Goal: Task Accomplishment & Management: Complete application form

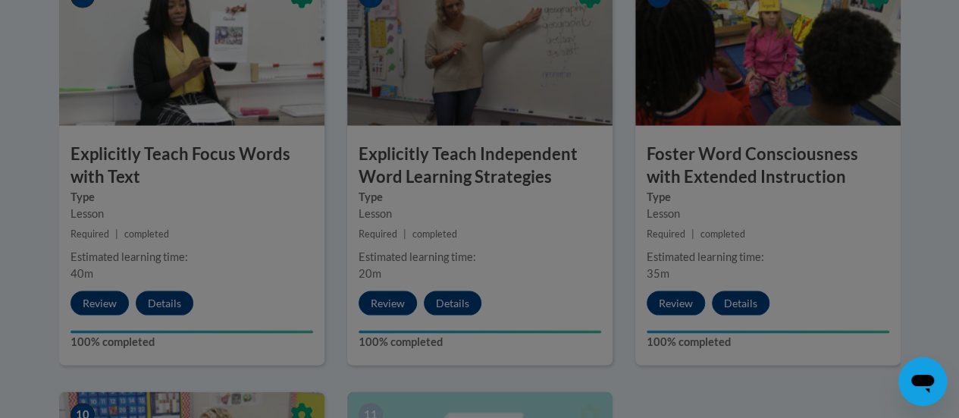
scroll to position [1372, 0]
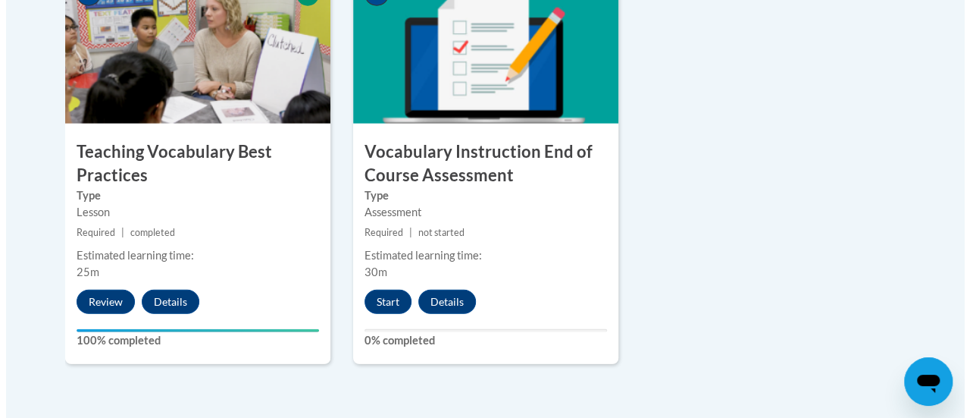
scroll to position [1794, 0]
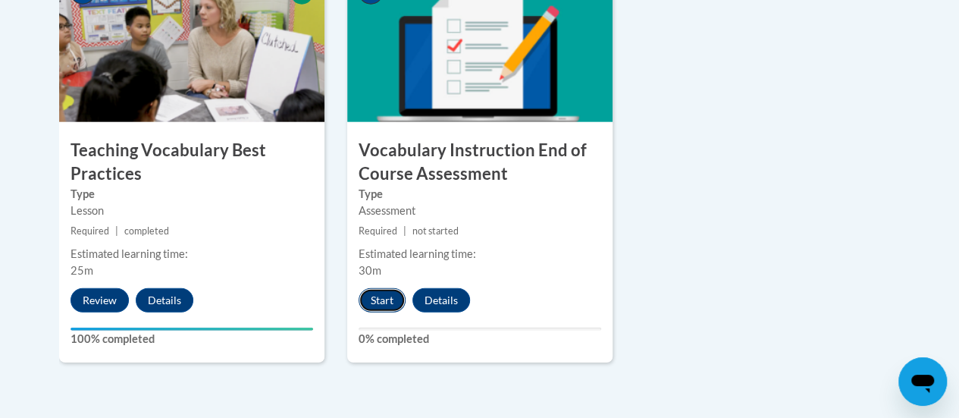
click at [371, 300] on button "Start" at bounding box center [382, 300] width 47 height 24
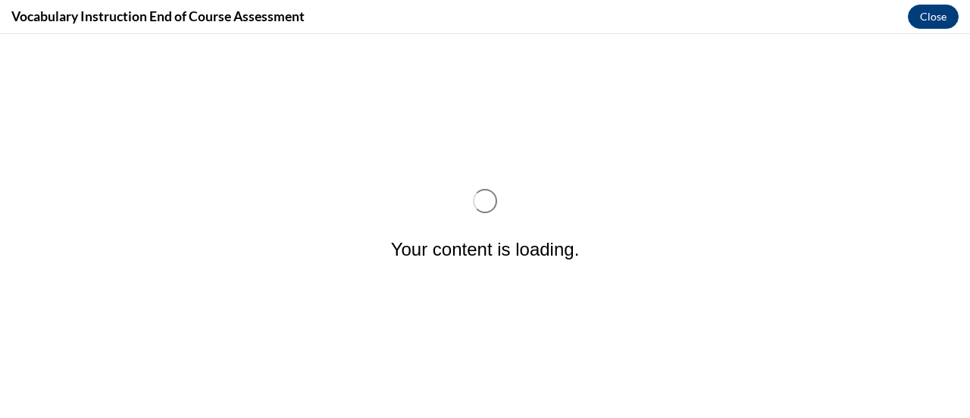
scroll to position [0, 0]
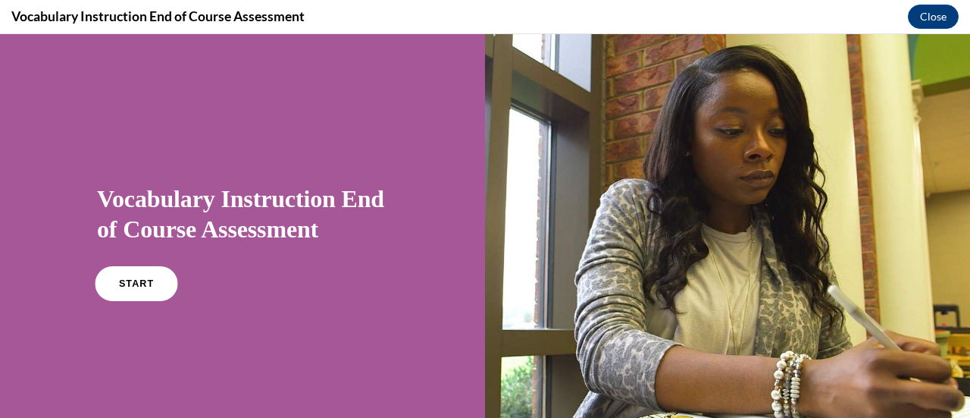
click at [130, 287] on span "START" at bounding box center [136, 283] width 35 height 11
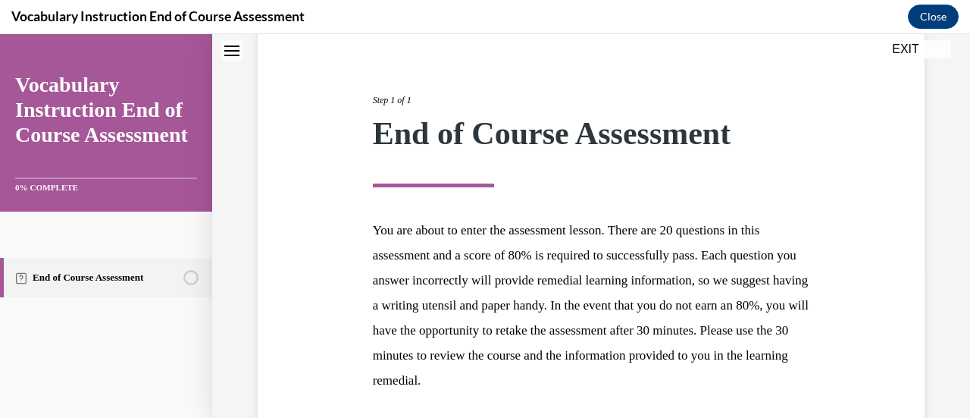
scroll to position [277, 0]
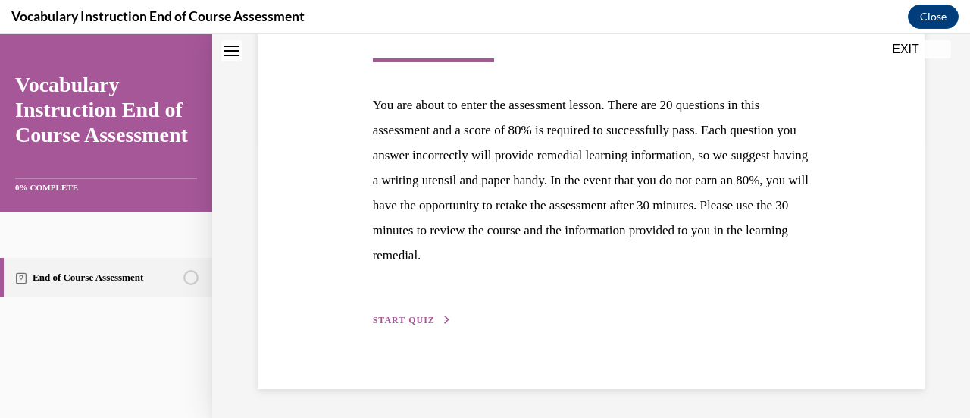
click at [416, 313] on button "START QUIZ" at bounding box center [412, 320] width 79 height 14
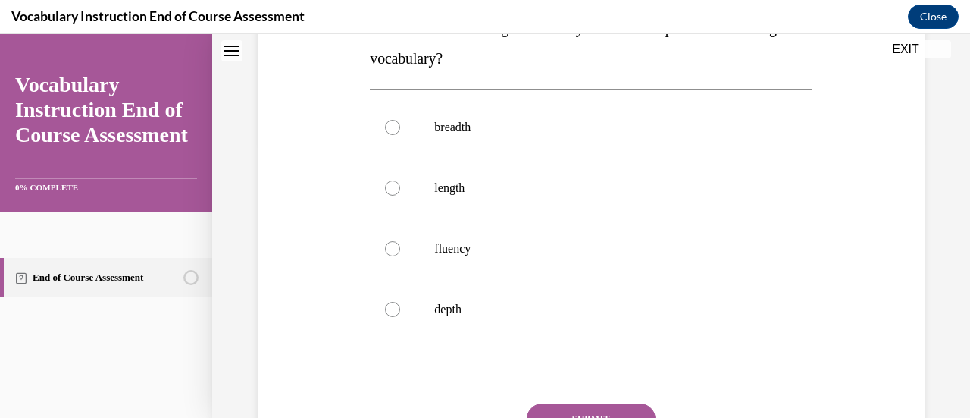
scroll to position [277, 0]
click at [389, 185] on div at bounding box center [392, 187] width 15 height 15
click at [389, 185] on input "length" at bounding box center [392, 187] width 15 height 15
radio input "true"
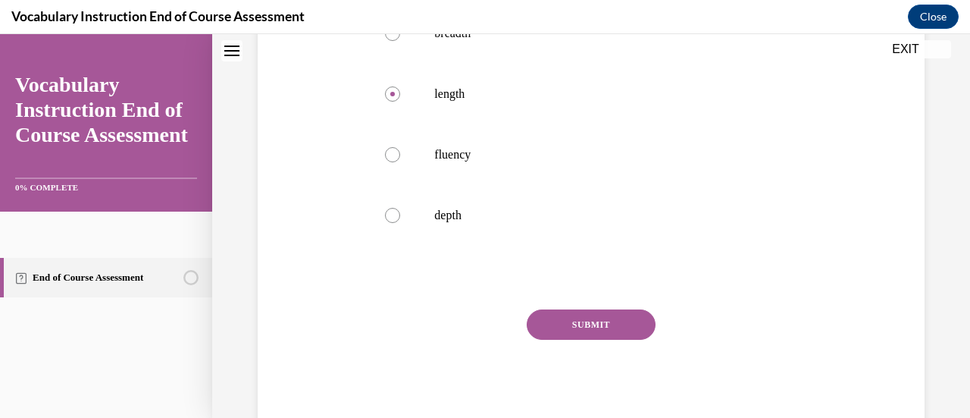
click at [587, 323] on button "SUBMIT" at bounding box center [591, 324] width 129 height 30
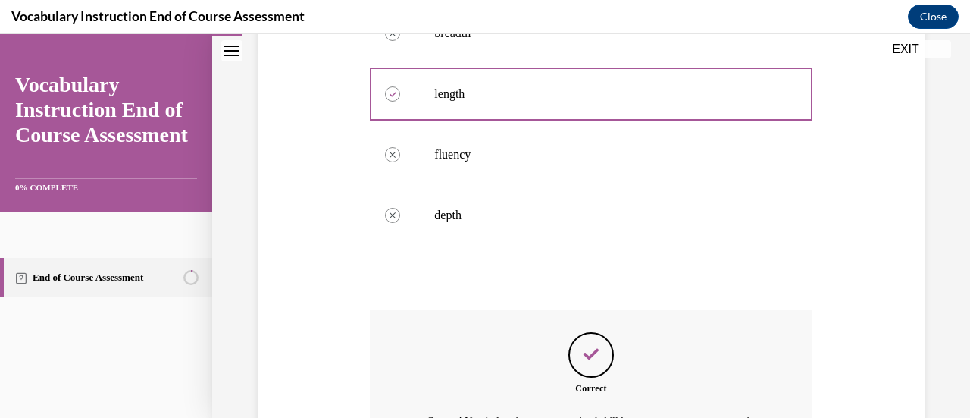
scroll to position [556, 0]
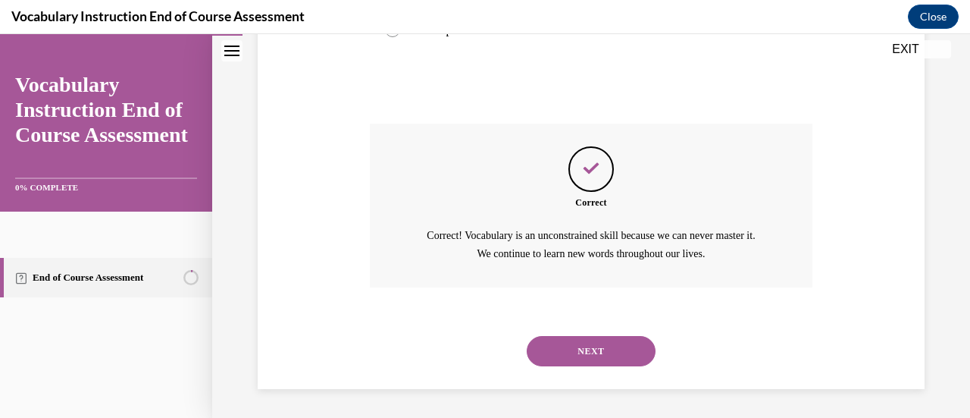
click at [586, 342] on button "NEXT" at bounding box center [591, 351] width 129 height 30
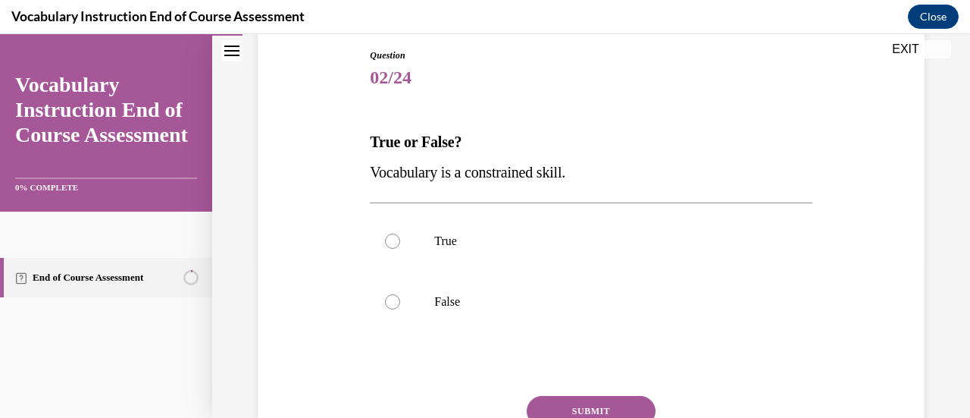
scroll to position [165, 0]
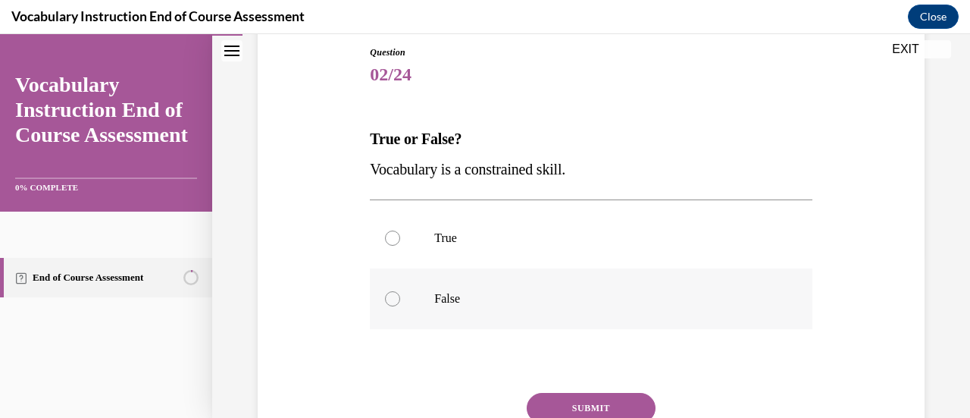
click at [393, 300] on div at bounding box center [392, 298] width 15 height 15
click at [393, 300] on input "False" at bounding box center [392, 298] width 15 height 15
radio input "true"
click at [598, 402] on button "SUBMIT" at bounding box center [591, 408] width 129 height 30
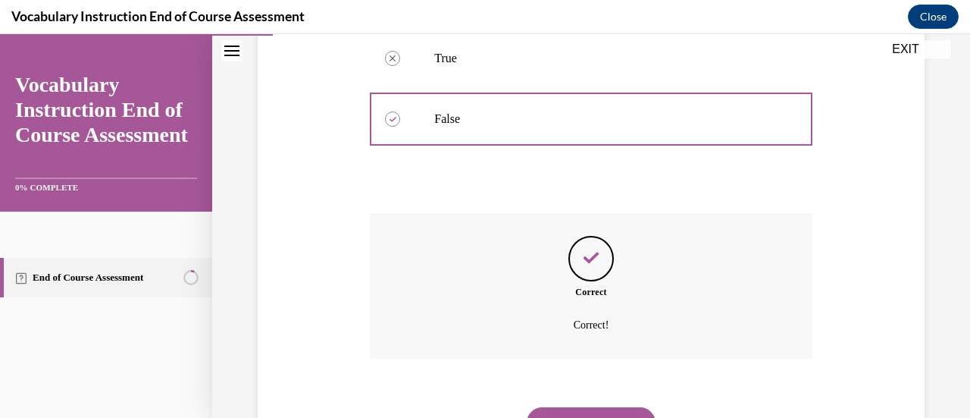
scroll to position [417, 0]
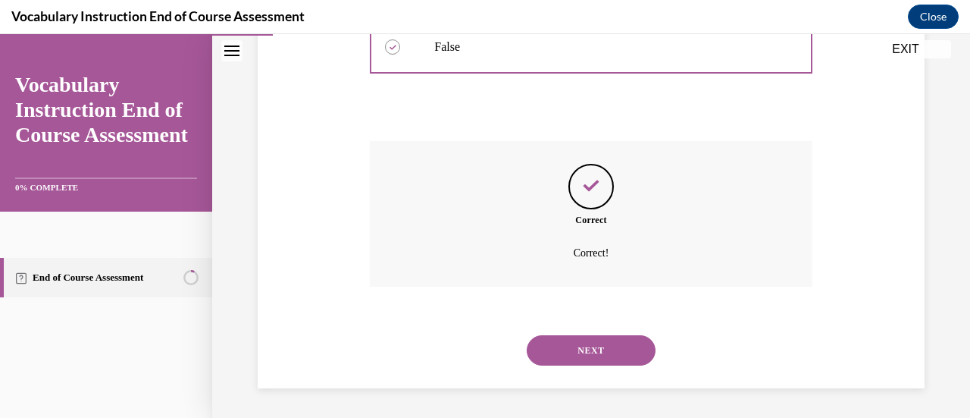
click at [595, 350] on button "NEXT" at bounding box center [591, 350] width 129 height 30
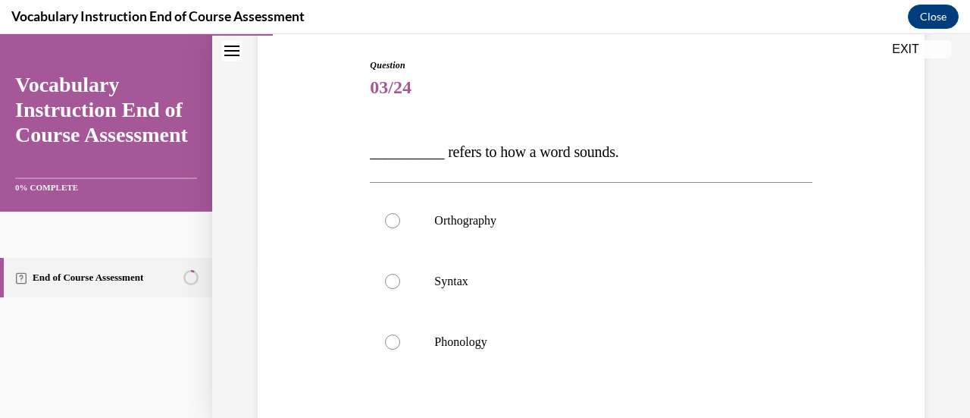
scroll to position [155, 0]
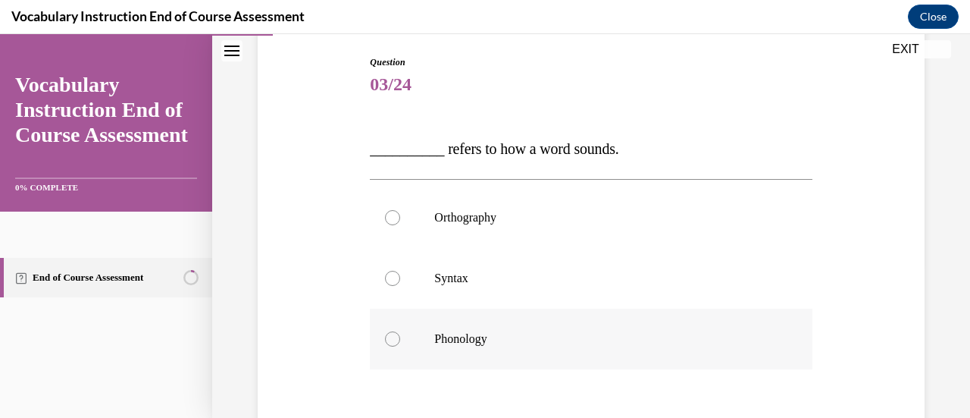
click at [393, 337] on div at bounding box center [392, 338] width 15 height 15
click at [393, 337] on input "Phonology" at bounding box center [392, 338] width 15 height 15
radio input "true"
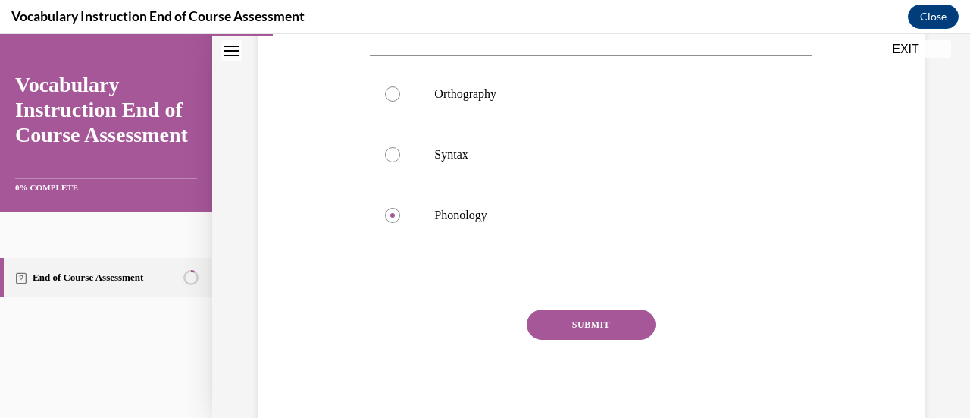
click at [620, 318] on button "SUBMIT" at bounding box center [591, 324] width 129 height 30
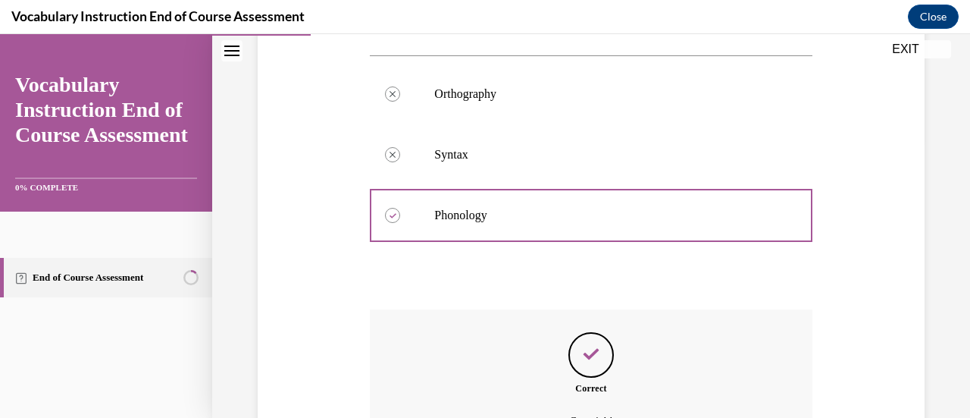
scroll to position [447, 0]
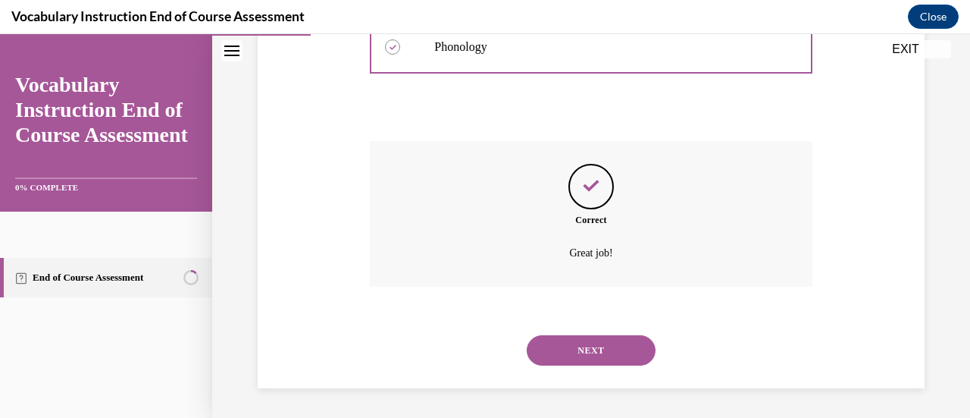
click at [599, 341] on button "NEXT" at bounding box center [591, 350] width 129 height 30
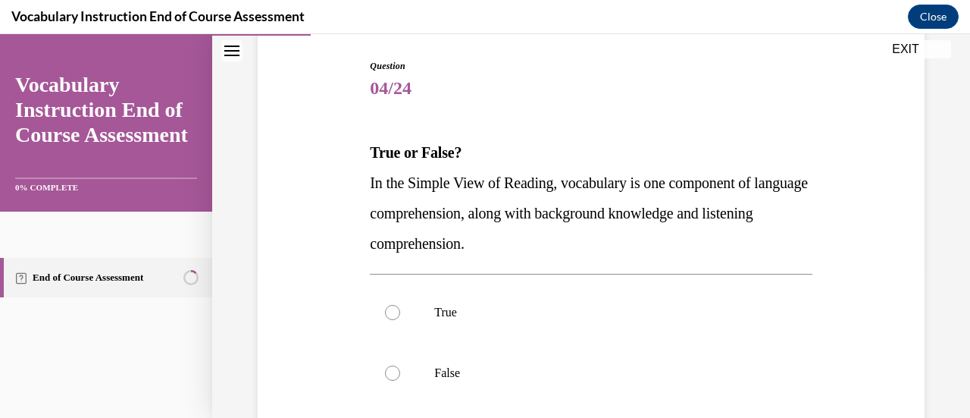
scroll to position [155, 0]
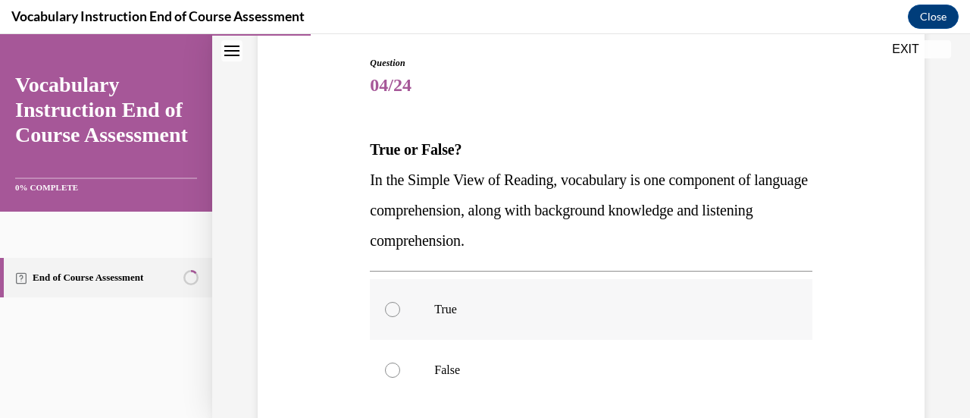
click at [388, 307] on div at bounding box center [392, 309] width 15 height 15
click at [388, 307] on input "True" at bounding box center [392, 309] width 15 height 15
radio input "true"
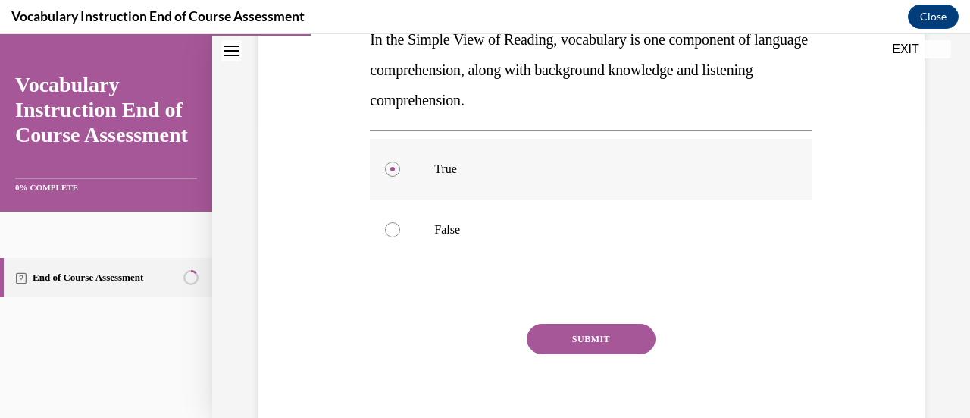
scroll to position [301, 0]
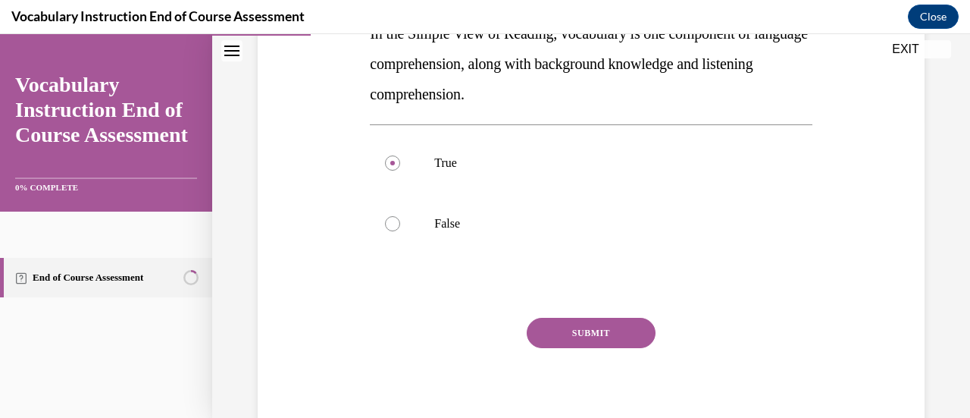
click at [544, 331] on button "SUBMIT" at bounding box center [591, 333] width 129 height 30
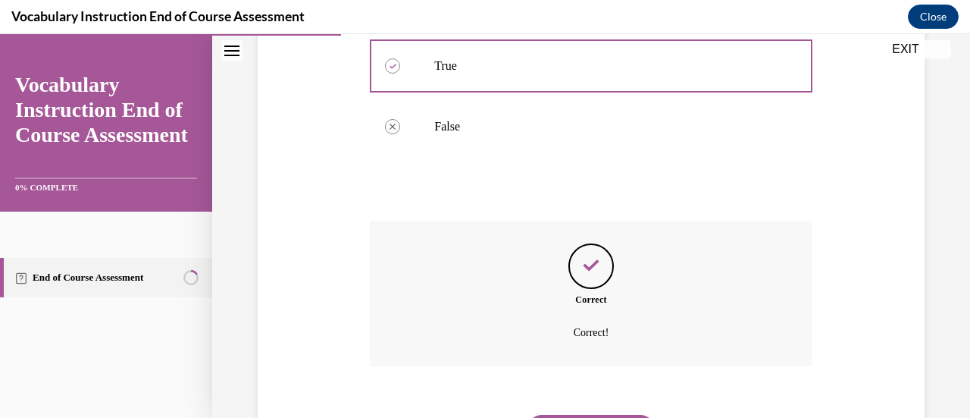
scroll to position [478, 0]
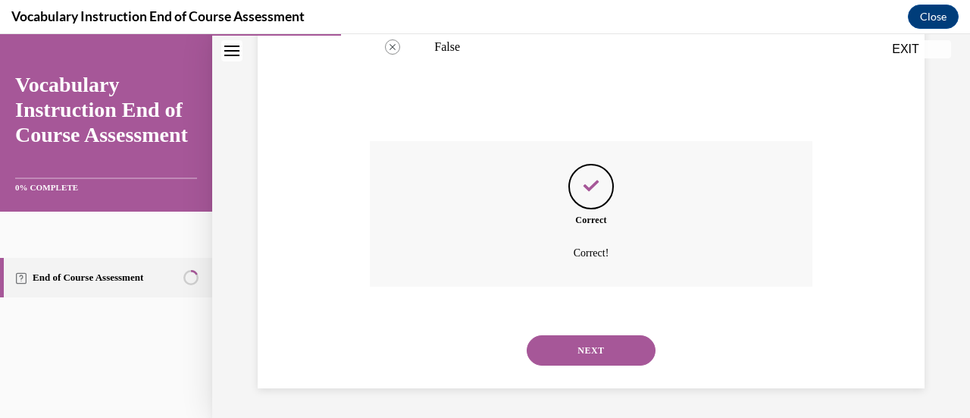
click at [594, 352] on button "NEXT" at bounding box center [591, 350] width 129 height 30
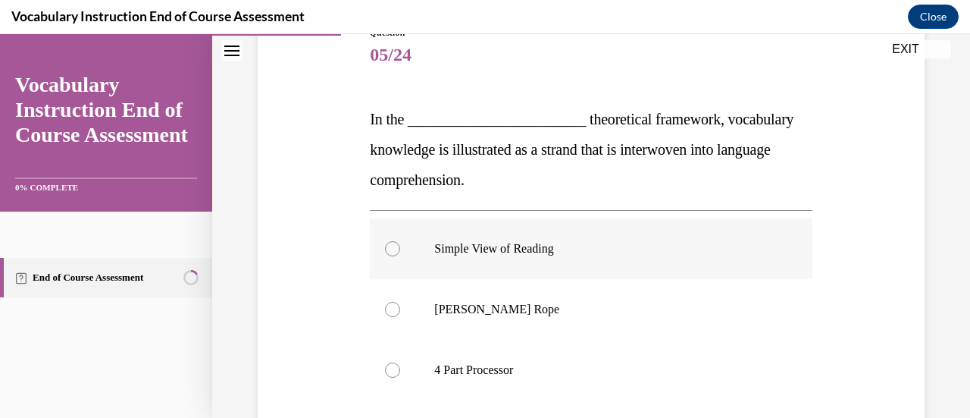
scroll to position [186, 0]
click at [390, 307] on div at bounding box center [392, 308] width 15 height 15
click at [390, 307] on input "[PERSON_NAME] Rope" at bounding box center [392, 308] width 15 height 15
radio input "true"
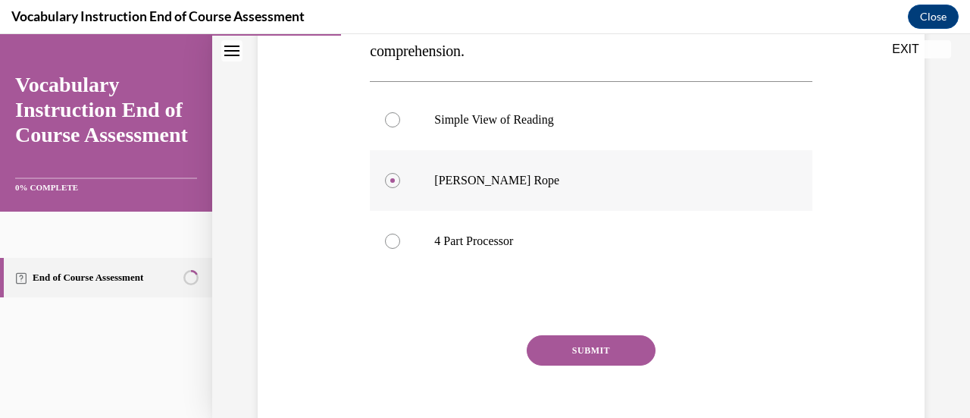
scroll to position [340, 0]
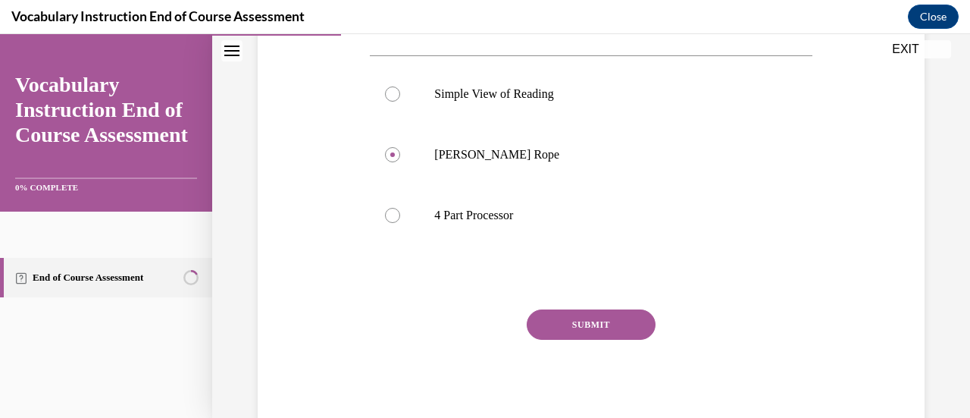
click at [591, 321] on button "SUBMIT" at bounding box center [591, 324] width 129 height 30
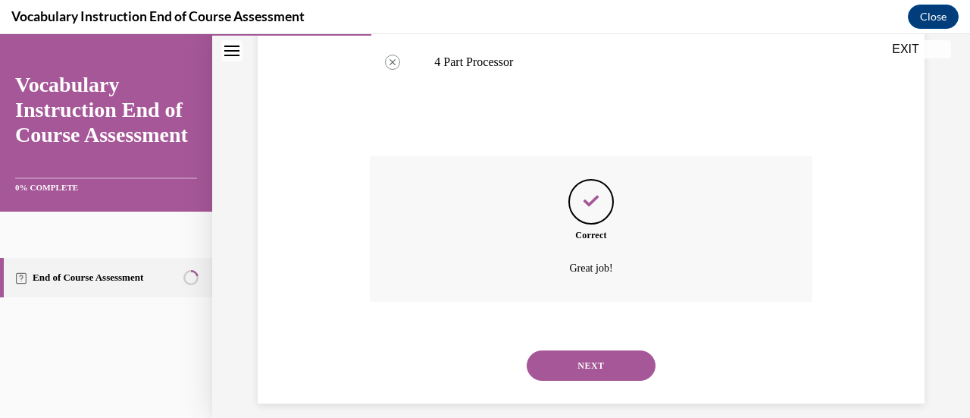
scroll to position [508, 0]
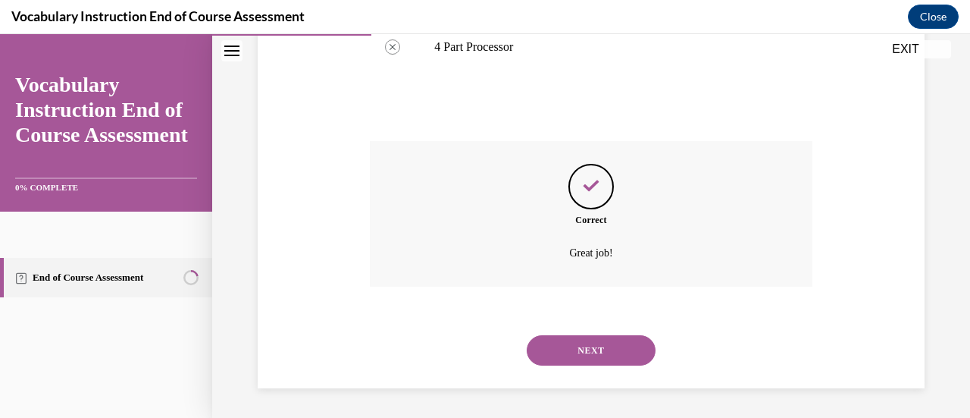
click at [576, 350] on button "NEXT" at bounding box center [591, 350] width 129 height 30
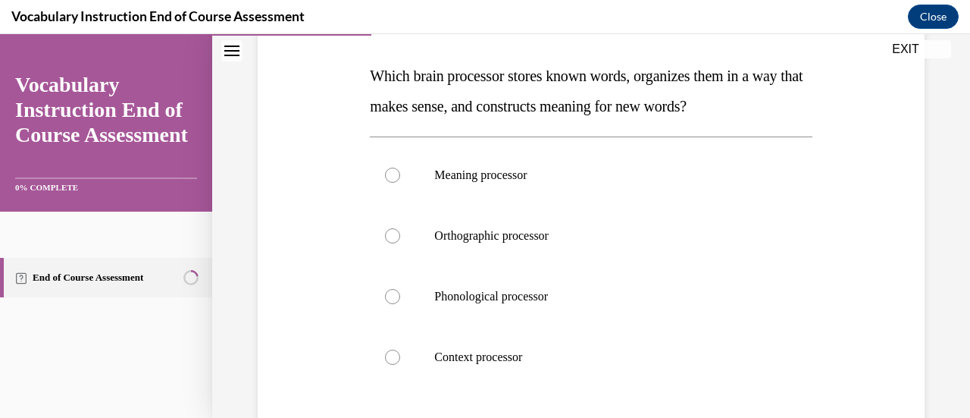
scroll to position [227, 0]
click at [392, 355] on div at bounding box center [392, 357] width 15 height 15
click at [392, 355] on input "Context processor" at bounding box center [392, 357] width 15 height 15
radio input "true"
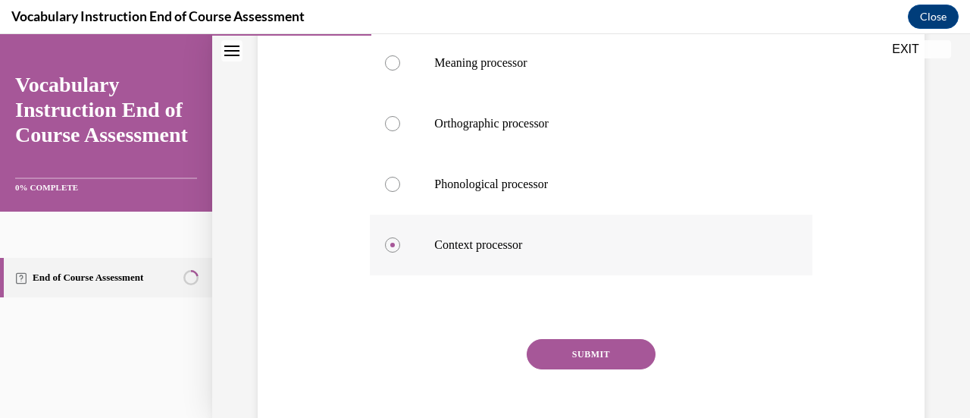
scroll to position [341, 0]
click at [552, 353] on button "SUBMIT" at bounding box center [591, 353] width 129 height 30
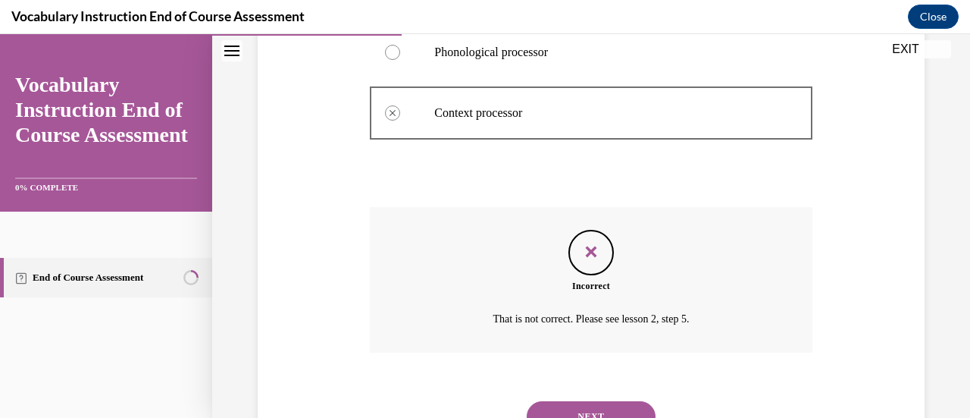
scroll to position [538, 0]
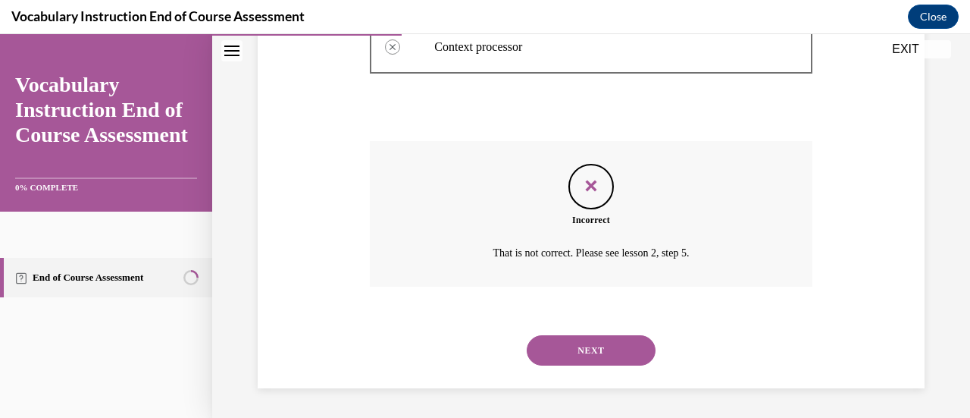
click at [577, 351] on button "NEXT" at bounding box center [591, 350] width 129 height 30
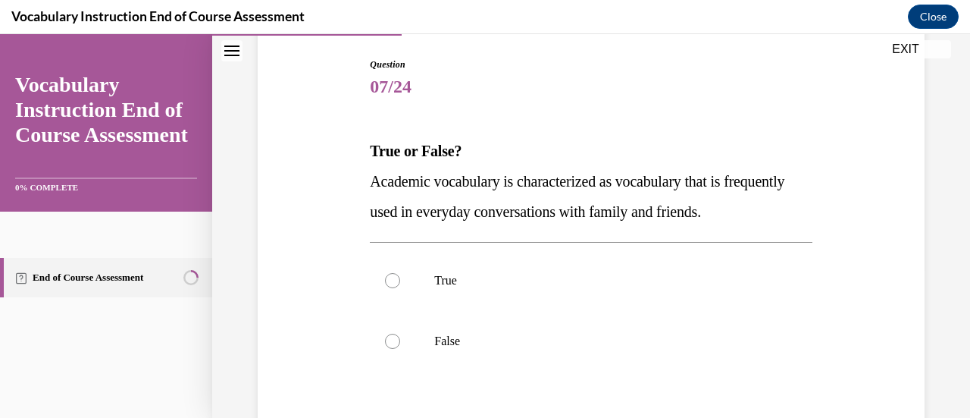
scroll to position [155, 0]
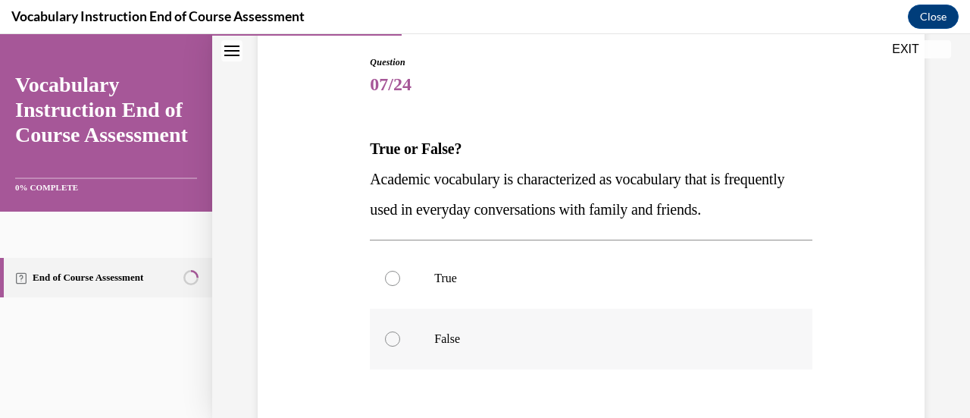
click at [393, 337] on div at bounding box center [392, 338] width 15 height 15
click at [393, 337] on input "False" at bounding box center [392, 338] width 15 height 15
radio input "true"
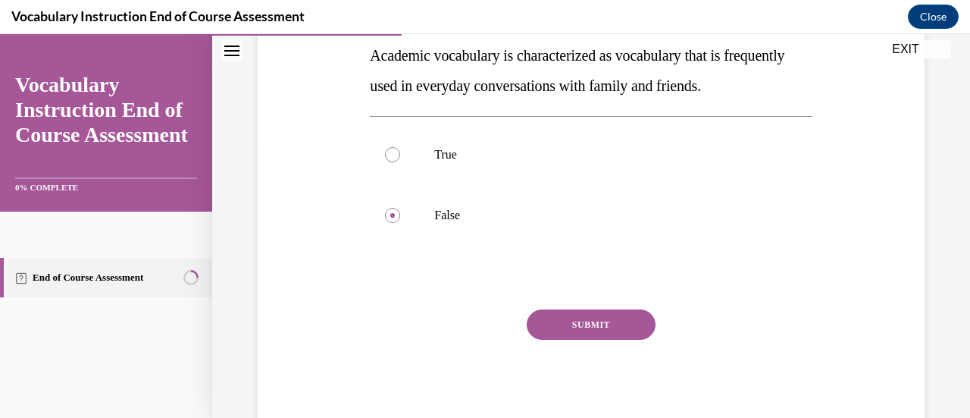
click at [579, 317] on button "SUBMIT" at bounding box center [591, 324] width 129 height 30
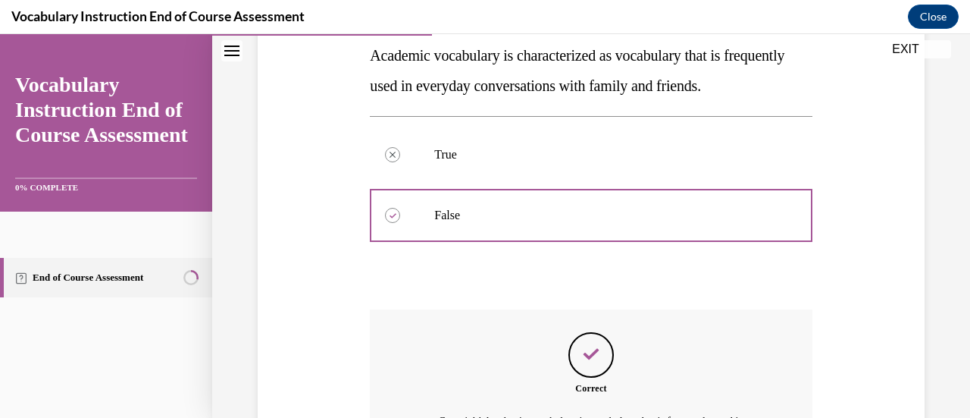
scroll to position [465, 0]
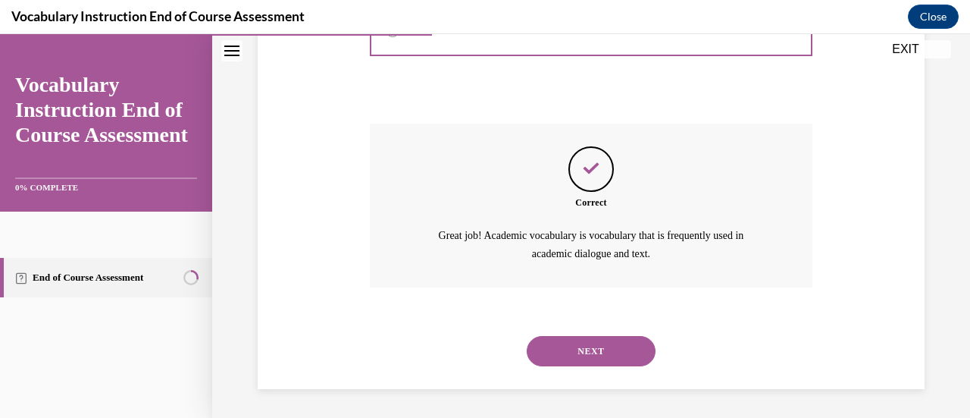
click at [581, 337] on button "NEXT" at bounding box center [591, 351] width 129 height 30
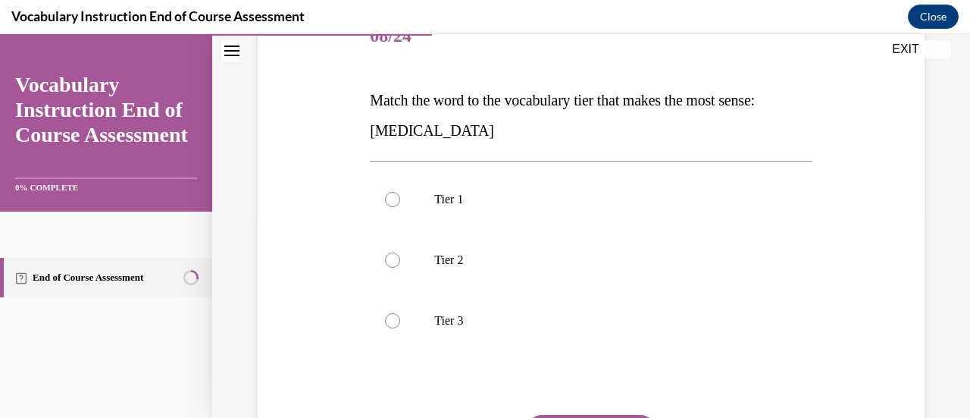
scroll to position [205, 0]
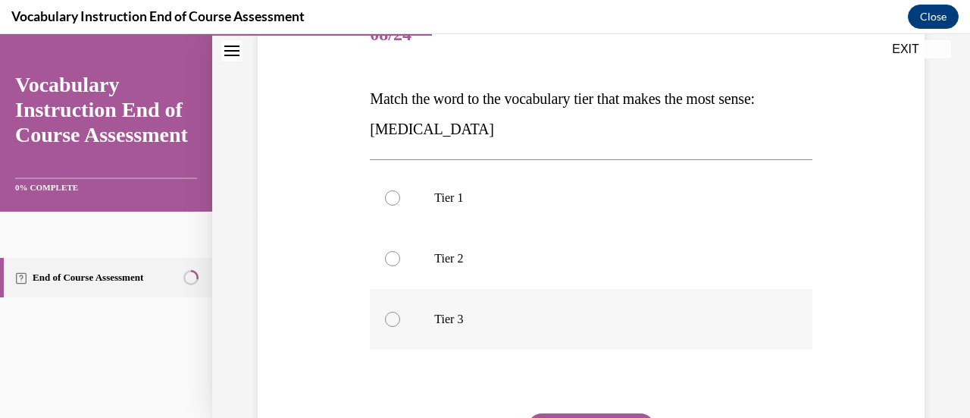
click at [391, 313] on div at bounding box center [392, 319] width 15 height 15
click at [391, 313] on input "Tier 3" at bounding box center [392, 319] width 15 height 15
radio input "true"
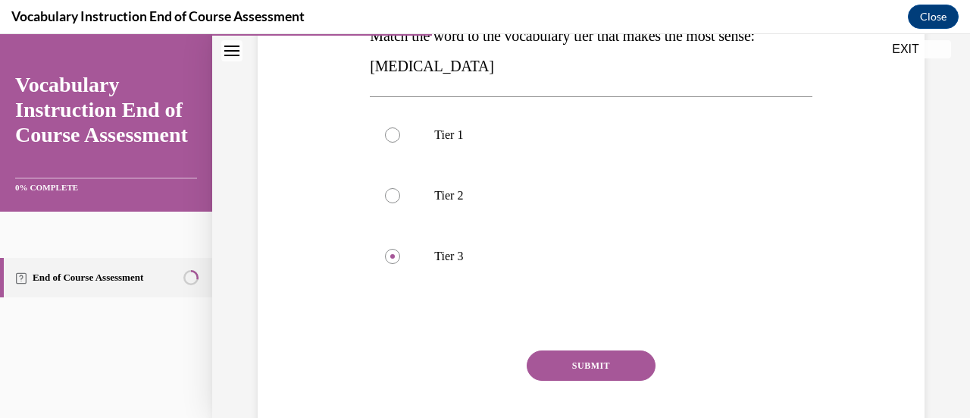
click at [586, 360] on button "SUBMIT" at bounding box center [591, 365] width 129 height 30
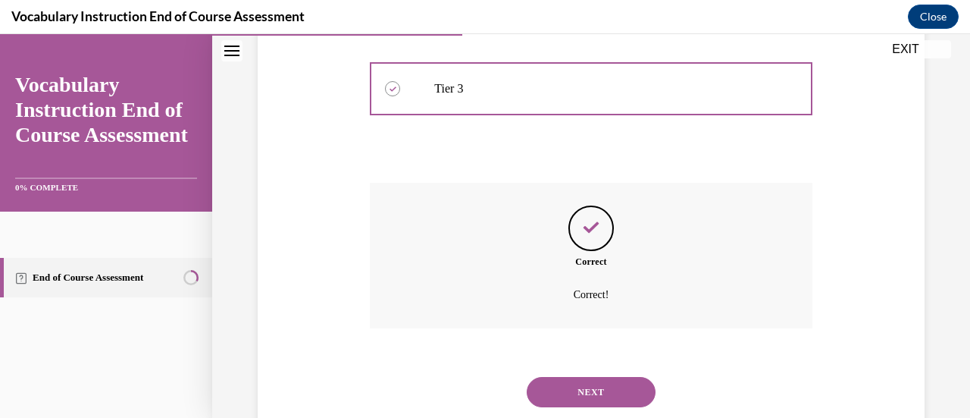
scroll to position [478, 0]
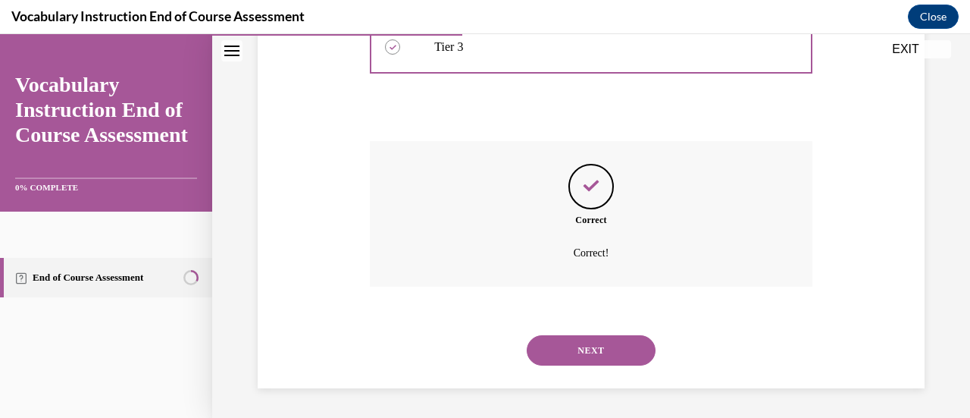
click at [587, 350] on button "NEXT" at bounding box center [591, 350] width 129 height 30
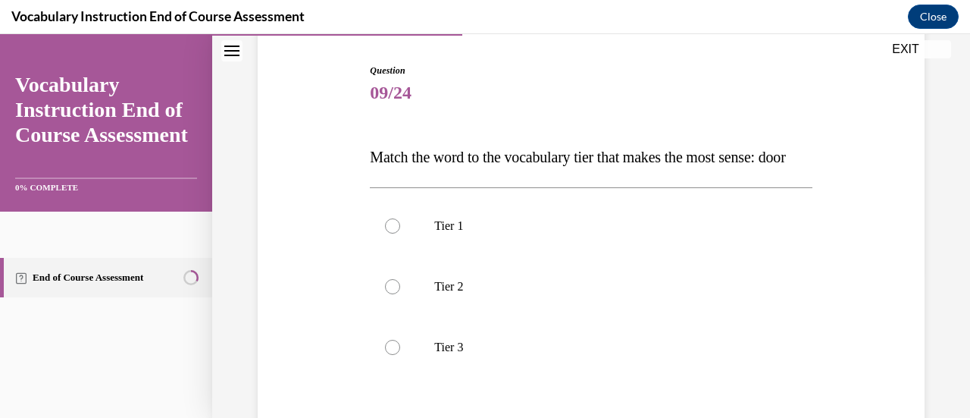
scroll to position [168, 0]
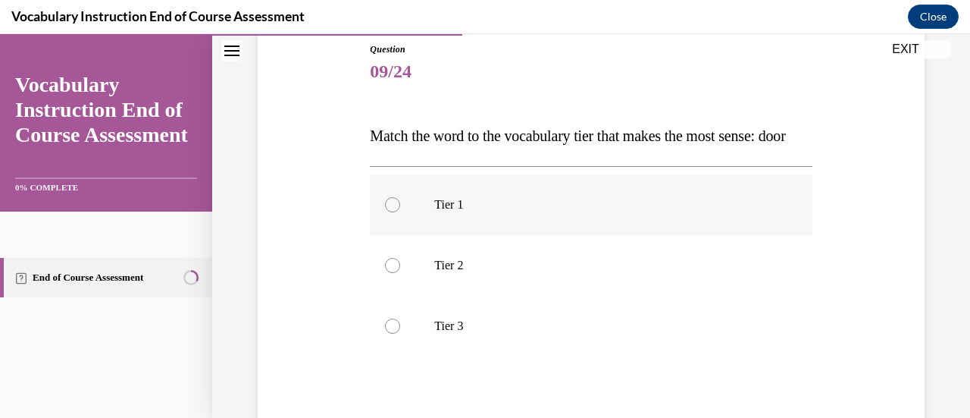
click at [390, 235] on label "Tier 1" at bounding box center [591, 204] width 442 height 61
click at [390, 212] on input "Tier 1" at bounding box center [392, 204] width 15 height 15
radio input "true"
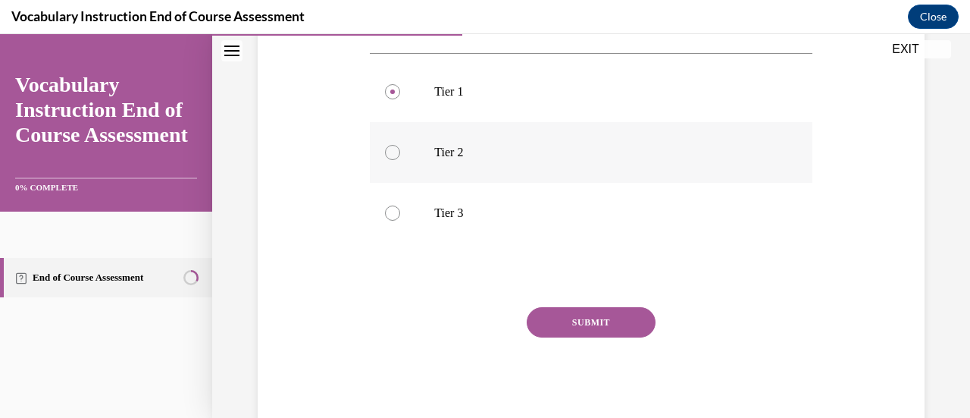
scroll to position [288, 0]
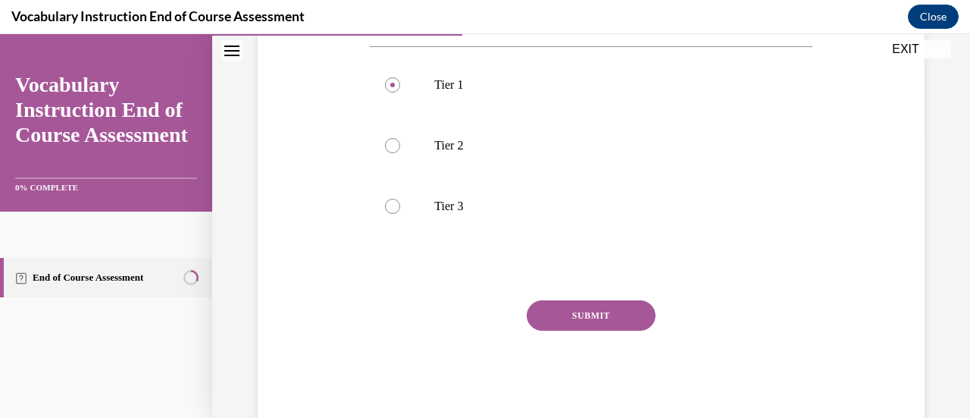
click at [573, 331] on button "SUBMIT" at bounding box center [591, 315] width 129 height 30
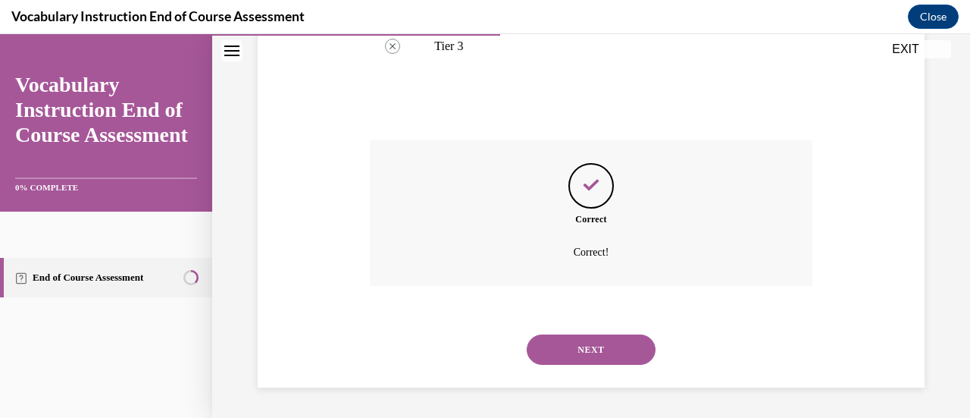
click at [579, 351] on button "NEXT" at bounding box center [591, 349] width 129 height 30
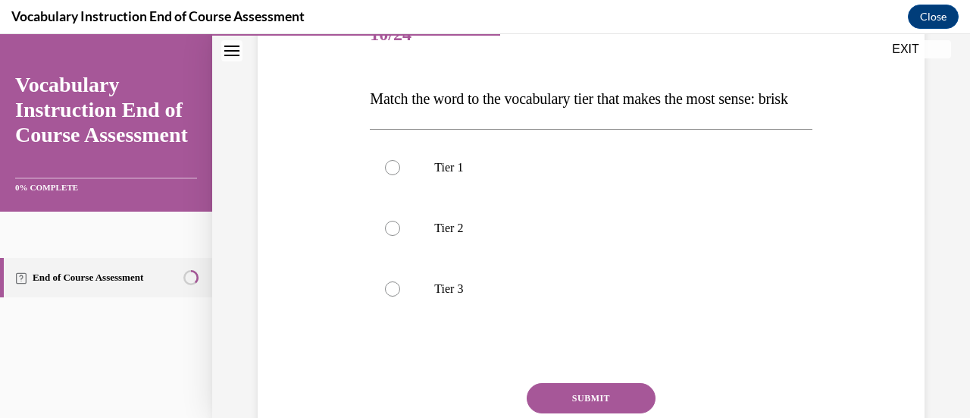
scroll to position [206, 0]
click at [386, 235] on div at bounding box center [392, 227] width 15 height 15
click at [386, 235] on input "Tier 2" at bounding box center [392, 227] width 15 height 15
radio input "true"
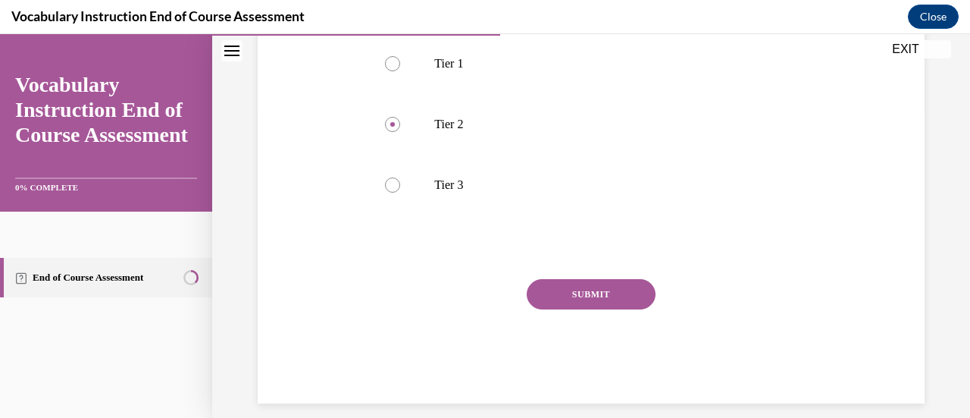
click at [560, 309] on button "SUBMIT" at bounding box center [591, 294] width 129 height 30
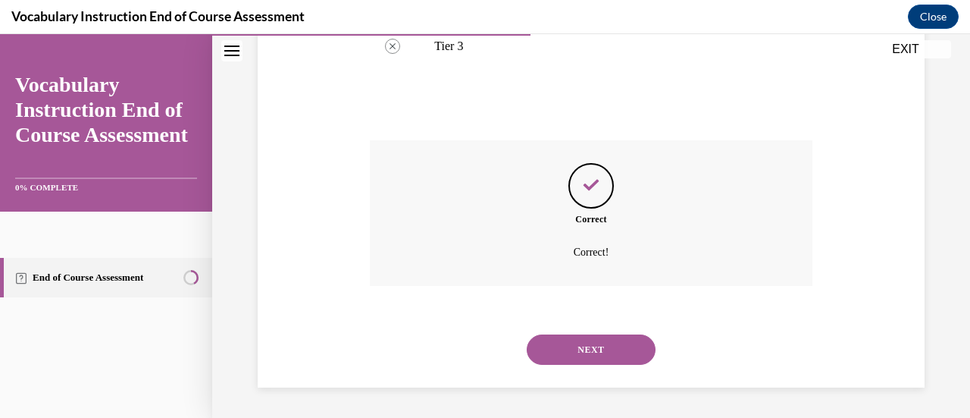
scroll to position [478, 0]
click at [570, 348] on button "NEXT" at bounding box center [591, 349] width 129 height 30
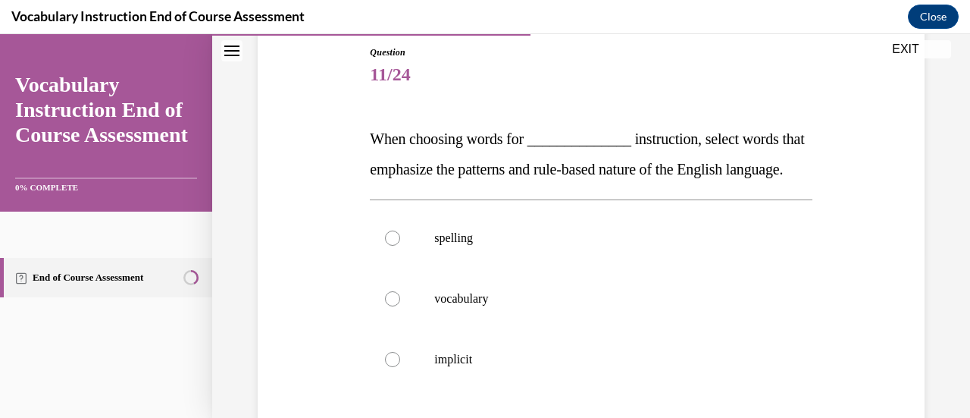
scroll to position [162, 0]
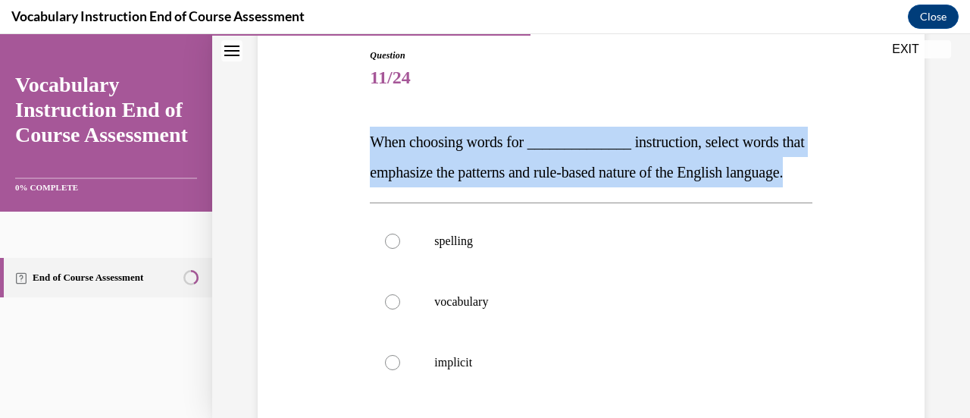
drag, startPoint x: 438, startPoint y: 196, endPoint x: 368, endPoint y: 142, distance: 89.2
click at [370, 142] on p "When choosing words for ______________ instruction, select words that emphasize…" at bounding box center [591, 157] width 442 height 61
copy span "When choosing words for ______________ instruction, select words that emphasize…"
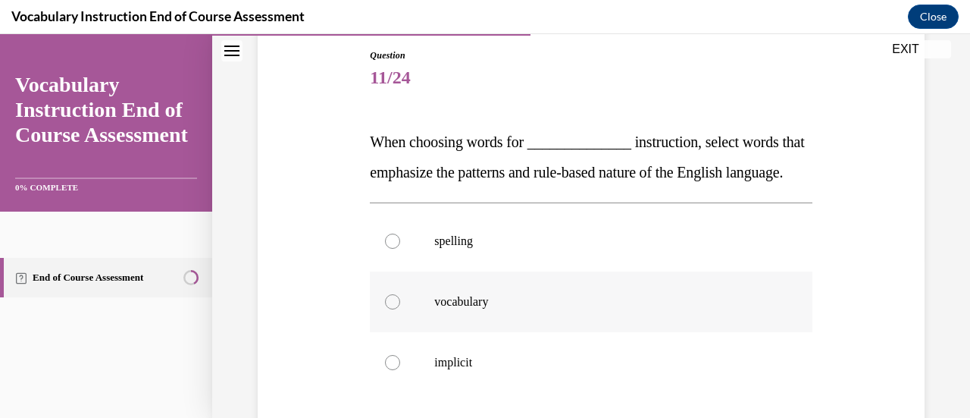
click at [594, 316] on label "vocabulary" at bounding box center [591, 301] width 442 height 61
click at [400, 309] on input "vocabulary" at bounding box center [392, 301] width 15 height 15
radio input "true"
click at [393, 249] on div at bounding box center [392, 241] width 15 height 15
click at [393, 249] on input "spelling" at bounding box center [392, 241] width 15 height 15
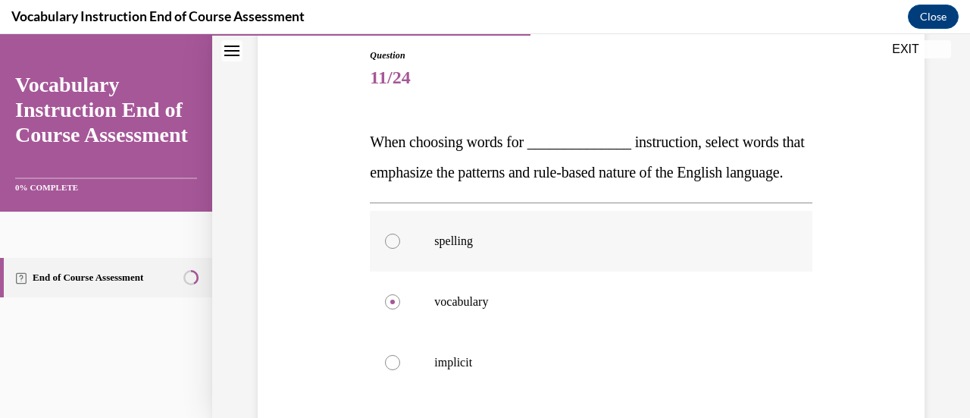
radio input "true"
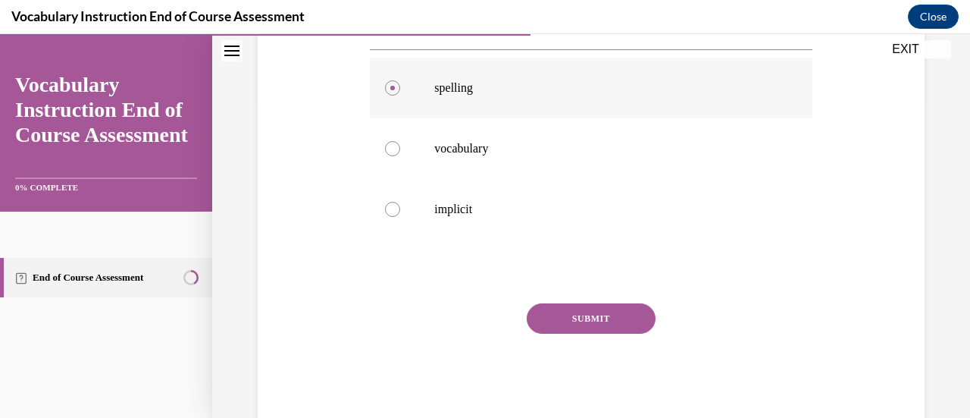
scroll to position [317, 0]
click at [585, 332] on button "SUBMIT" at bounding box center [591, 317] width 129 height 30
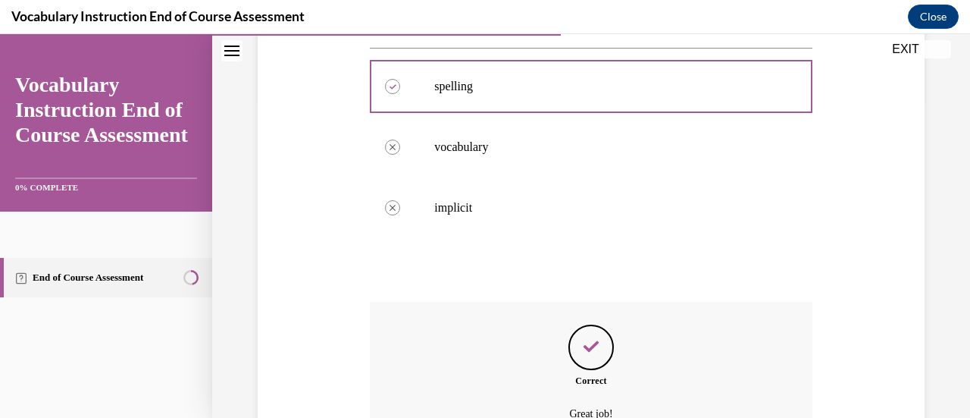
scroll to position [508, 0]
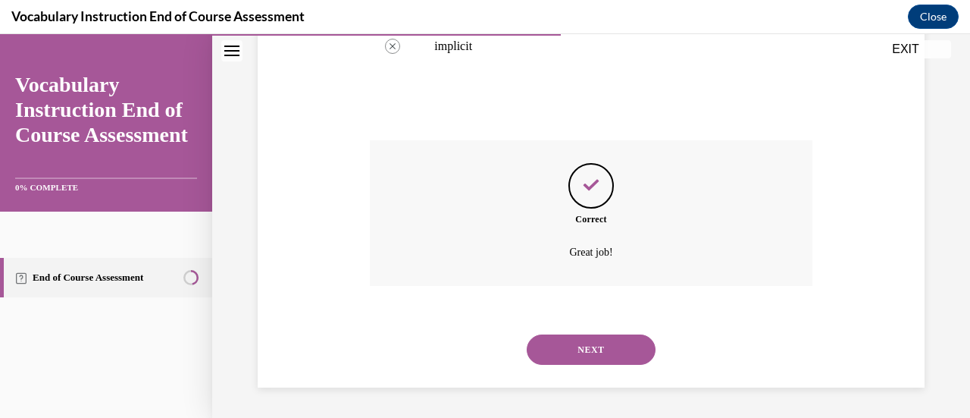
click at [585, 340] on button "NEXT" at bounding box center [591, 349] width 129 height 30
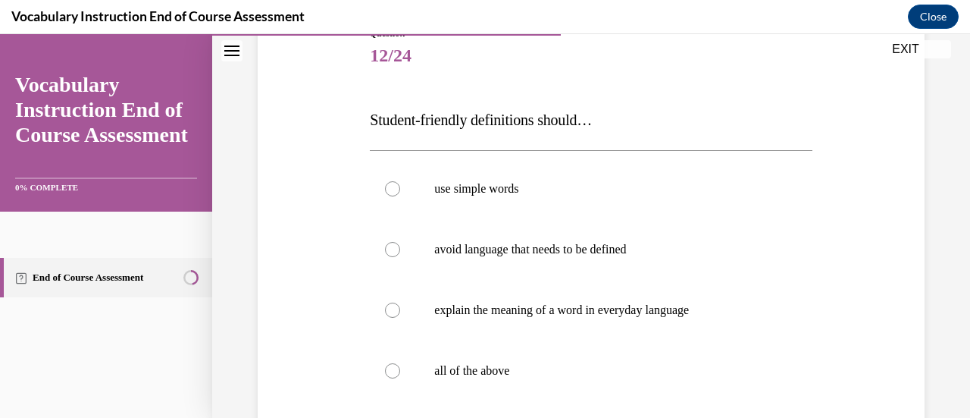
scroll to position [192, 0]
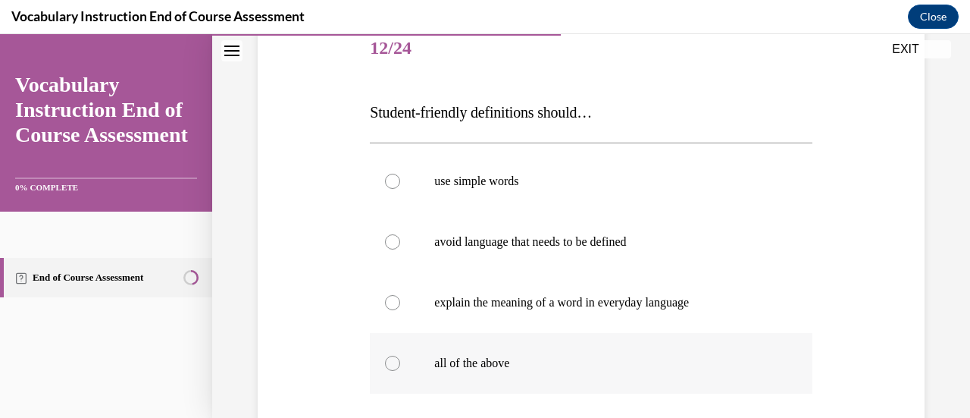
click at [390, 359] on div at bounding box center [392, 363] width 15 height 15
click at [390, 359] on input "all of the above" at bounding box center [392, 363] width 15 height 15
radio input "true"
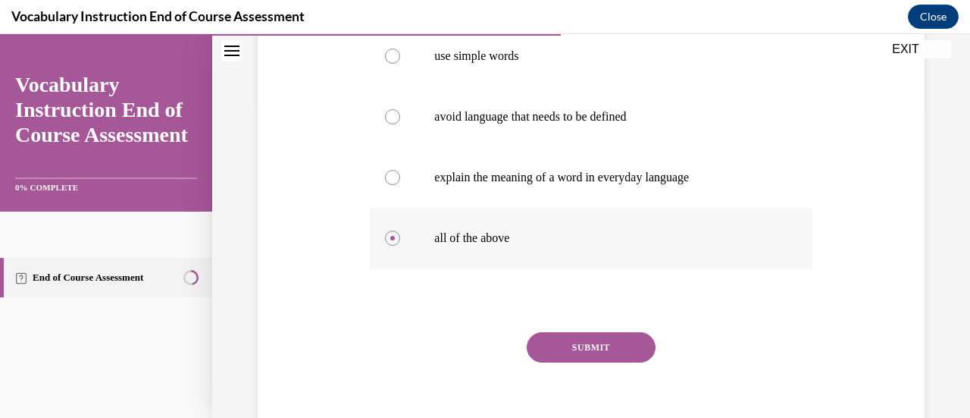
scroll to position [324, 0]
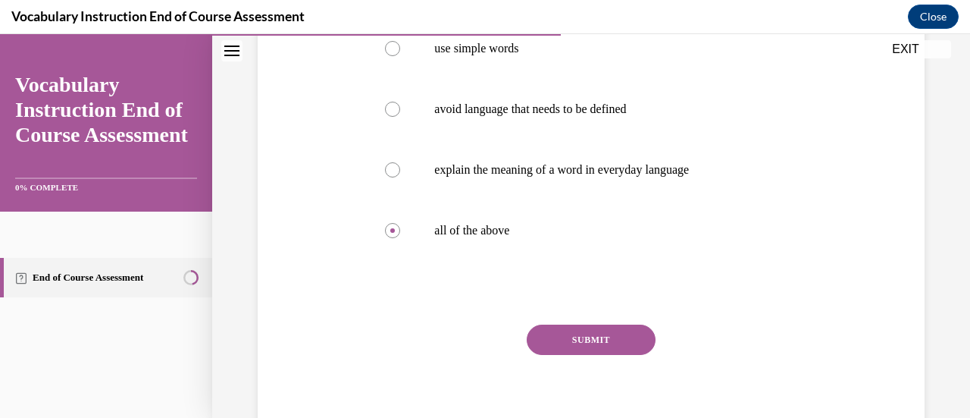
click at [575, 330] on button "SUBMIT" at bounding box center [591, 339] width 129 height 30
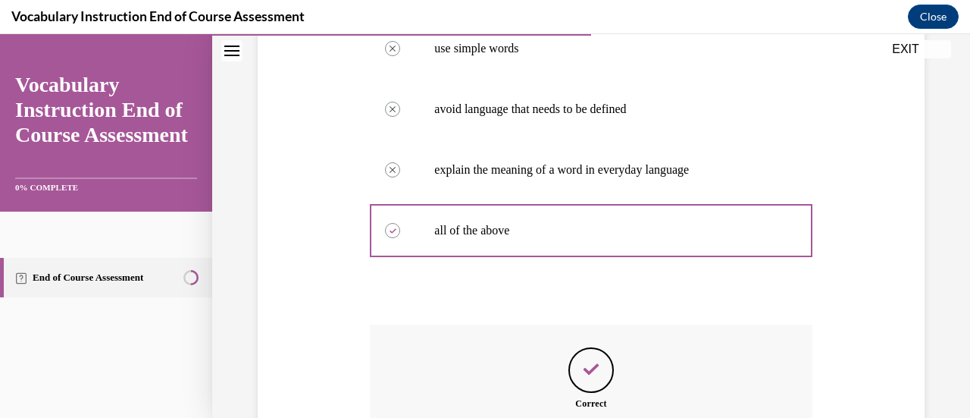
scroll to position [508, 0]
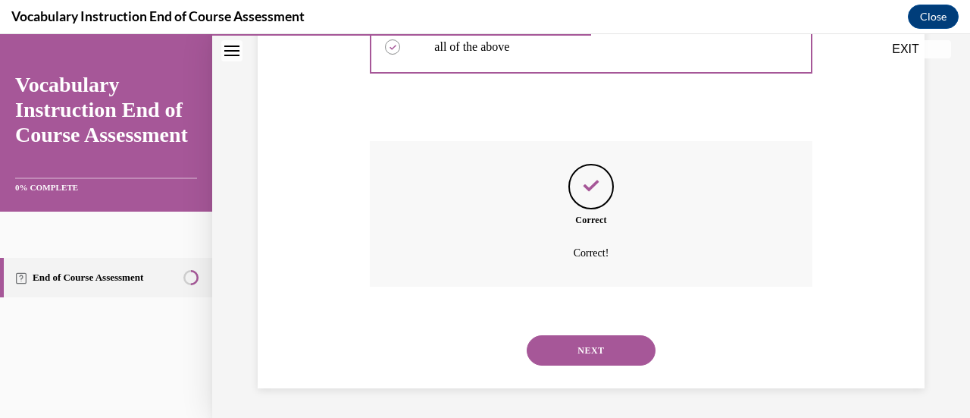
click at [619, 359] on button "NEXT" at bounding box center [591, 350] width 129 height 30
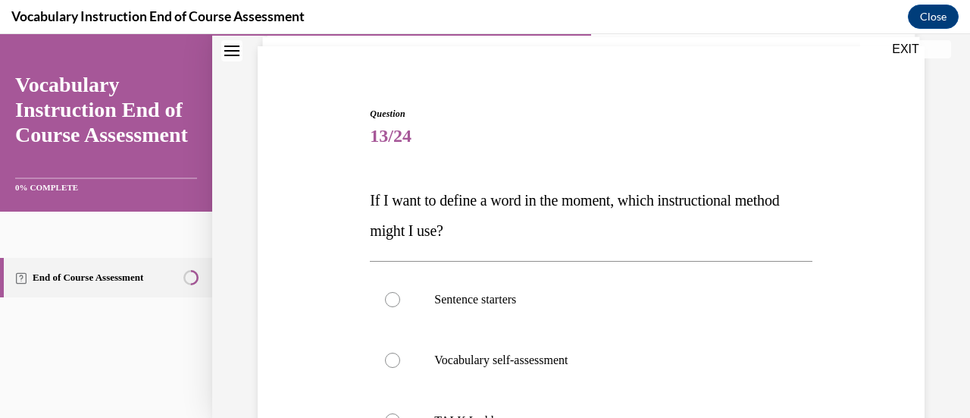
scroll to position [103, 0]
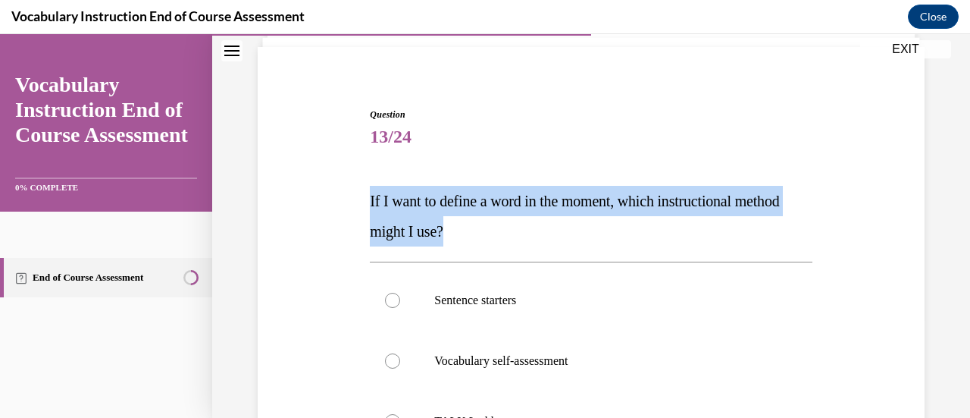
drag, startPoint x: 511, startPoint y: 227, endPoint x: 356, endPoint y: 195, distance: 158.6
click at [356, 195] on div "Question 13/24 If I want to define a word in the moment, which instructional me…" at bounding box center [591, 381] width 675 height 638
copy span "If I want to define a word in the moment, which instructional method might I us…"
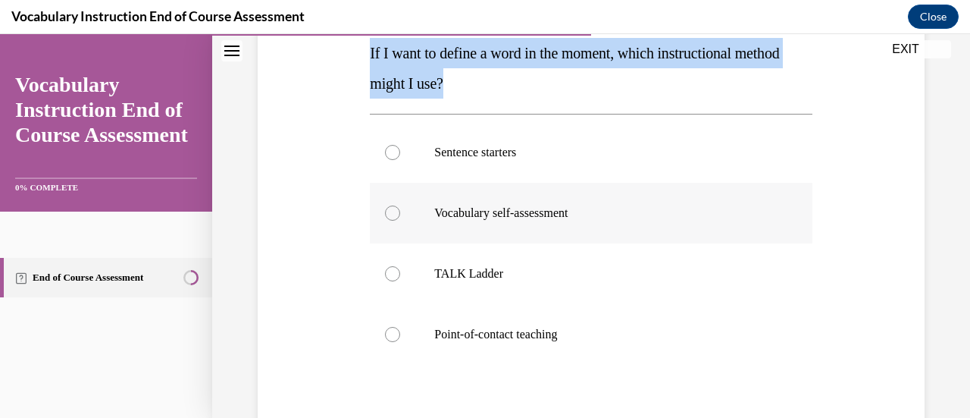
scroll to position [253, 0]
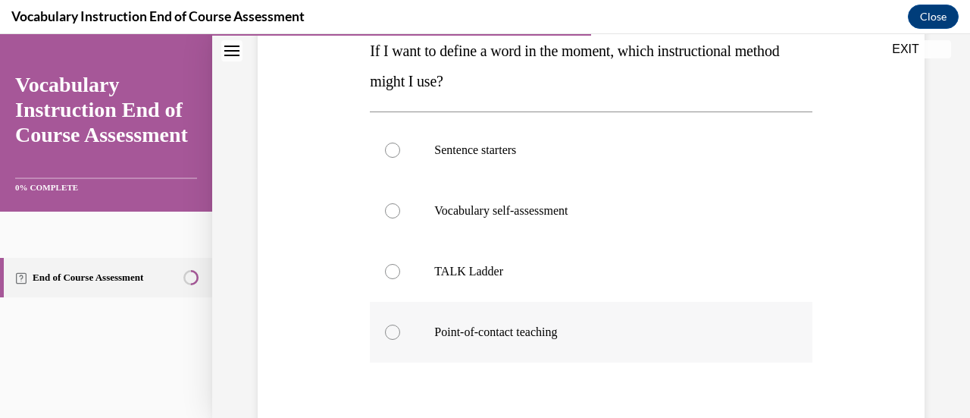
click at [391, 325] on div at bounding box center [392, 331] width 15 height 15
click at [391, 325] on input "Point-of-contact teaching" at bounding box center [392, 331] width 15 height 15
radio input "true"
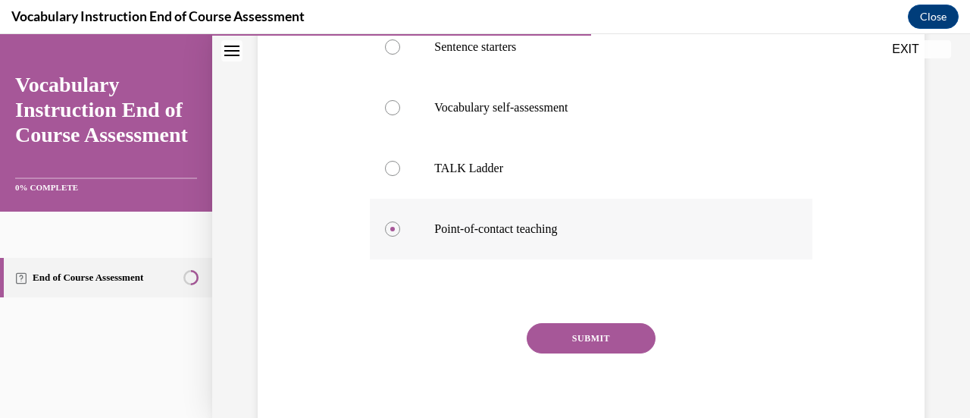
scroll to position [358, 0]
click at [574, 330] on button "SUBMIT" at bounding box center [591, 336] width 129 height 30
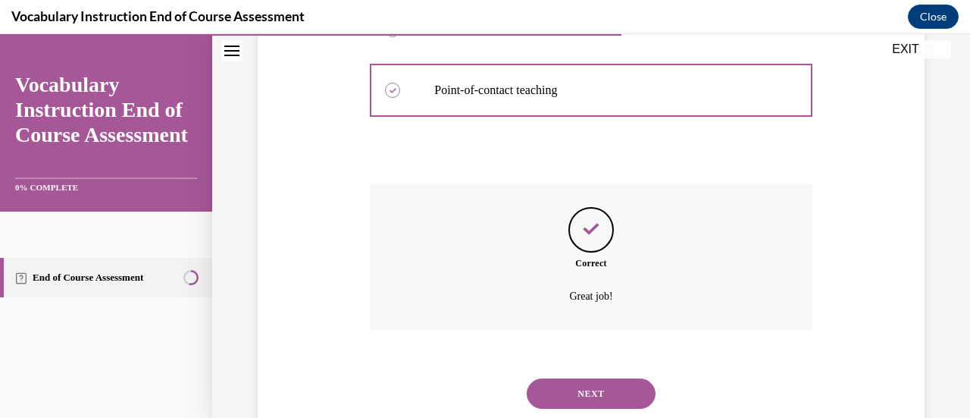
scroll to position [497, 0]
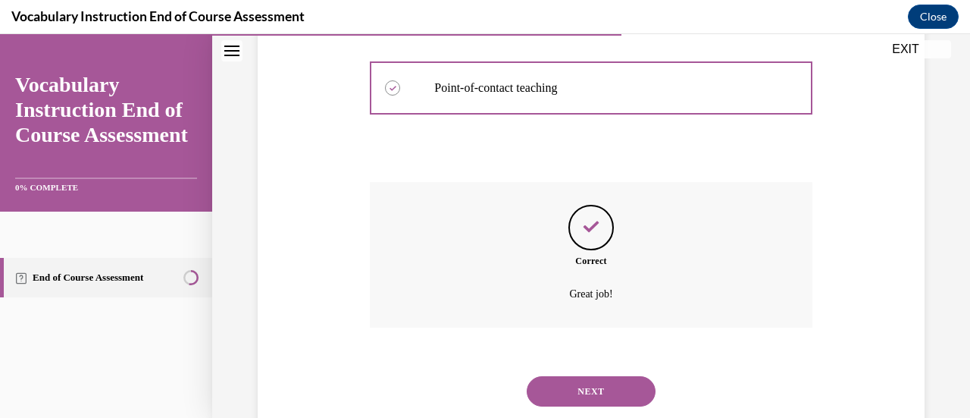
click at [610, 378] on button "NEXT" at bounding box center [591, 391] width 129 height 30
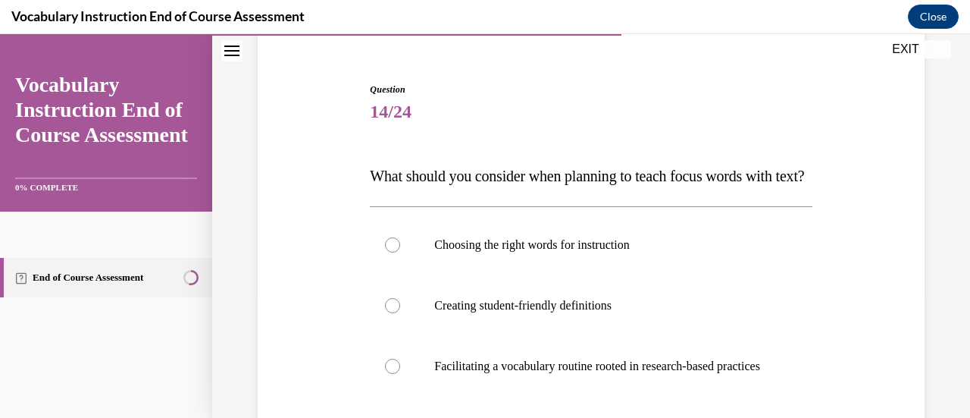
scroll to position [128, 0]
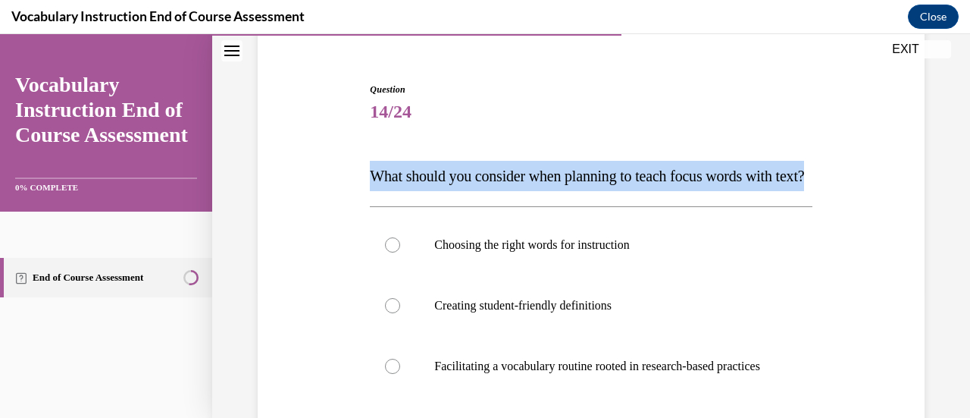
drag, startPoint x: 435, startPoint y: 196, endPoint x: 343, endPoint y: 180, distance: 93.1
click at [343, 180] on div "Question 14/24 What should you consider when planning to teach focus words with…" at bounding box center [591, 371] width 675 height 669
copy span "What should you consider when planning to teach focus words with text?"
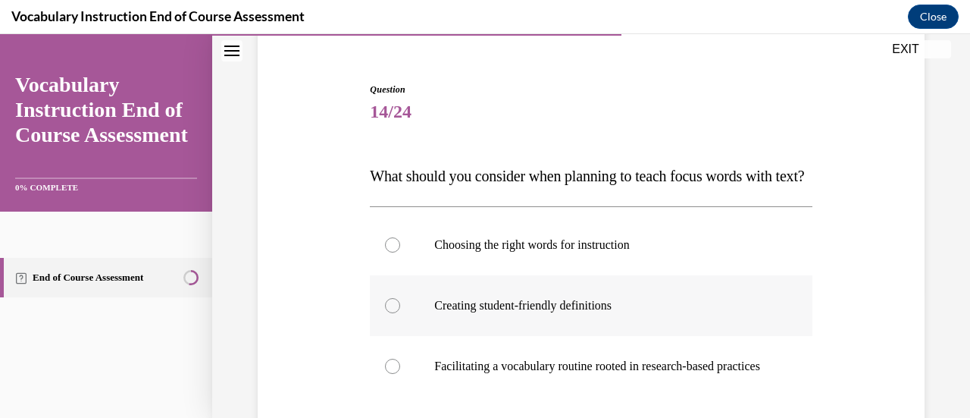
click at [694, 313] on label "Creating student-friendly definitions" at bounding box center [591, 305] width 442 height 61
click at [400, 313] on input "Creating student-friendly definitions" at bounding box center [392, 305] width 15 height 15
radio input "true"
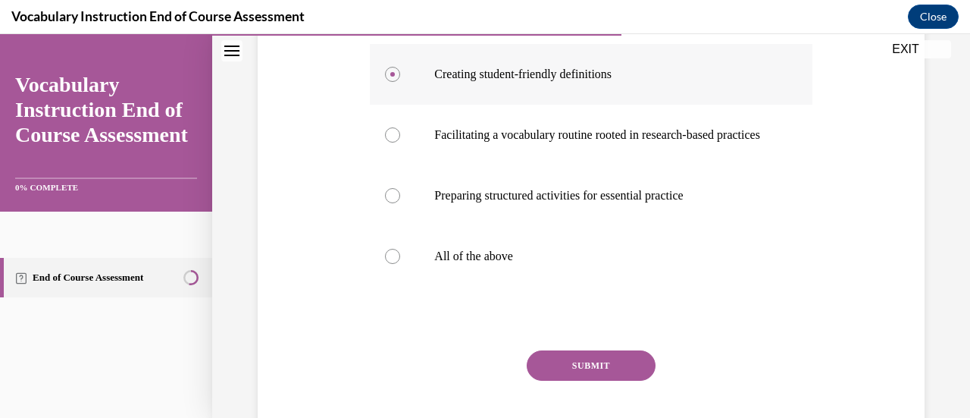
scroll to position [360, 0]
click at [393, 263] on div at bounding box center [392, 255] width 15 height 15
click at [393, 263] on input "All of the above" at bounding box center [392, 255] width 15 height 15
radio input "true"
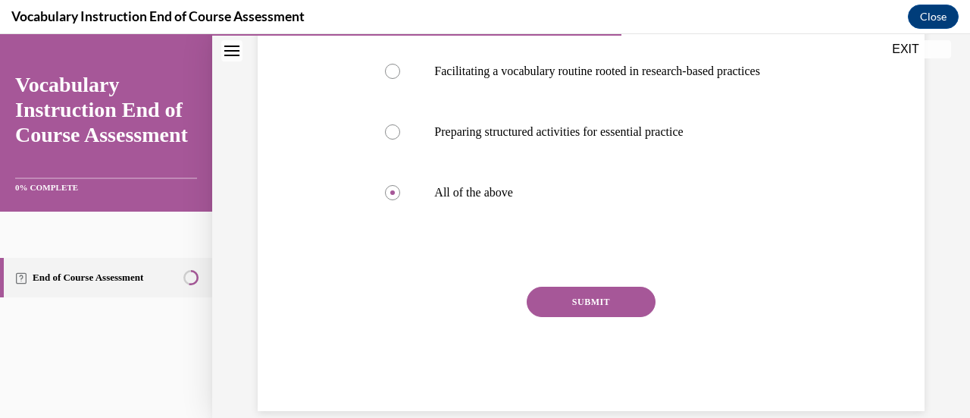
scroll to position [424, 0]
click at [617, 316] on button "SUBMIT" at bounding box center [591, 301] width 129 height 30
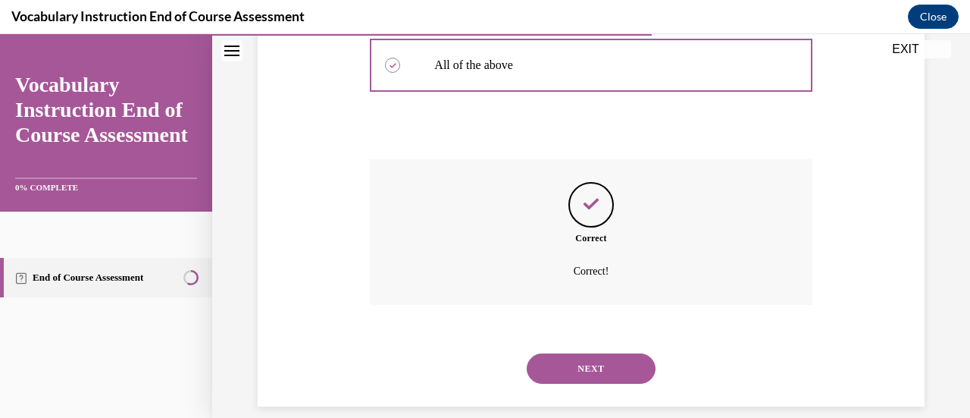
scroll to position [614, 0]
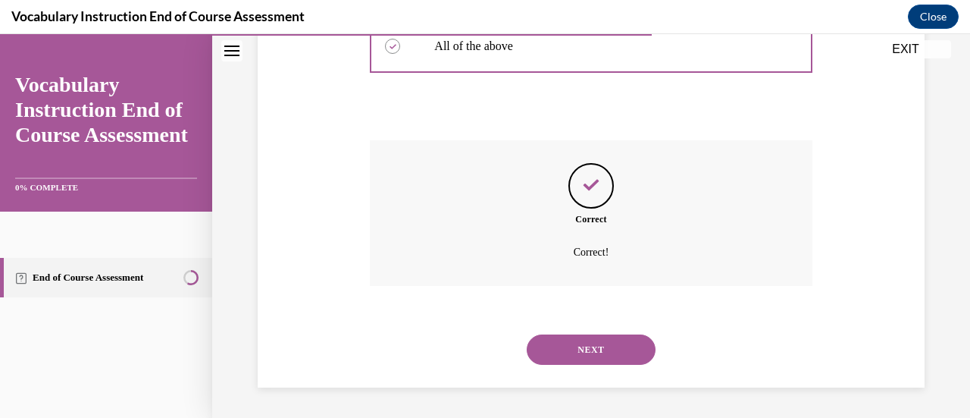
click at [597, 348] on button "NEXT" at bounding box center [591, 349] width 129 height 30
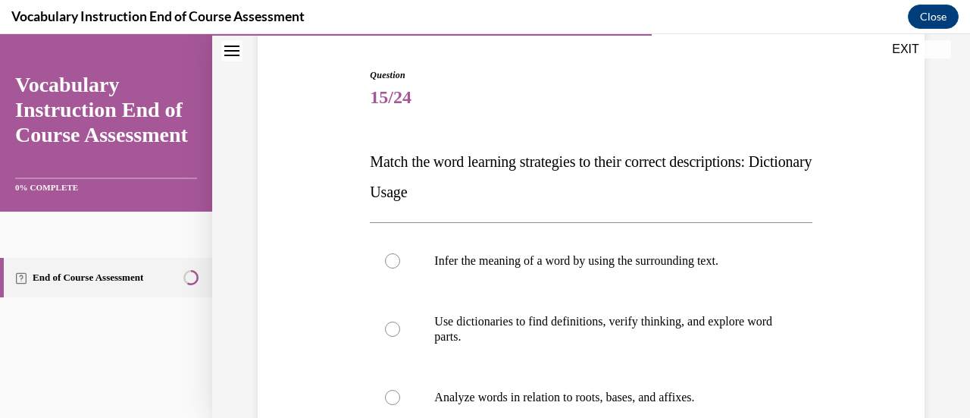
scroll to position [142, 0]
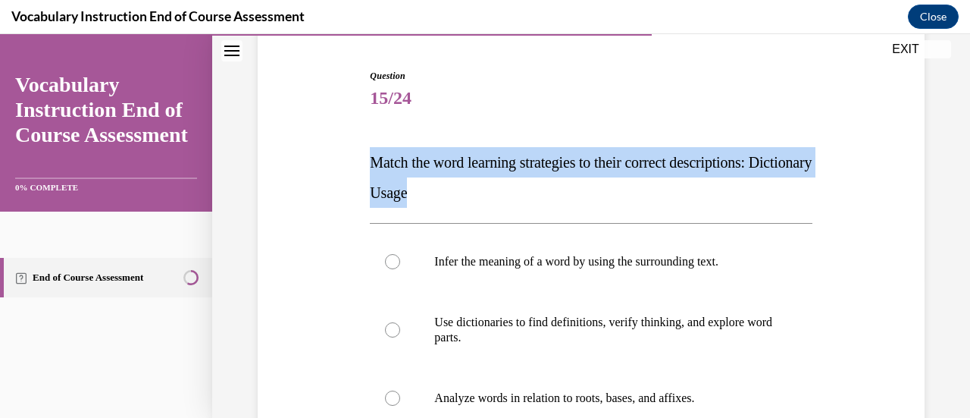
drag, startPoint x: 489, startPoint y: 187, endPoint x: 368, endPoint y: 163, distance: 123.7
click at [370, 163] on p "Match the word learning strategies to their correct descriptions: Dictionary Us…" at bounding box center [591, 177] width 442 height 61
copy span "Match the word learning strategies to their correct descriptions: Dictionary Us…"
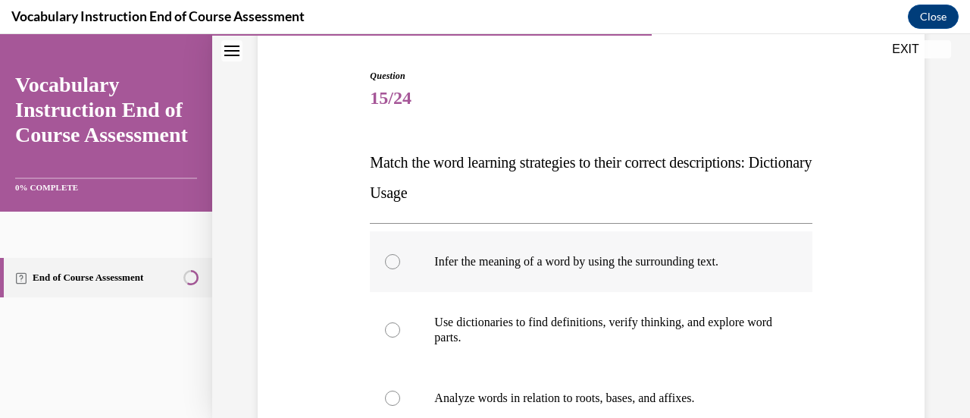
click at [801, 237] on label "Infer the meaning of a word by using the surrounding text." at bounding box center [591, 261] width 442 height 61
click at [400, 254] on input "Infer the meaning of a word by using the surrounding text." at bounding box center [392, 261] width 15 height 15
radio input "true"
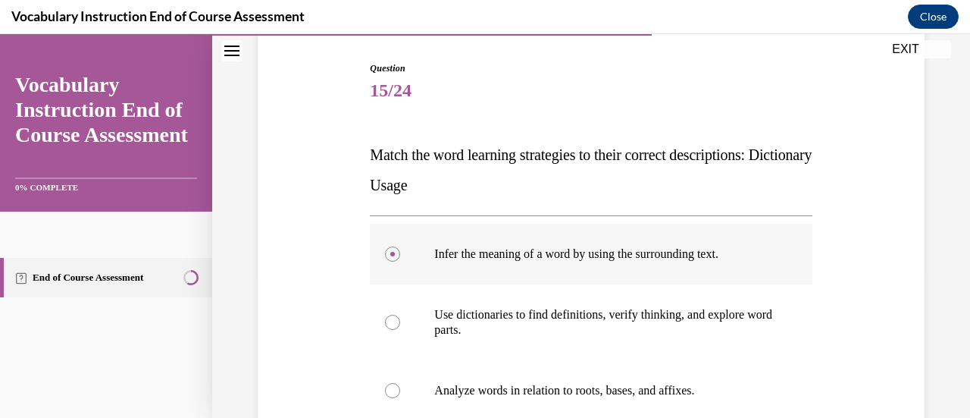
scroll to position [146, 0]
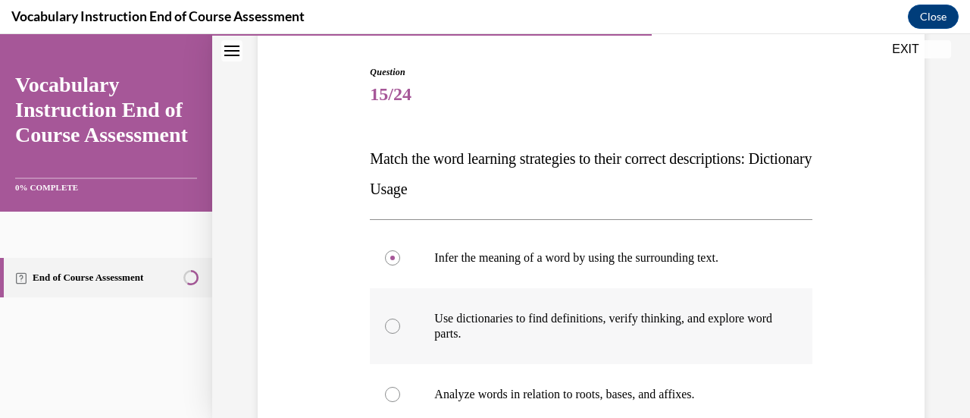
click at [391, 319] on div at bounding box center [392, 325] width 15 height 15
click at [391, 319] on input "Use dictionaries to find definitions, verify thinking, and explore word parts." at bounding box center [392, 325] width 15 height 15
radio input "true"
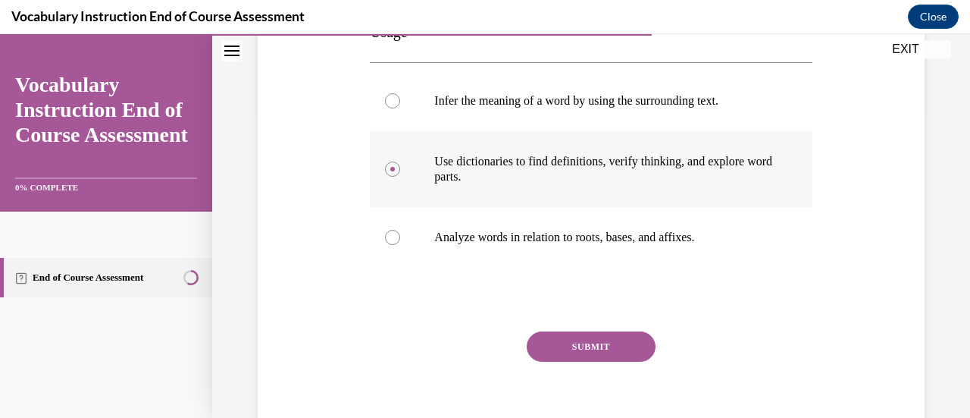
scroll to position [305, 0]
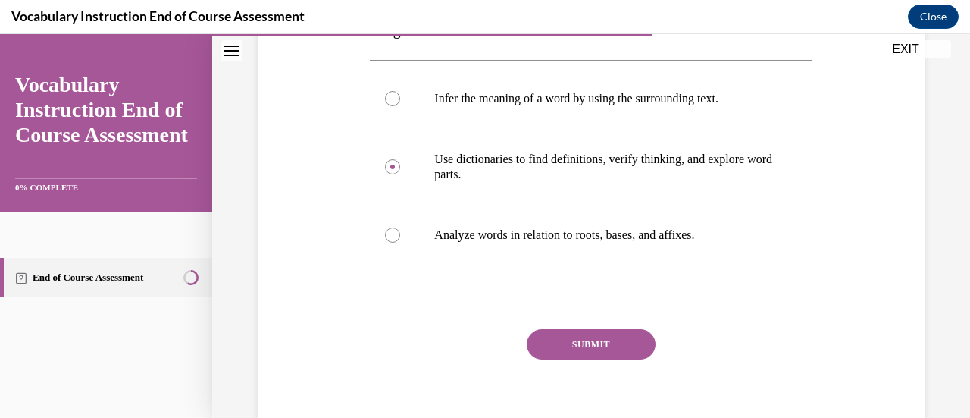
click at [610, 339] on button "SUBMIT" at bounding box center [591, 344] width 129 height 30
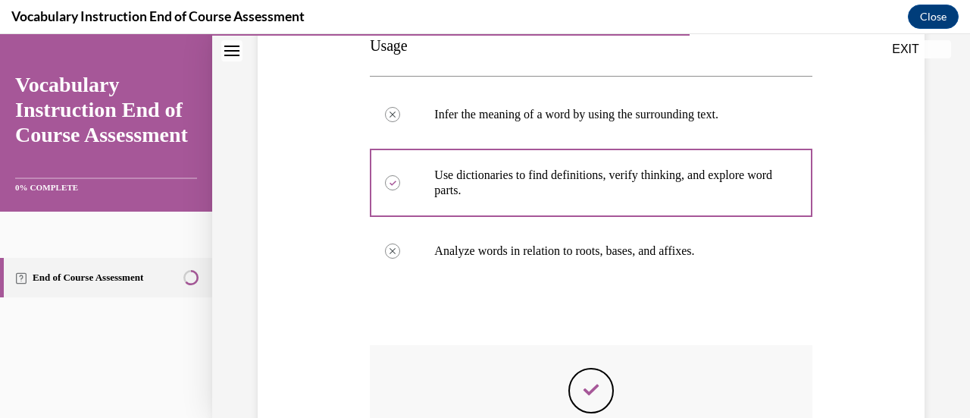
scroll to position [280, 0]
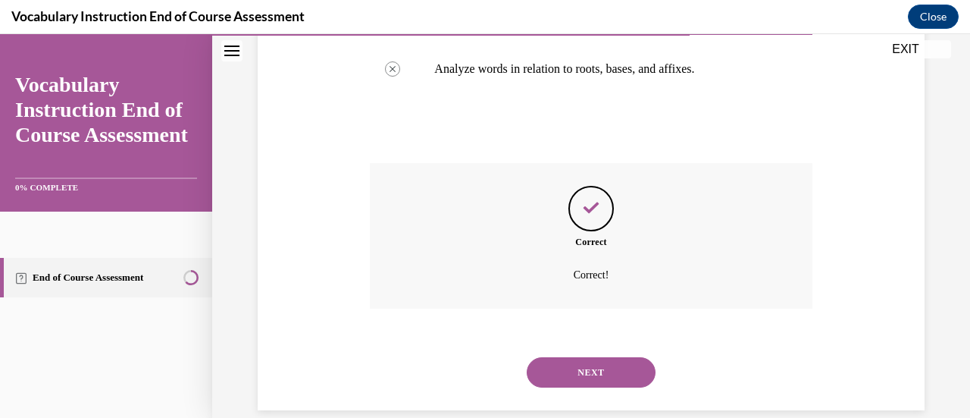
click at [605, 369] on button "NEXT" at bounding box center [591, 372] width 129 height 30
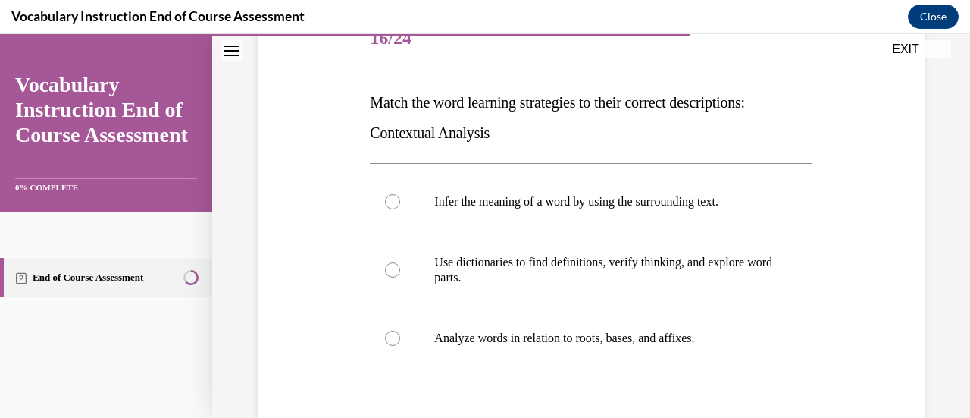
scroll to position [229, 0]
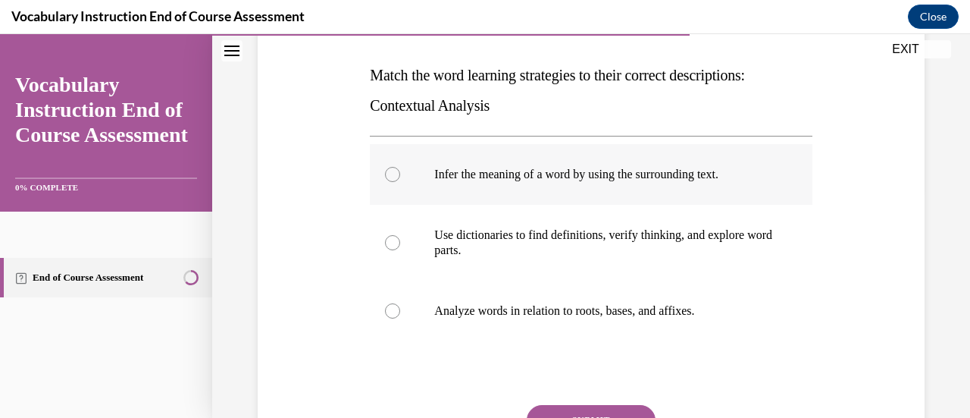
click at [388, 175] on div at bounding box center [392, 174] width 15 height 15
click at [388, 175] on input "Infer the meaning of a word by using the surrounding text." at bounding box center [392, 174] width 15 height 15
radio input "true"
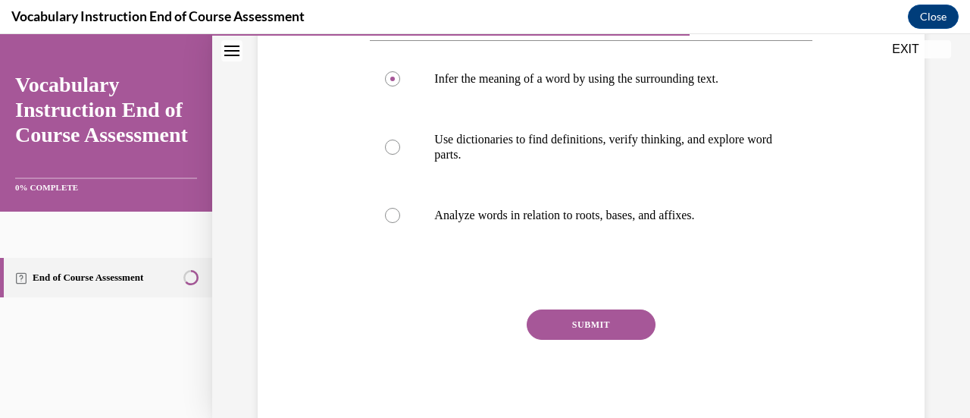
click at [607, 320] on button "SUBMIT" at bounding box center [591, 324] width 129 height 30
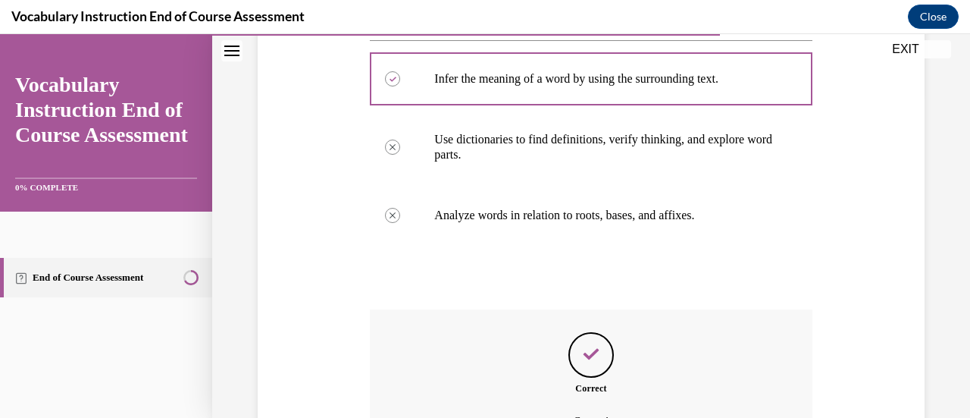
scroll to position [493, 0]
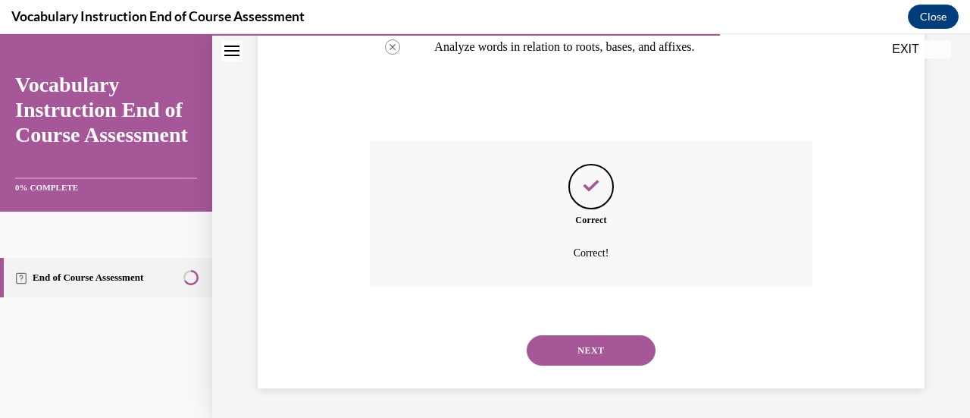
click at [592, 343] on button "NEXT" at bounding box center [591, 350] width 129 height 30
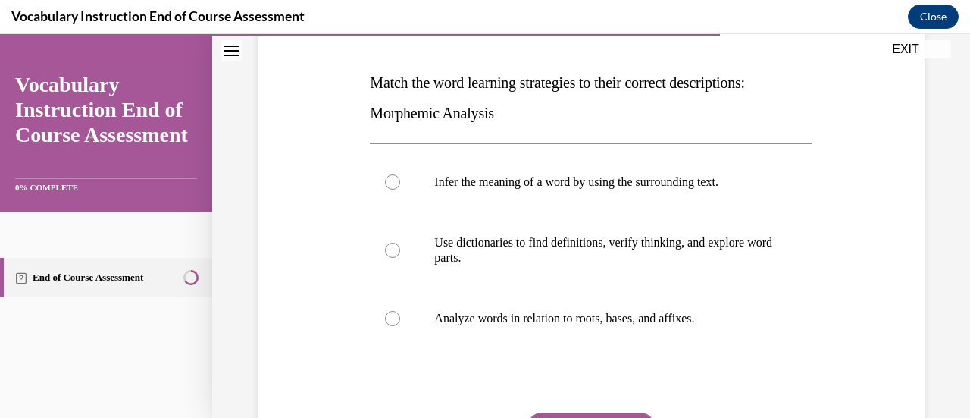
scroll to position [222, 0]
click at [390, 318] on div at bounding box center [392, 317] width 15 height 15
click at [390, 318] on input "Analyze words in relation to roots, bases, and affixes." at bounding box center [392, 317] width 15 height 15
radio input "true"
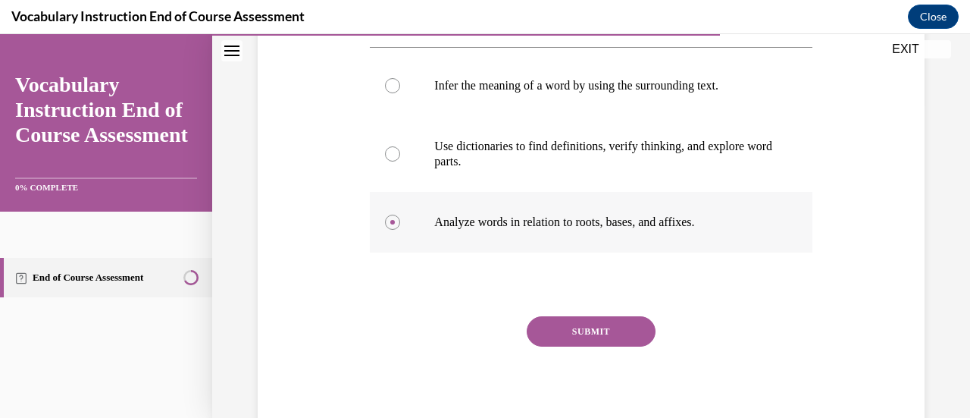
scroll to position [324, 0]
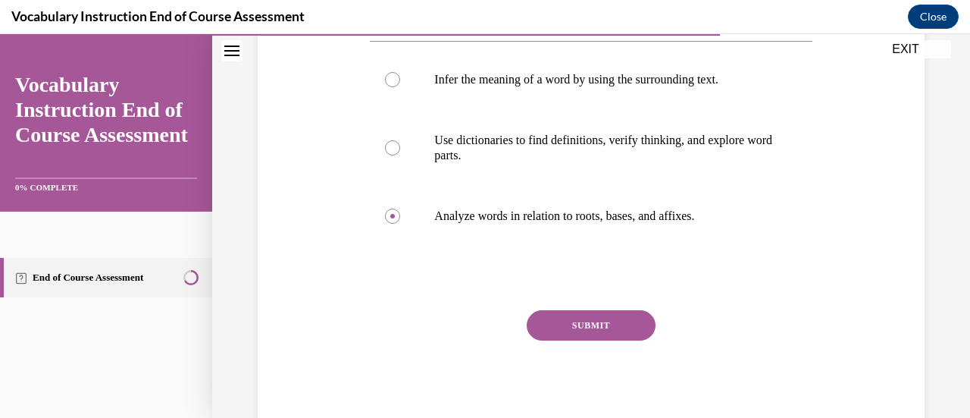
click at [628, 320] on button "SUBMIT" at bounding box center [591, 325] width 129 height 30
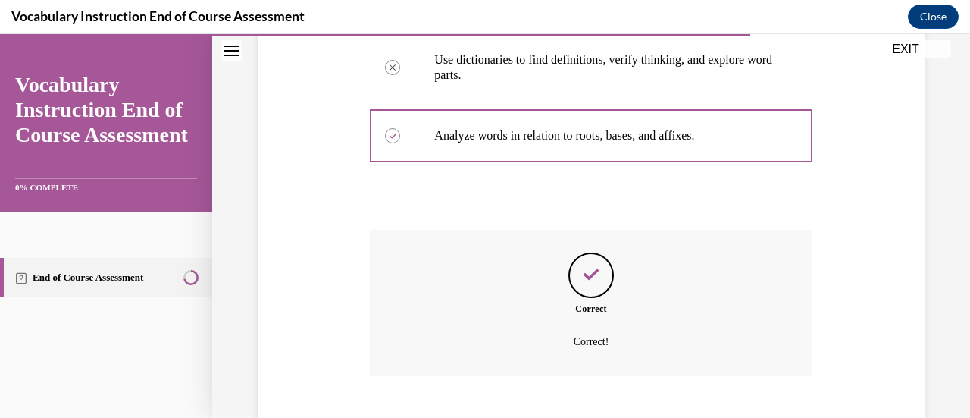
scroll to position [493, 0]
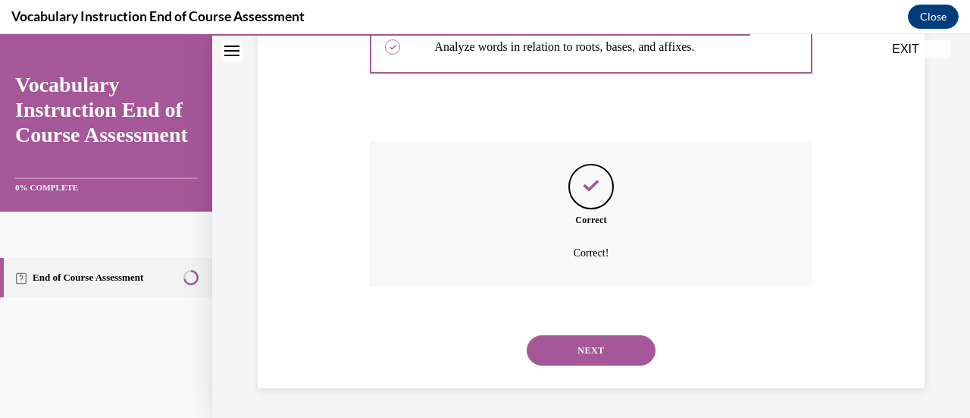
click at [604, 339] on button "NEXT" at bounding box center [591, 350] width 129 height 30
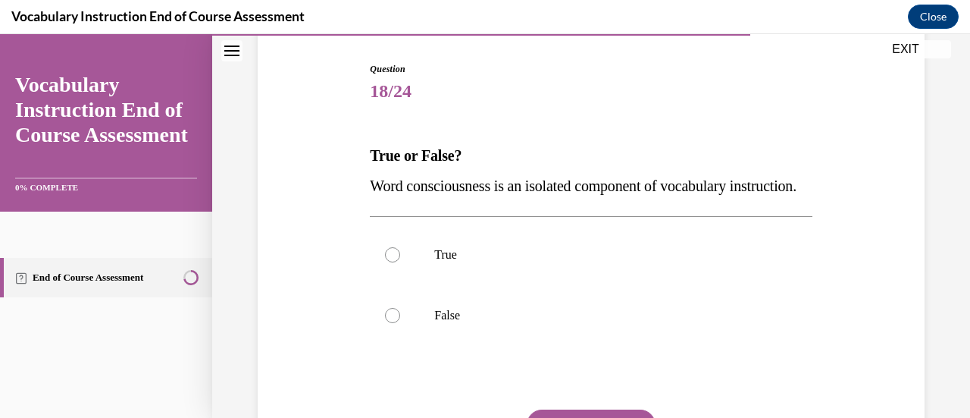
scroll to position [155, 0]
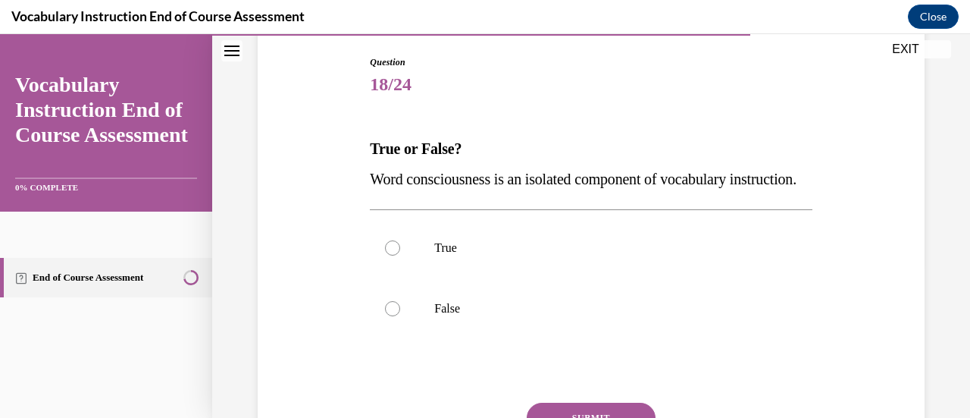
drag, startPoint x: 450, startPoint y: 213, endPoint x: 368, endPoint y: 181, distance: 87.9
click at [370, 181] on p "Word consciousness is an isolated component of vocabulary instruction." at bounding box center [591, 179] width 442 height 30
copy span "Word consciousness is an isolated component of vocabulary instruction."
click at [566, 309] on label "False" at bounding box center [591, 308] width 442 height 61
click at [400, 309] on input "False" at bounding box center [392, 308] width 15 height 15
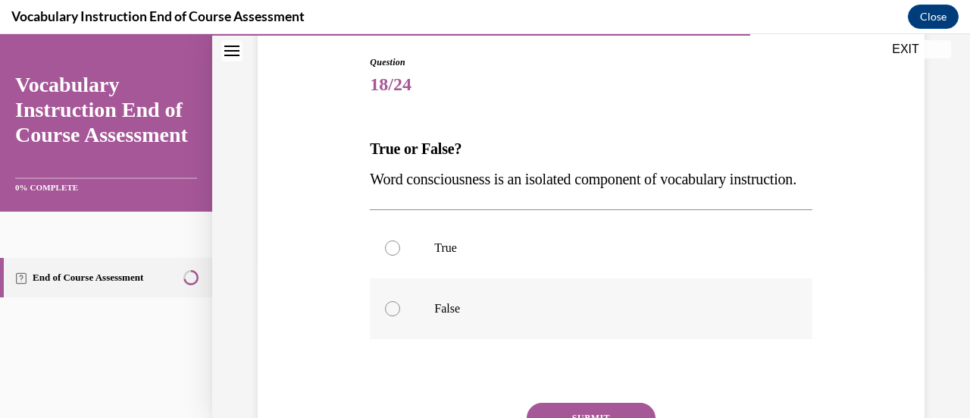
radio input "true"
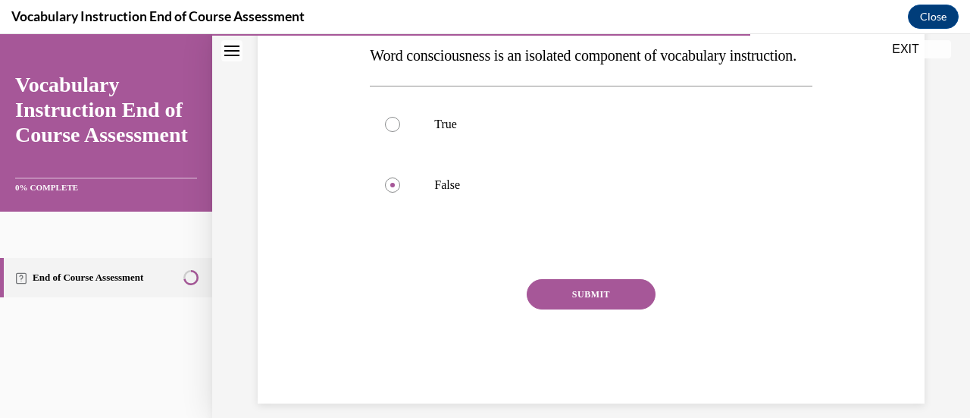
click at [596, 309] on button "SUBMIT" at bounding box center [591, 294] width 129 height 30
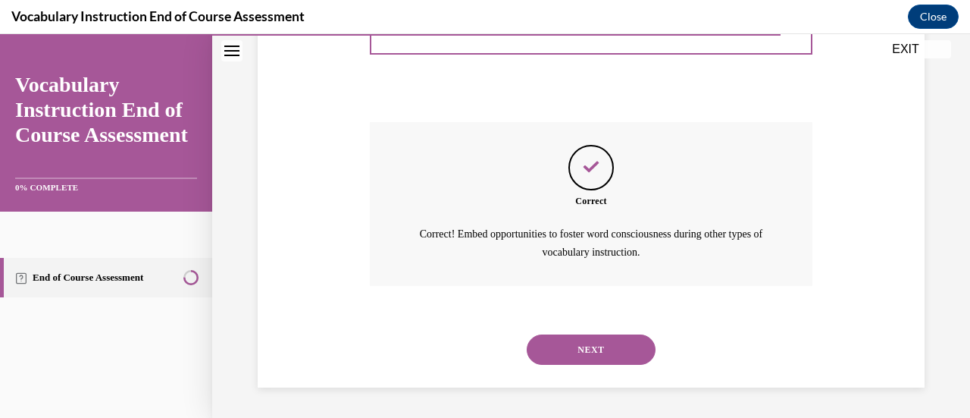
scroll to position [465, 0]
click at [596, 340] on button "NEXT" at bounding box center [591, 349] width 129 height 30
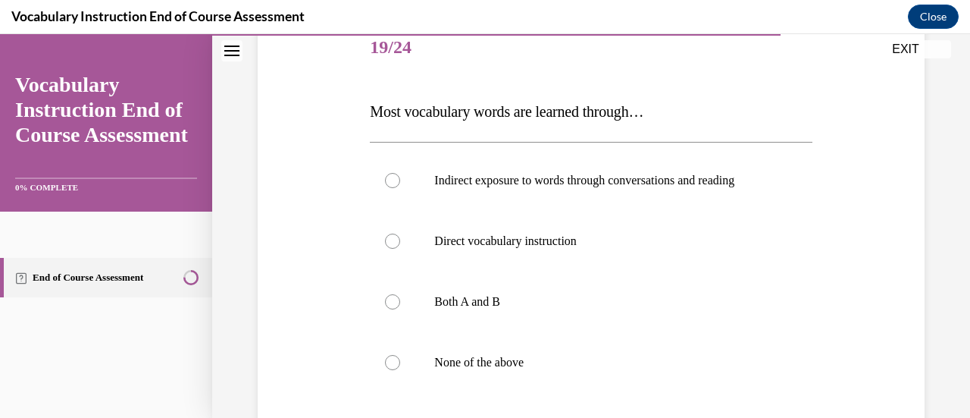
scroll to position [196, 0]
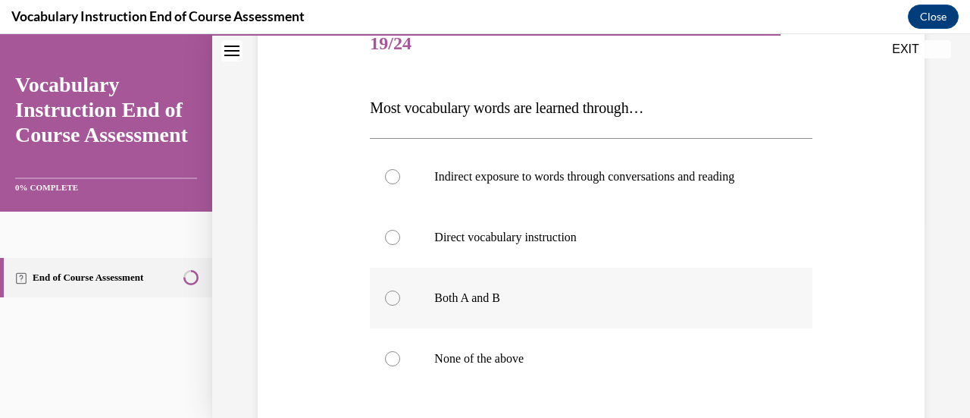
click at [390, 293] on div at bounding box center [392, 297] width 15 height 15
click at [390, 293] on input "Both A and B" at bounding box center [392, 297] width 15 height 15
radio input "true"
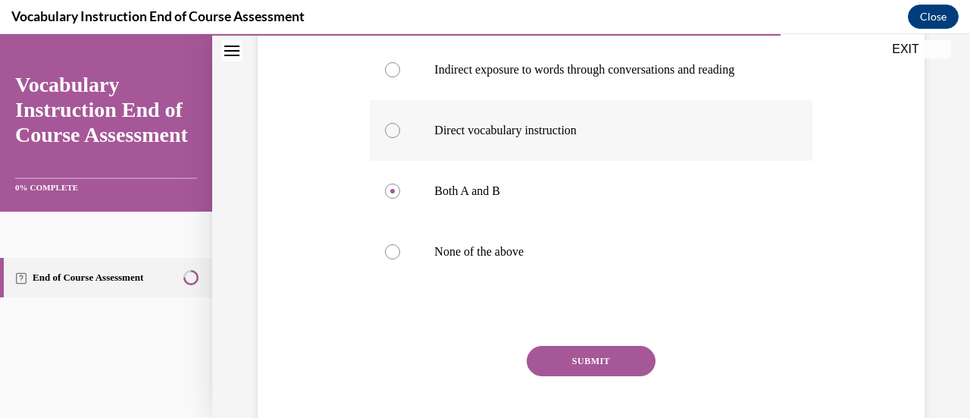
scroll to position [304, 0]
click at [610, 357] on button "SUBMIT" at bounding box center [591, 360] width 129 height 30
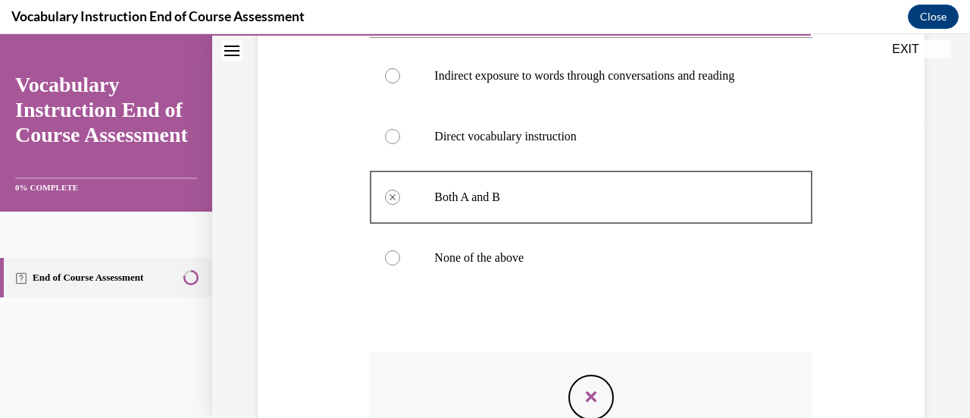
scroll to position [237, 0]
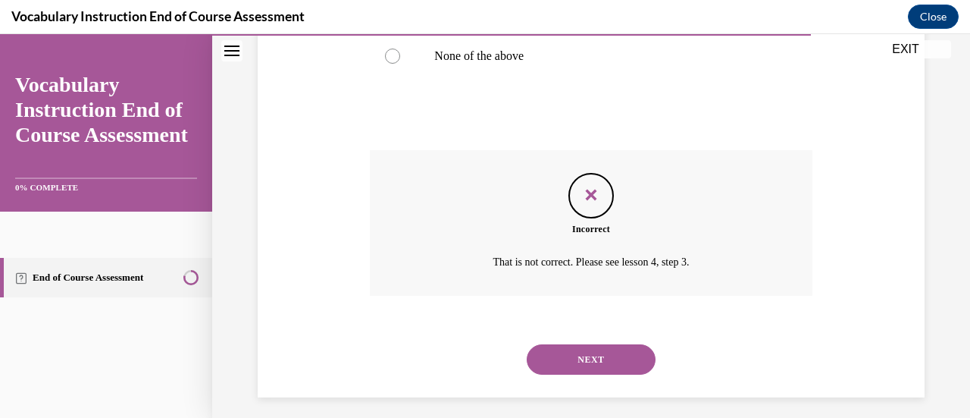
click at [610, 357] on button "NEXT" at bounding box center [591, 359] width 129 height 30
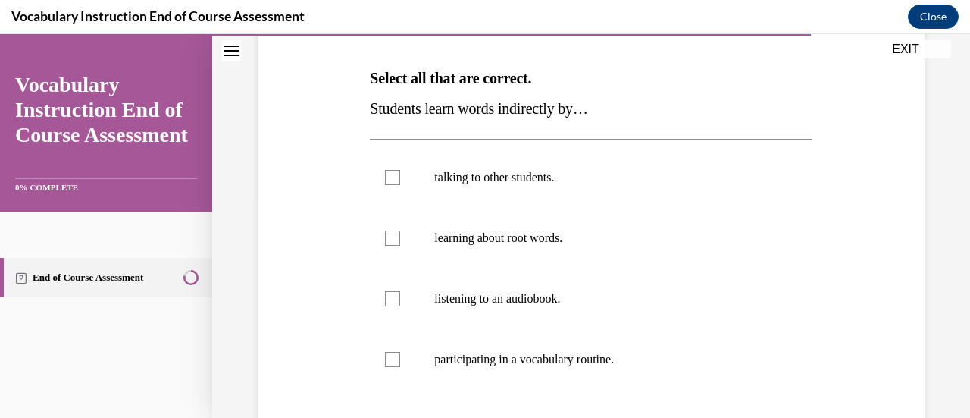
scroll to position [219, 0]
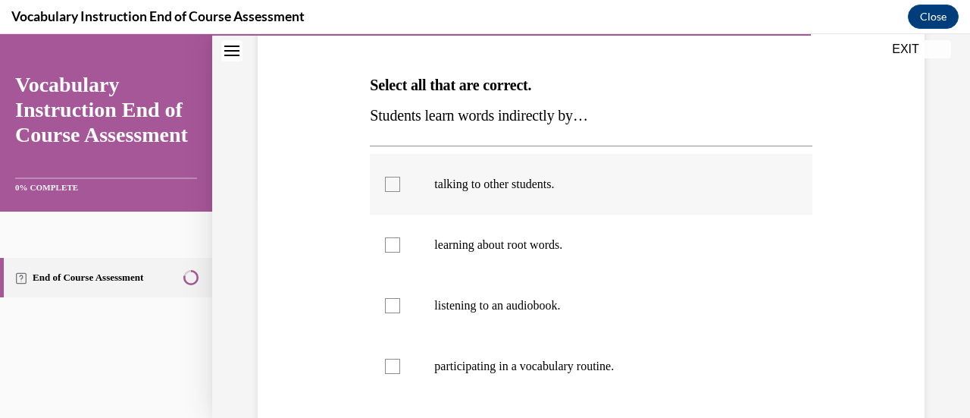
click at [385, 182] on div at bounding box center [392, 184] width 15 height 15
click at [385, 182] on input "talking to other students." at bounding box center [392, 184] width 15 height 15
checkbox input "true"
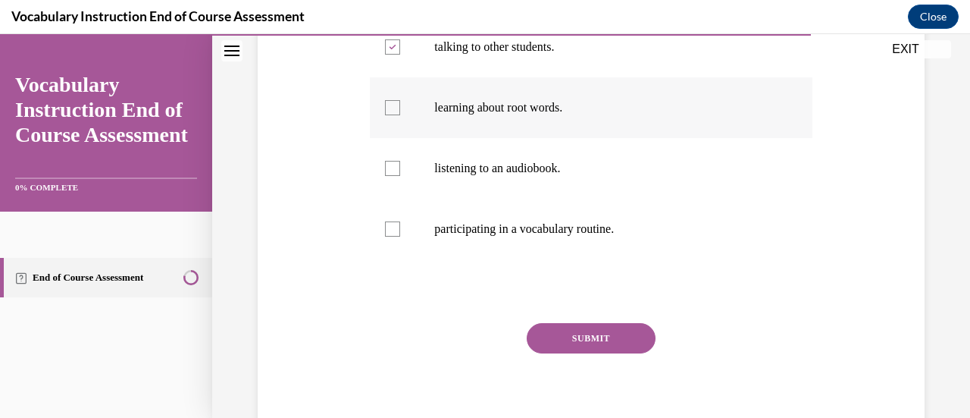
scroll to position [357, 0]
click at [622, 340] on button "SUBMIT" at bounding box center [591, 337] width 129 height 30
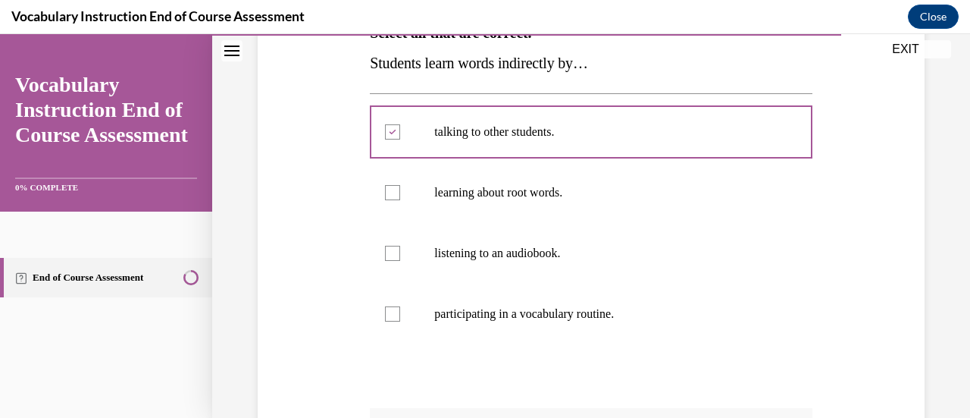
scroll to position [274, 0]
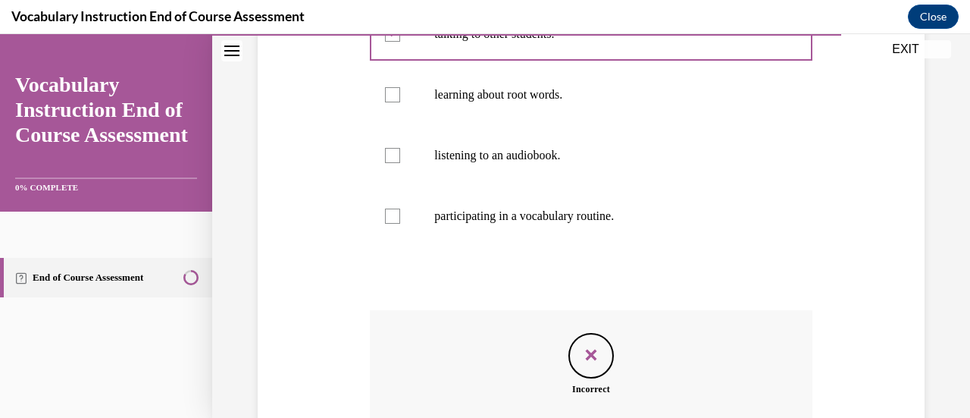
click at [762, 83] on label "learning about root words." at bounding box center [591, 94] width 442 height 61
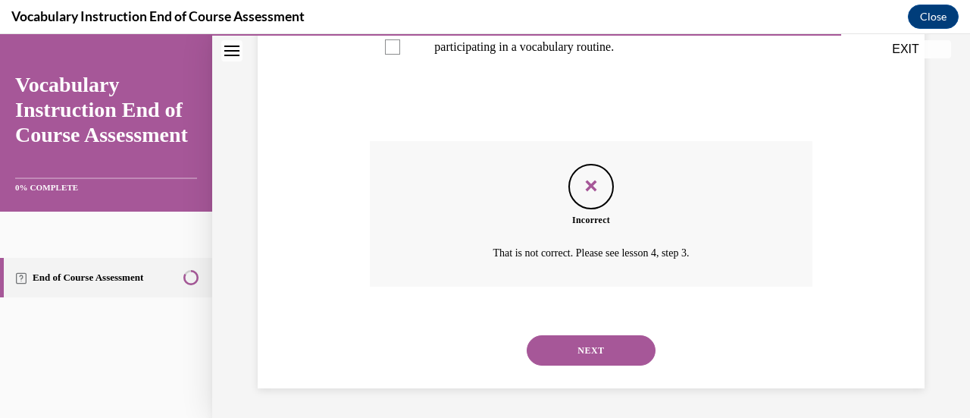
click at [599, 350] on button "NEXT" at bounding box center [591, 350] width 129 height 30
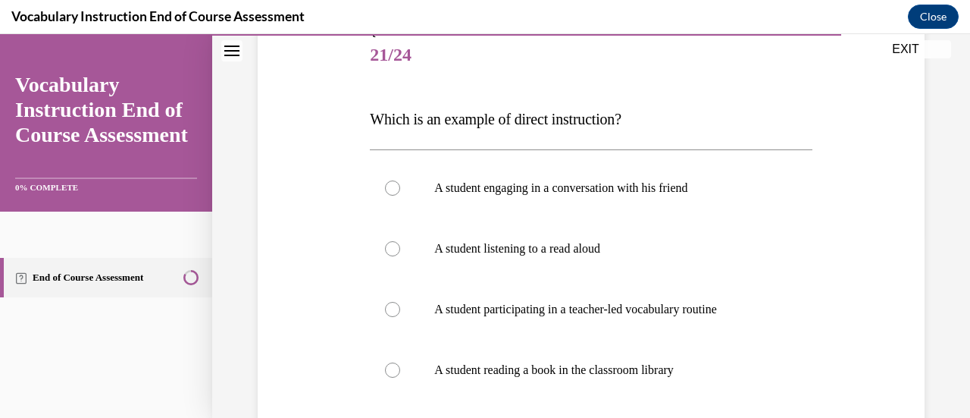
scroll to position [218, 0]
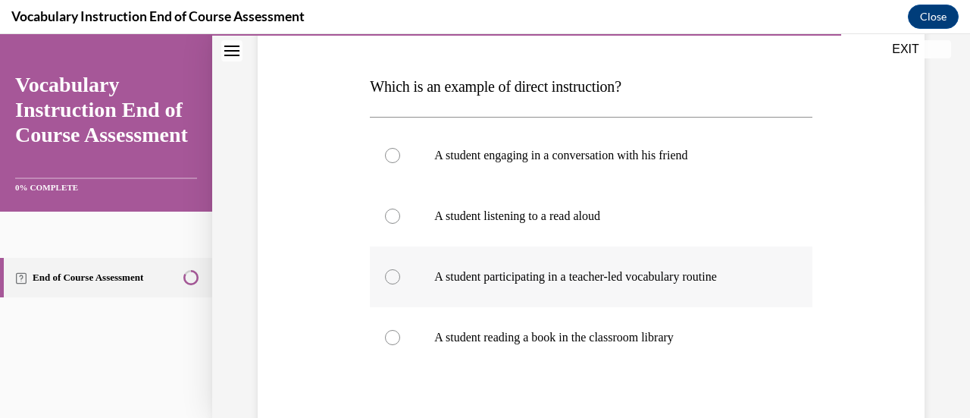
click at [390, 274] on div at bounding box center [392, 276] width 15 height 15
click at [390, 274] on input "A student participating in a teacher-led vocabulary routine" at bounding box center [392, 276] width 15 height 15
radio input "true"
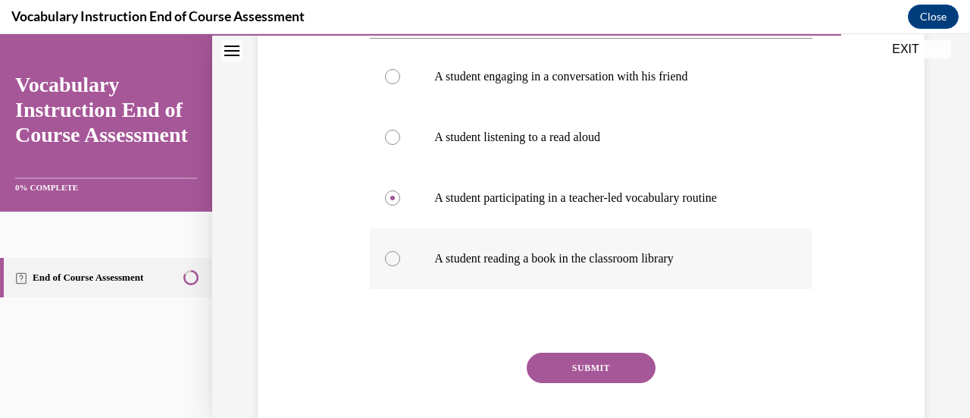
scroll to position [332, 0]
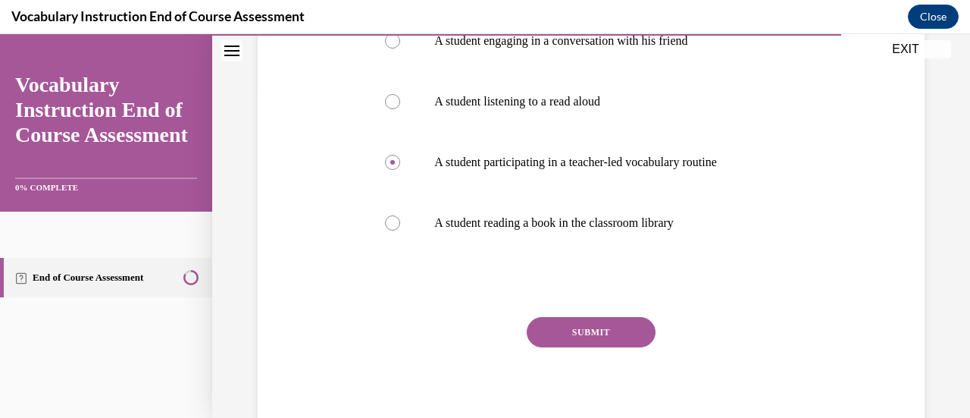
click at [608, 328] on button "SUBMIT" at bounding box center [591, 332] width 129 height 30
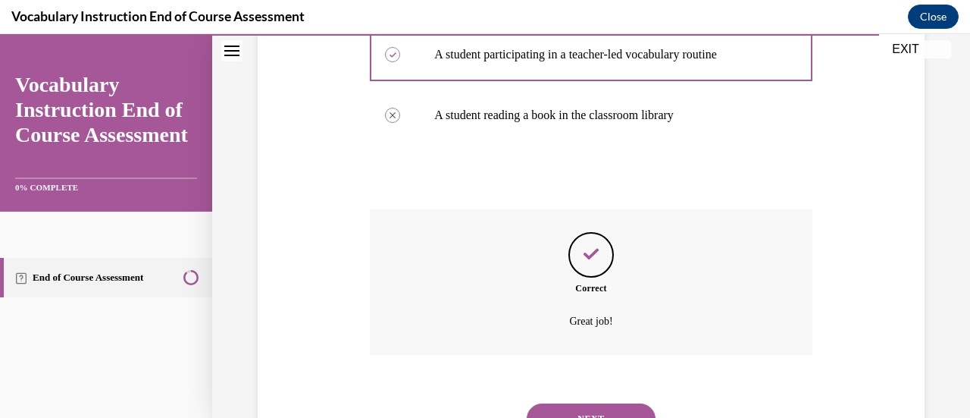
scroll to position [508, 0]
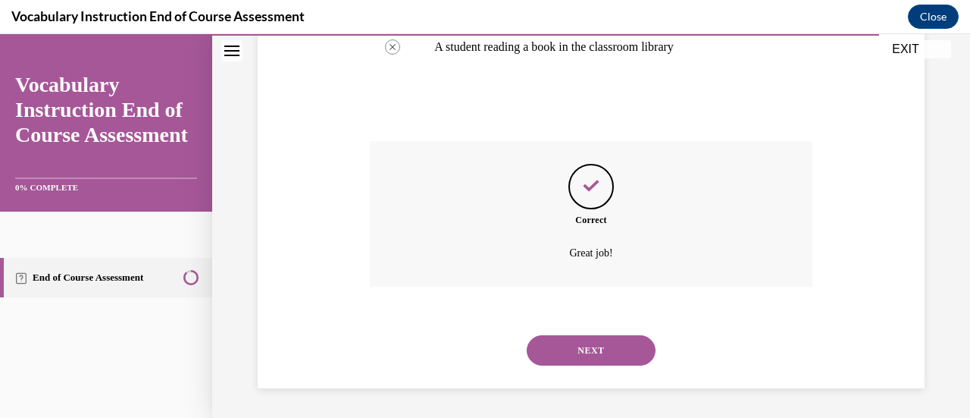
click at [620, 339] on button "NEXT" at bounding box center [591, 350] width 129 height 30
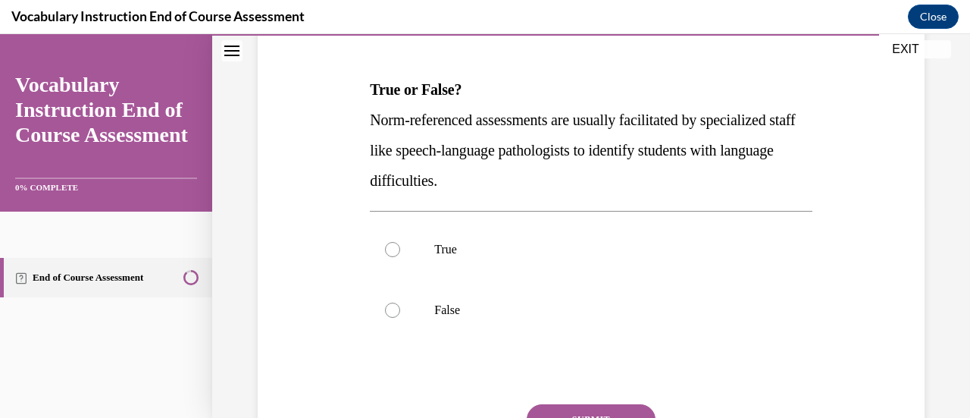
scroll to position [76, 0]
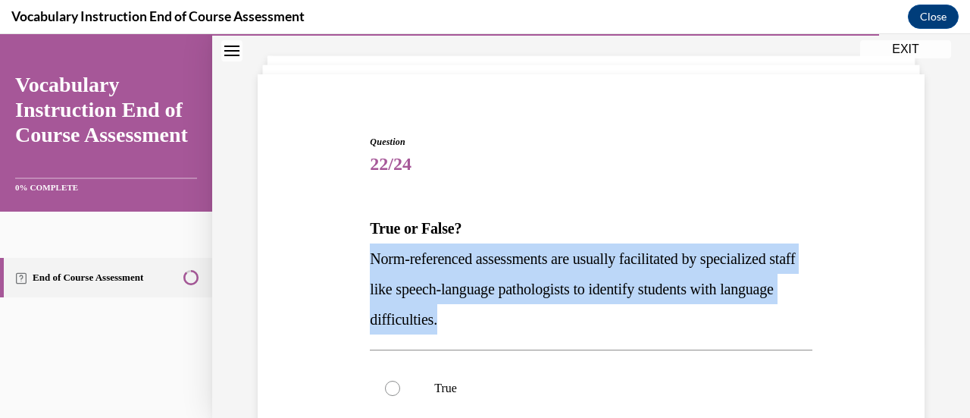
drag, startPoint x: 513, startPoint y: 312, endPoint x: 359, endPoint y: 259, distance: 162.8
click at [359, 259] on div "Question 22/24 True or False? Norm-referenced assessments are usually facilitat…" at bounding box center [591, 378] width 675 height 578
copy span "Norm-referenced assessments are usually facilitated by specialized staff like s…"
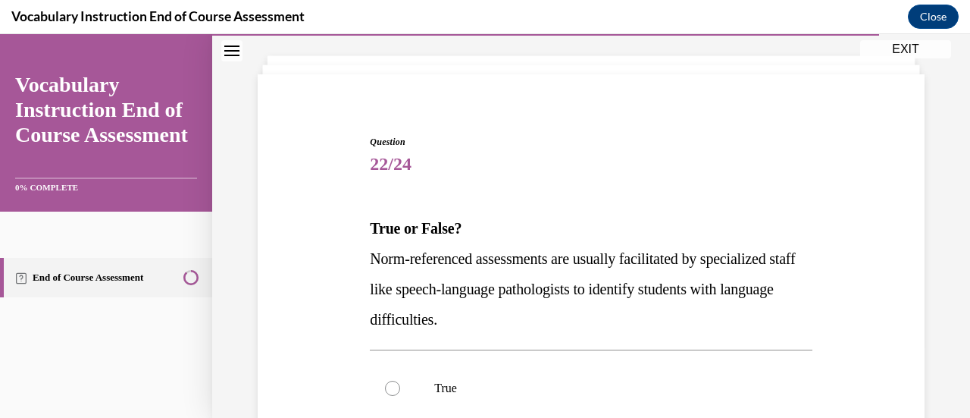
click at [531, 165] on span "22/24" at bounding box center [591, 164] width 442 height 30
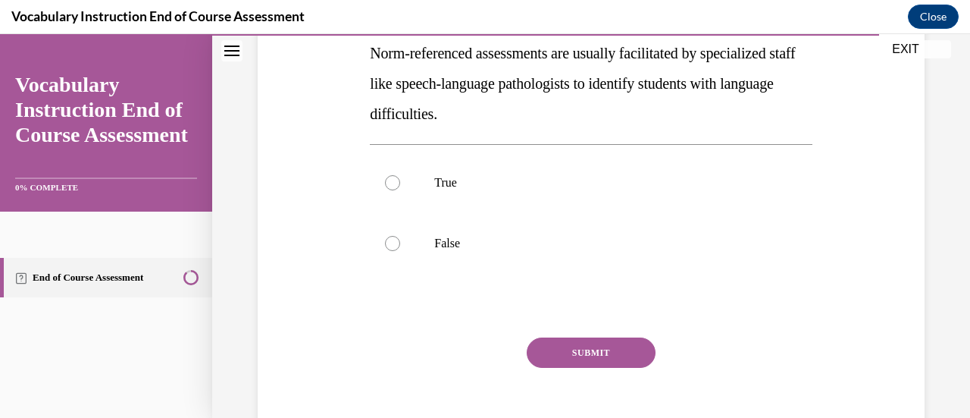
scroll to position [284, 0]
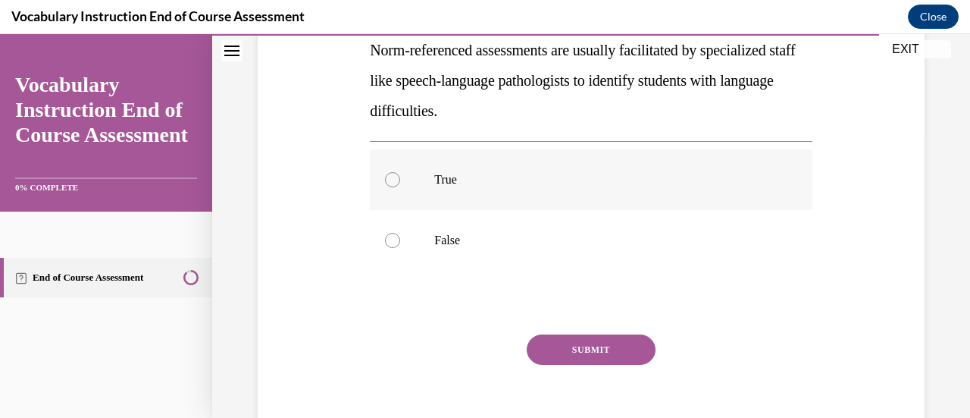
click at [393, 177] on div at bounding box center [392, 179] width 15 height 15
click at [393, 177] on input "True" at bounding box center [392, 179] width 15 height 15
radio input "true"
click at [582, 348] on button "SUBMIT" at bounding box center [591, 349] width 129 height 30
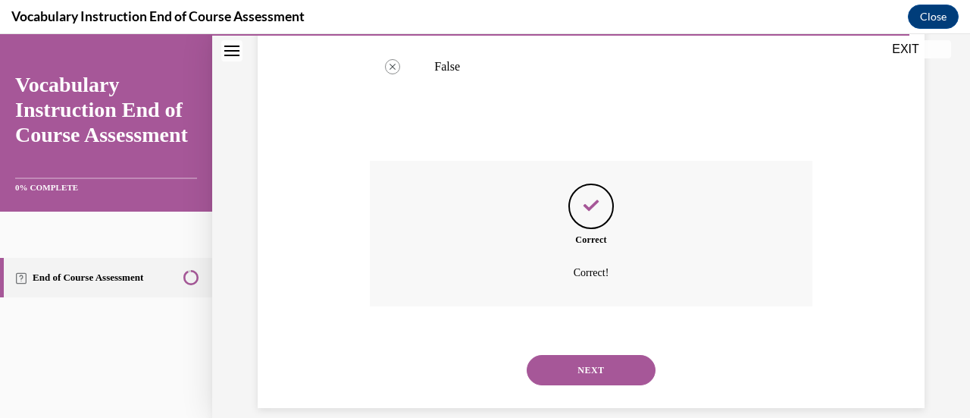
scroll to position [469, 0]
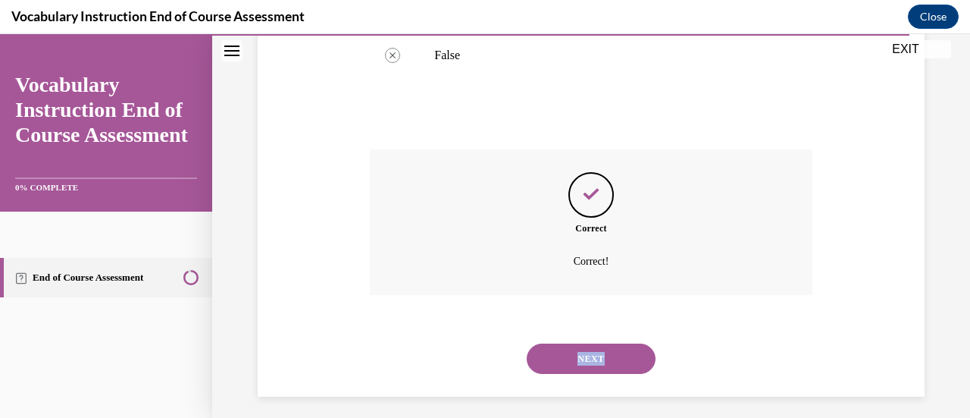
drag, startPoint x: 613, startPoint y: 342, endPoint x: 608, endPoint y: 353, distance: 12.2
click at [608, 353] on div "NEXT" at bounding box center [591, 358] width 442 height 61
click at [608, 353] on button "NEXT" at bounding box center [591, 358] width 129 height 30
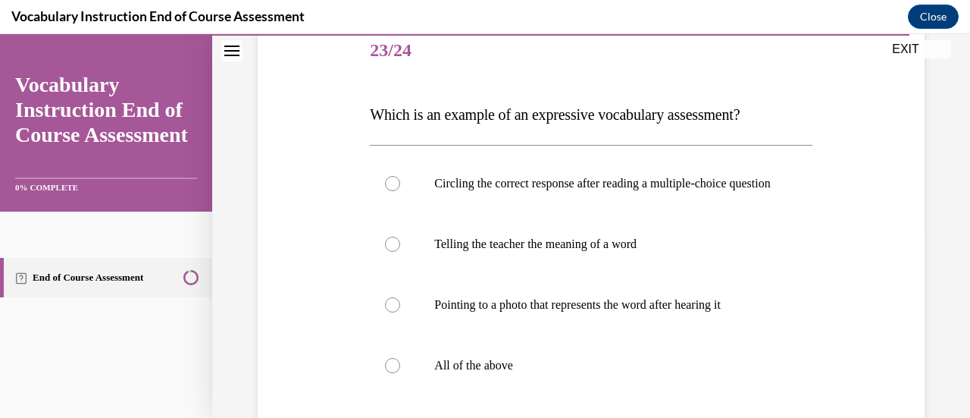
scroll to position [192, 0]
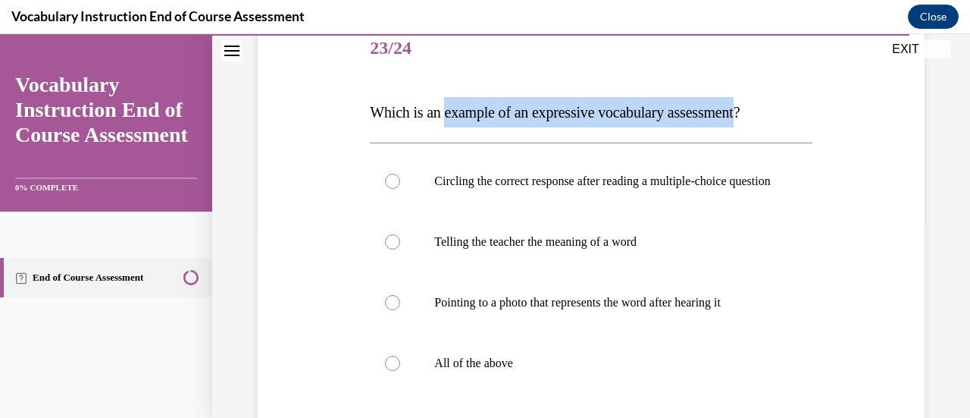
drag, startPoint x: 763, startPoint y: 109, endPoint x: 449, endPoint y: 108, distance: 313.9
click at [449, 108] on span "Which is an example of an expressive vocabulary assessment?" at bounding box center [555, 112] width 370 height 17
copy span "example of an expressive vocabulary assessment"
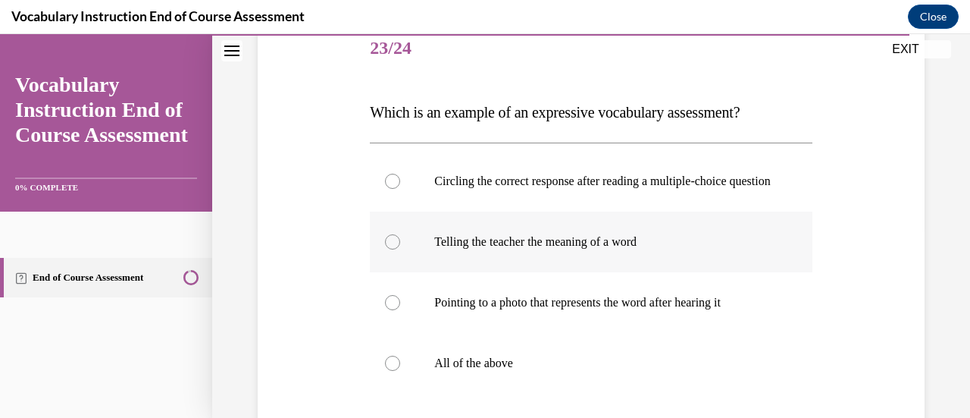
click at [389, 249] on div at bounding box center [392, 241] width 15 height 15
click at [389, 249] on input "Telling the teacher the meaning of a word" at bounding box center [392, 241] width 15 height 15
radio input "true"
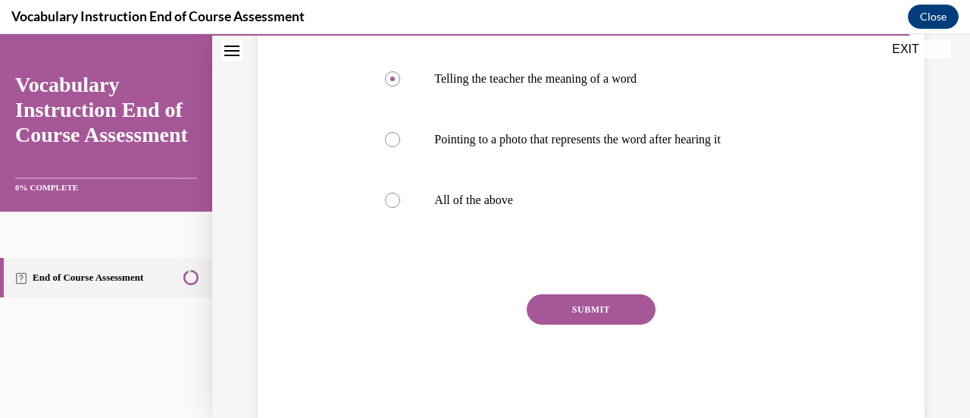
click at [569, 324] on button "SUBMIT" at bounding box center [591, 309] width 129 height 30
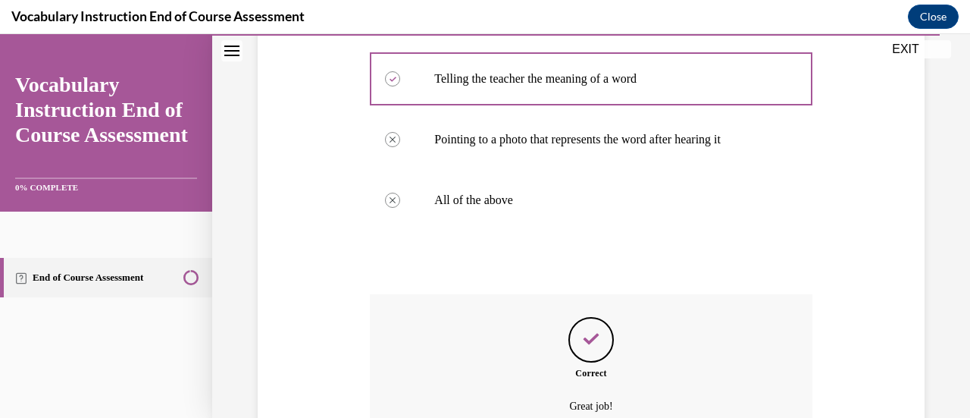
scroll to position [523, 0]
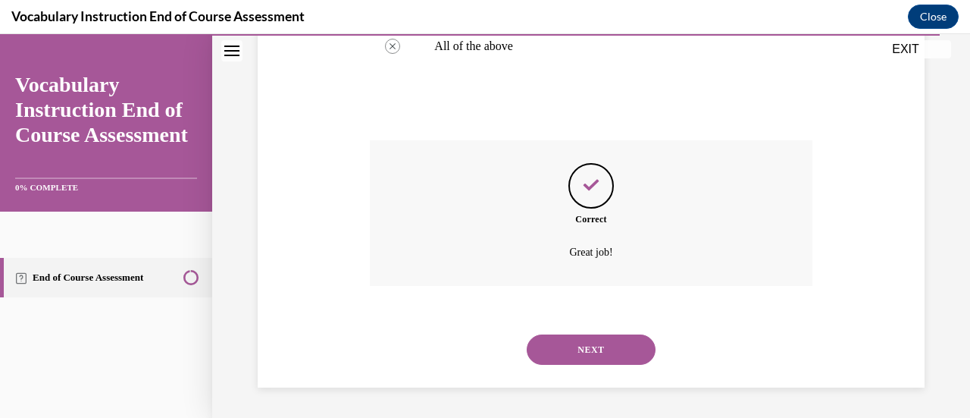
click at [594, 340] on button "NEXT" at bounding box center [591, 349] width 129 height 30
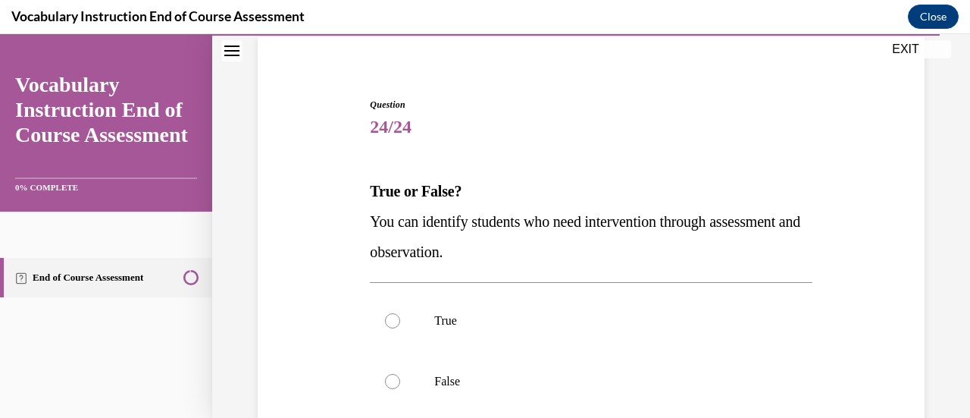
scroll to position [109, 0]
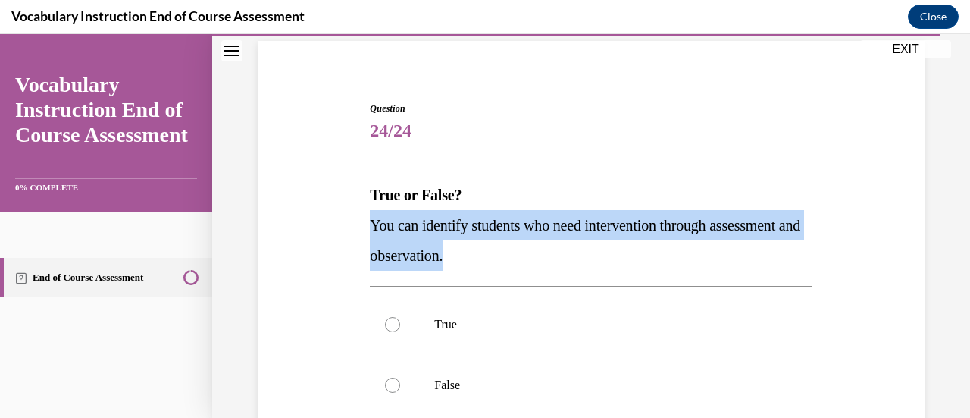
drag, startPoint x: 571, startPoint y: 246, endPoint x: 343, endPoint y: 218, distance: 230.0
click at [343, 218] on div "Question 24/24 True or False? You can identify students who need intervention t…" at bounding box center [591, 329] width 675 height 547
copy span "You can identify students who need intervention through assessment and observat…"
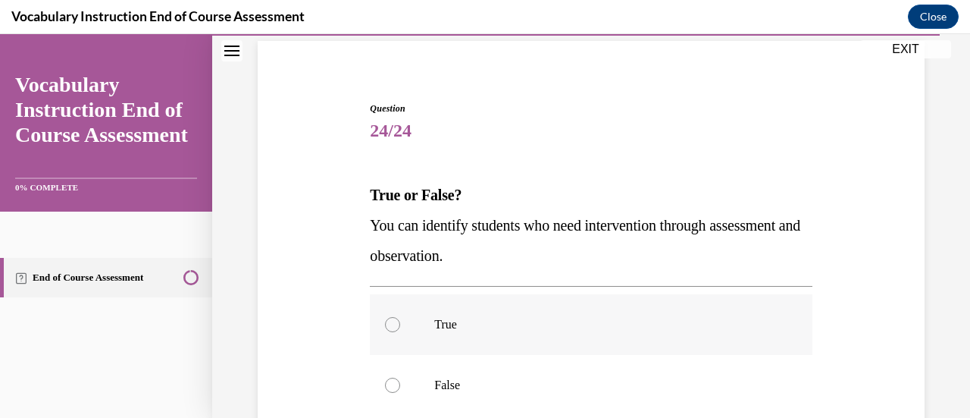
click at [397, 318] on label "True" at bounding box center [591, 324] width 442 height 61
click at [397, 318] on input "True" at bounding box center [392, 324] width 15 height 15
radio input "true"
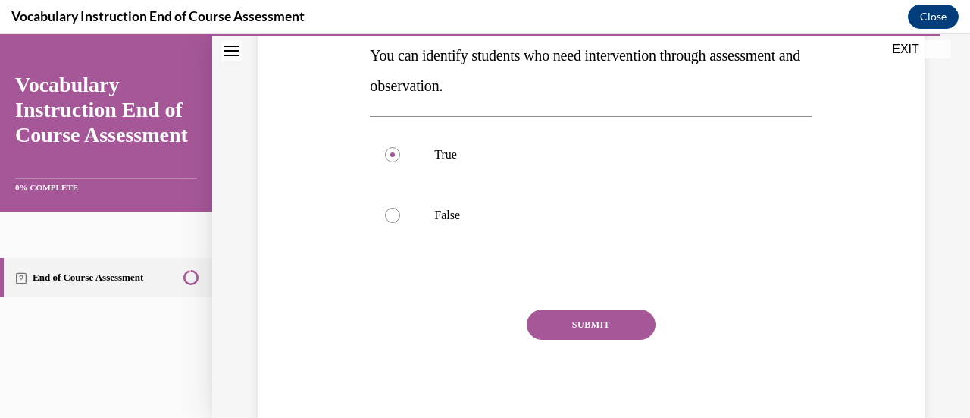
click at [555, 313] on button "SUBMIT" at bounding box center [591, 324] width 129 height 30
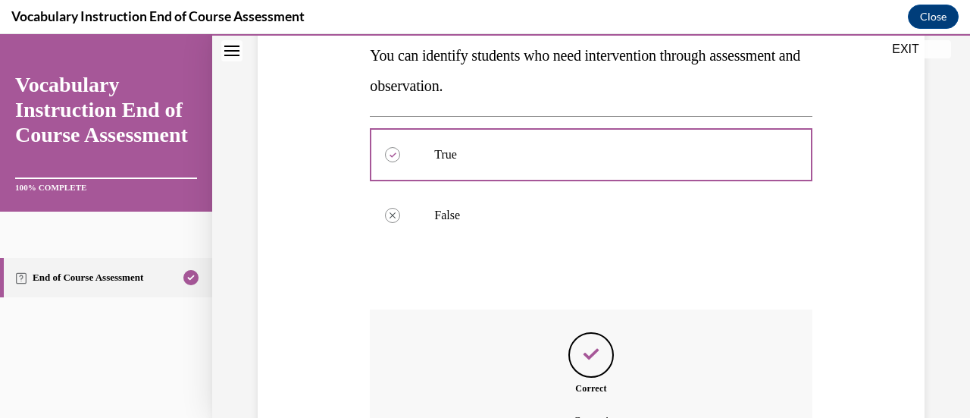
scroll to position [447, 0]
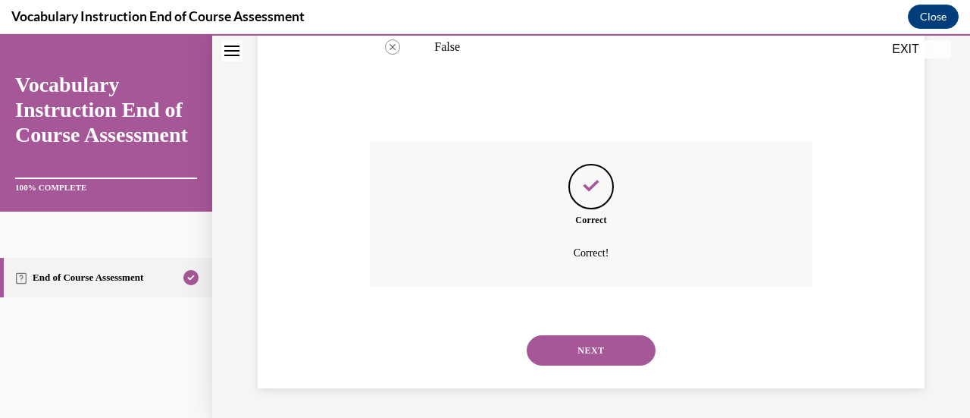
click at [619, 337] on button "NEXT" at bounding box center [591, 350] width 129 height 30
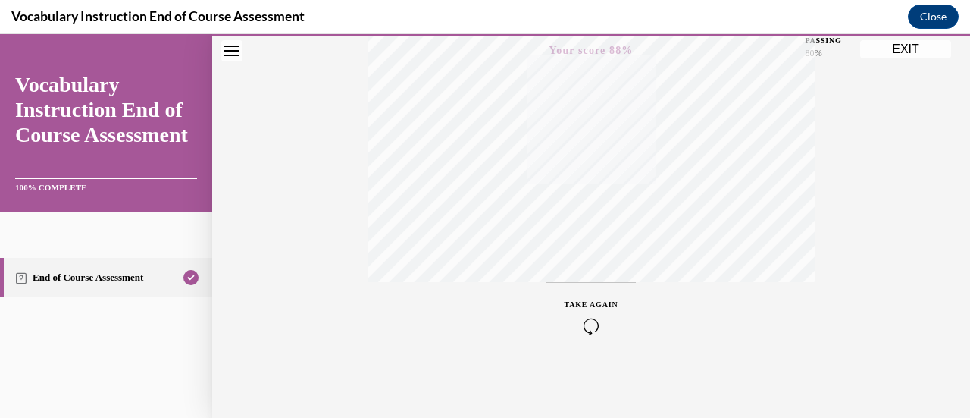
scroll to position [0, 0]
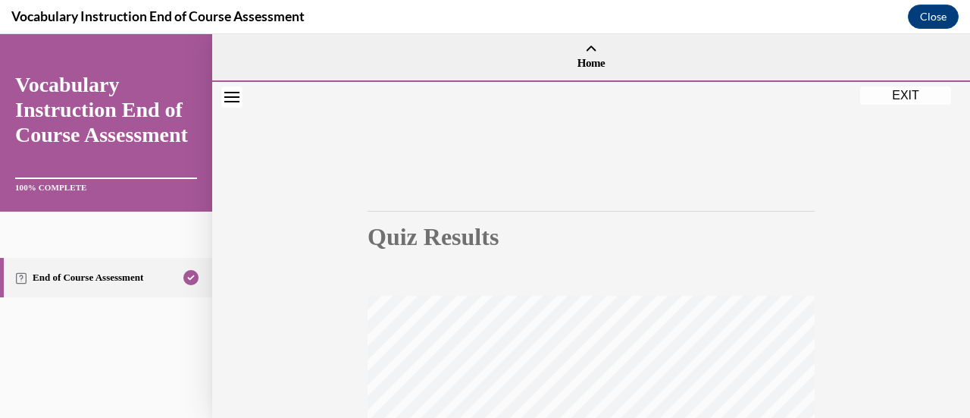
click at [910, 99] on button "EXIT" at bounding box center [905, 95] width 91 height 18
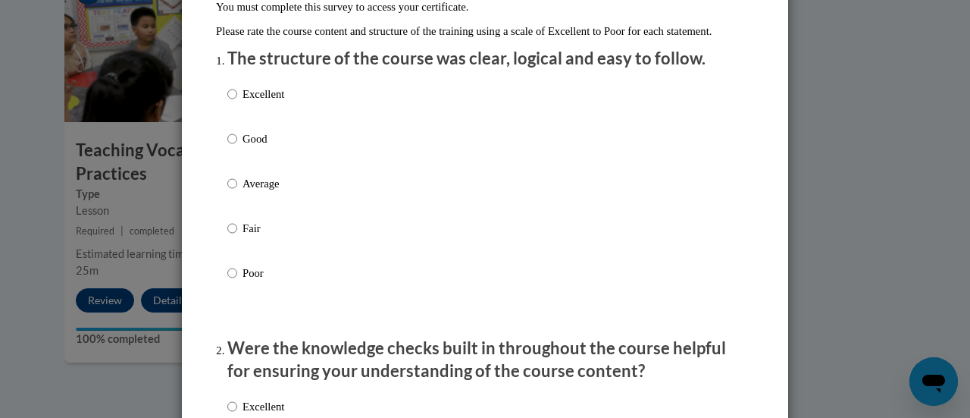
scroll to position [171, 0]
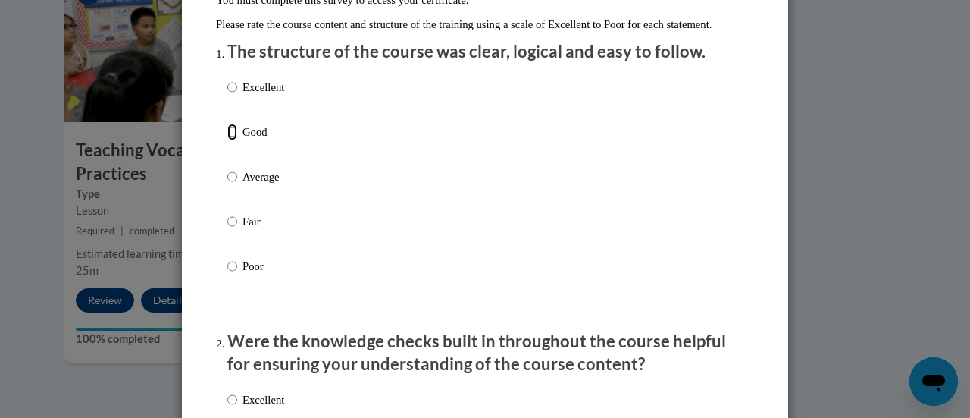
click at [227, 140] on input "Good" at bounding box center [232, 132] width 10 height 17
radio input "true"
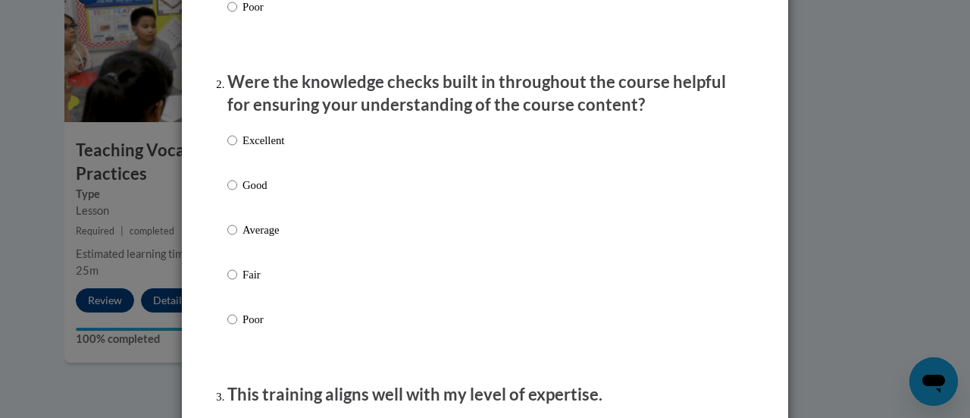
scroll to position [434, 0]
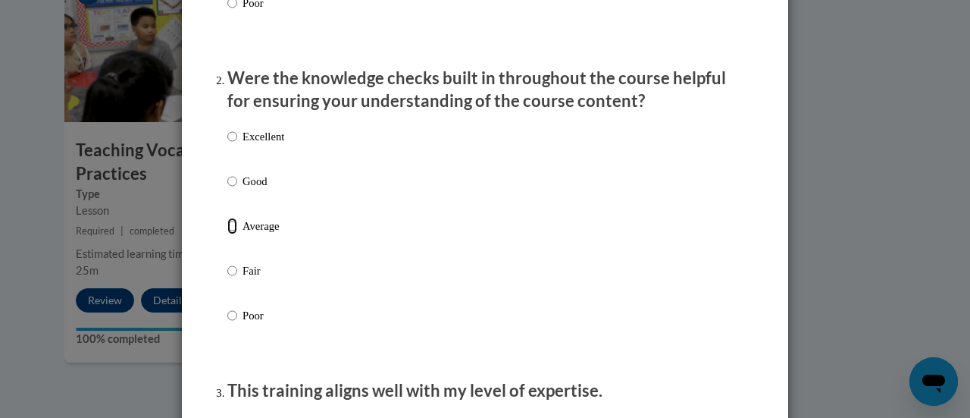
click at [227, 234] on input "Average" at bounding box center [232, 226] width 10 height 17
radio input "true"
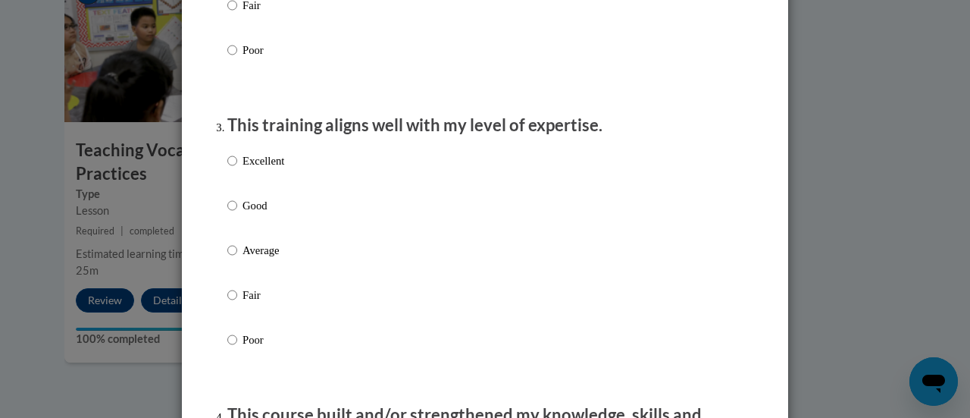
scroll to position [703, 0]
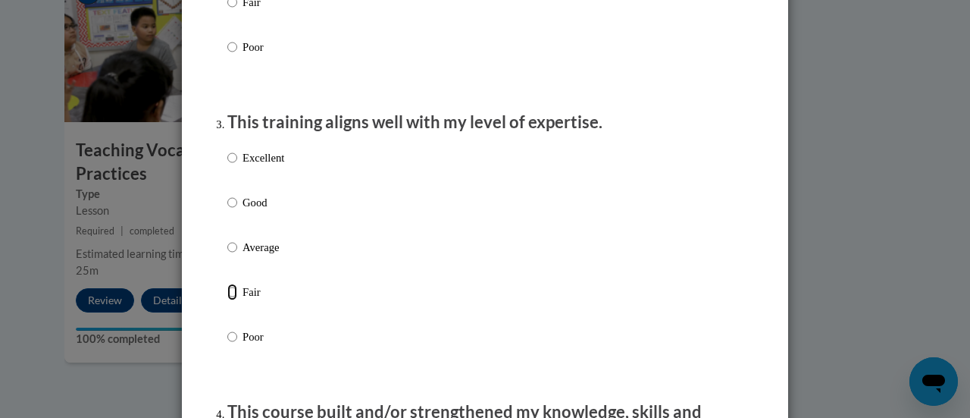
click at [227, 300] on input "Fair" at bounding box center [232, 292] width 10 height 17
radio input "true"
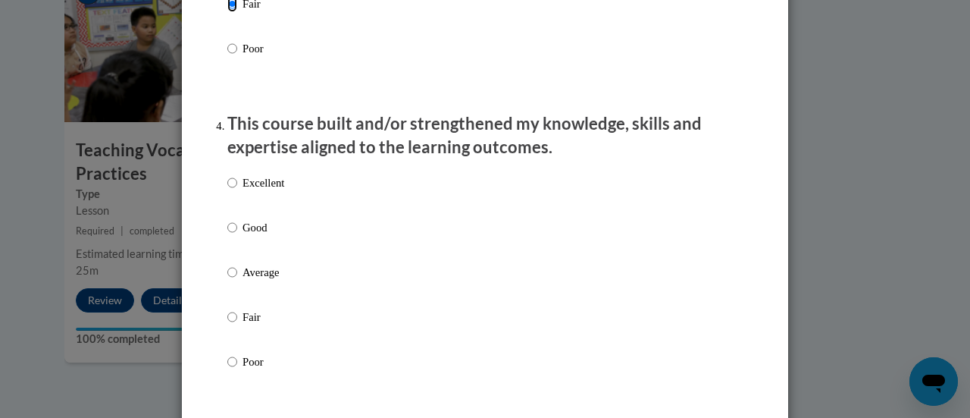
scroll to position [992, 0]
click at [227, 235] on input "Good" at bounding box center [232, 226] width 10 height 17
radio input "true"
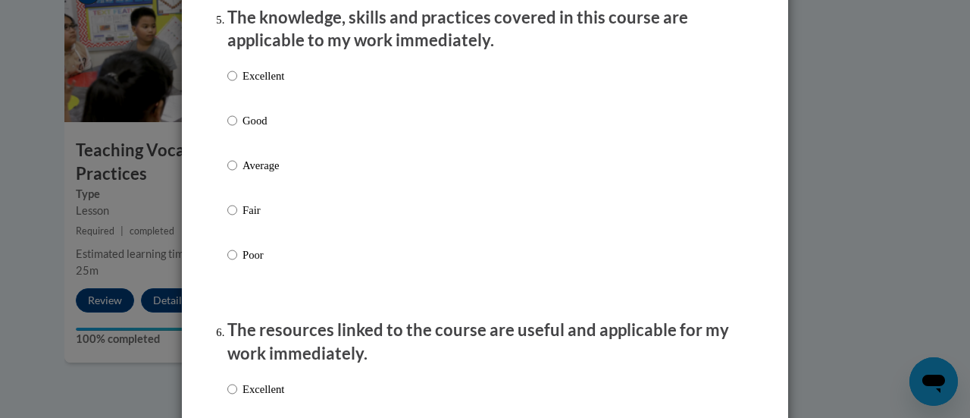
scroll to position [1412, 0]
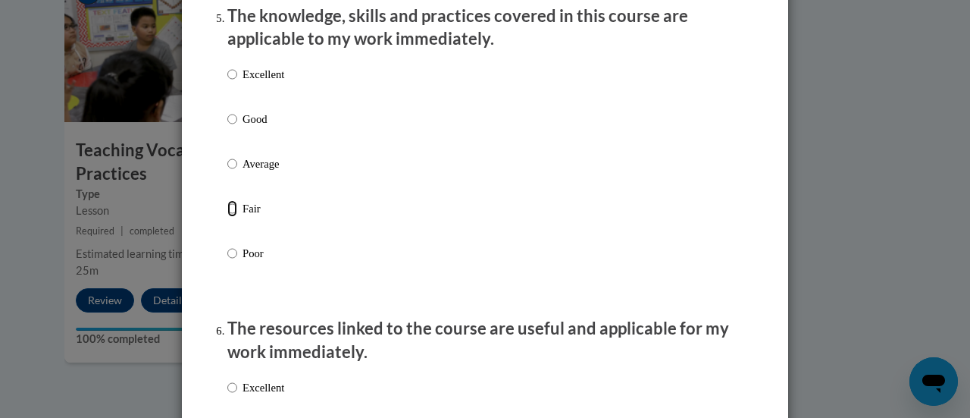
click at [228, 217] on input "Fair" at bounding box center [232, 208] width 10 height 17
radio input "true"
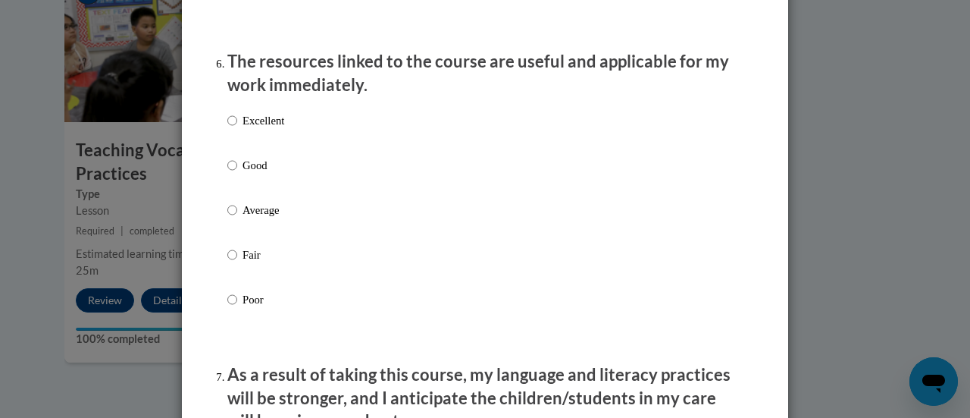
scroll to position [1679, 0]
click at [227, 262] on input "Fair" at bounding box center [232, 254] width 10 height 17
radio input "true"
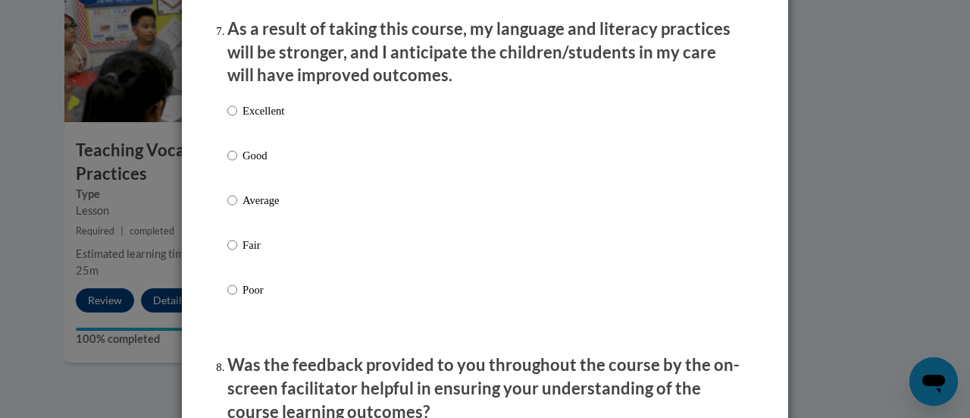
scroll to position [2026, 0]
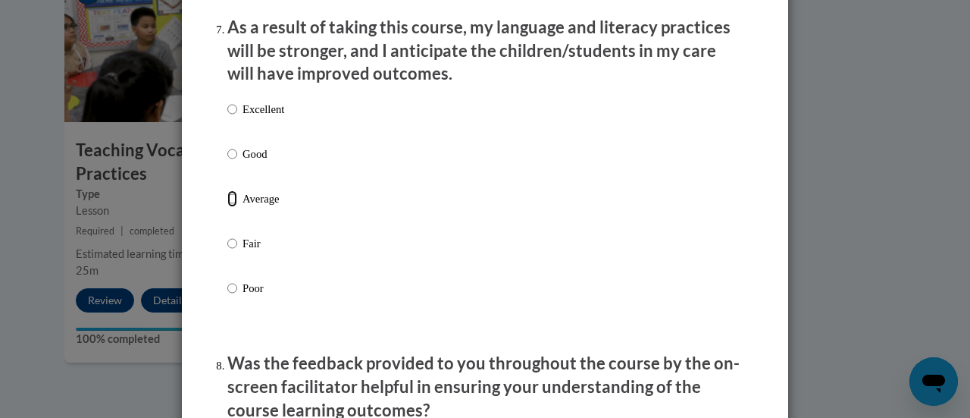
click at [227, 207] on input "Average" at bounding box center [232, 198] width 10 height 17
radio input "true"
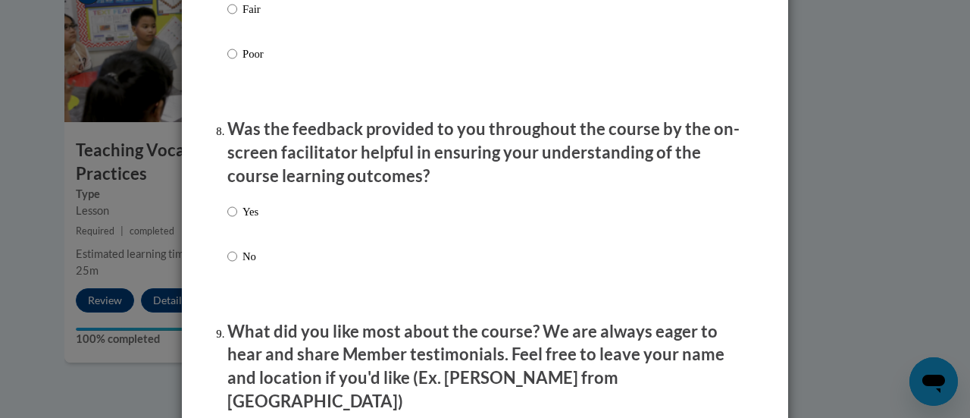
scroll to position [2261, 0]
click at [227, 219] on input "Yes" at bounding box center [232, 210] width 10 height 17
radio input "true"
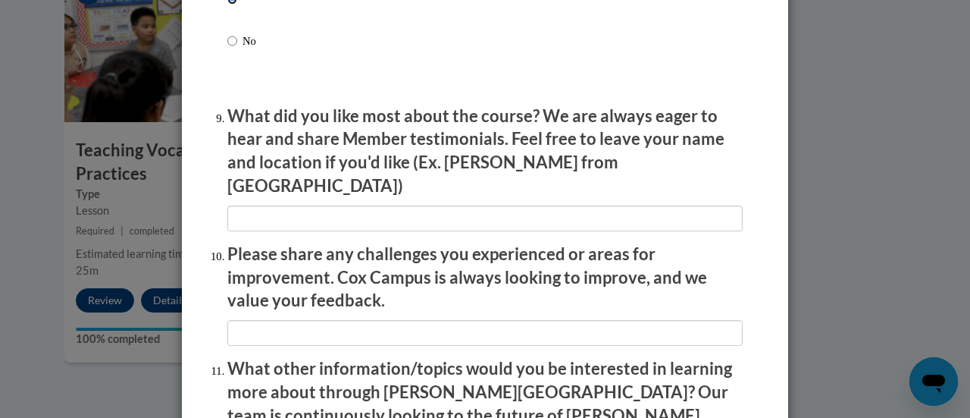
scroll to position [2476, 0]
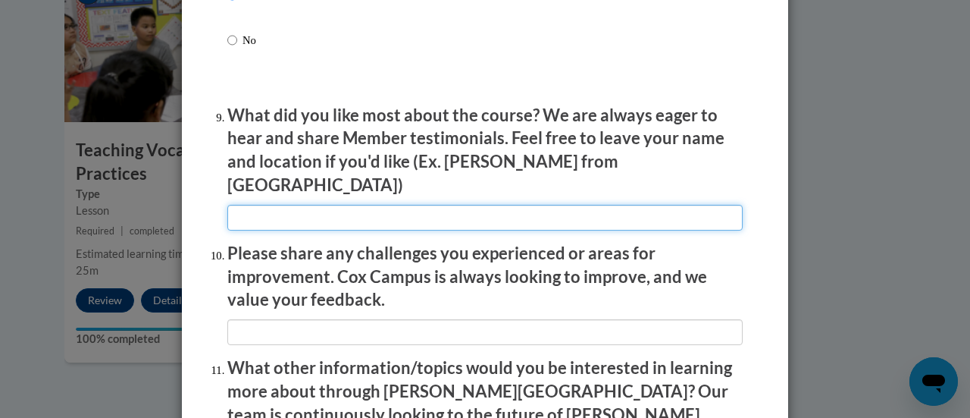
click at [411, 205] on input "textbox" at bounding box center [485, 218] width 516 height 26
type input "Visuals"
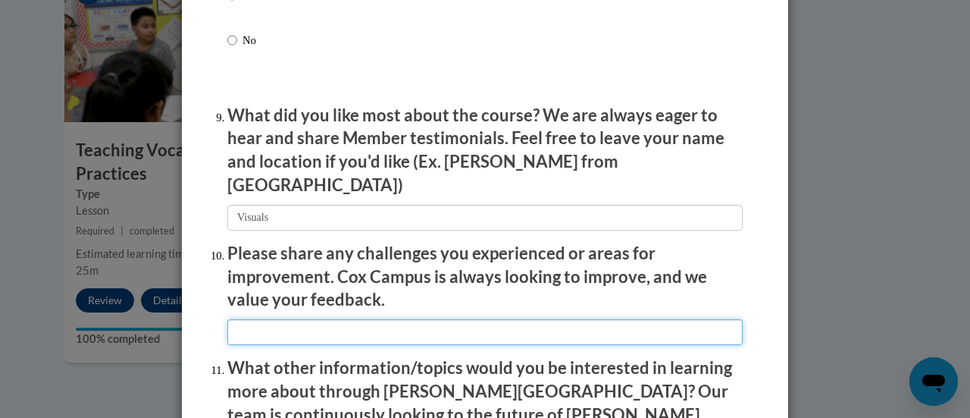
click at [336, 319] on input "textbox" at bounding box center [485, 332] width 516 height 26
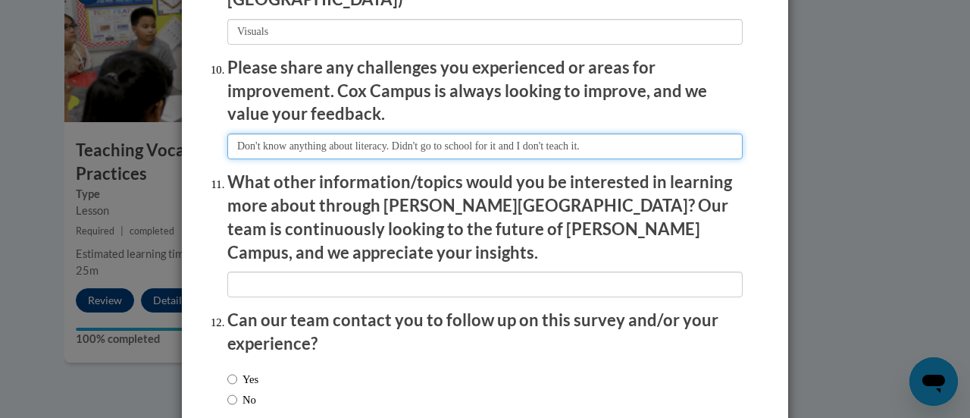
scroll to position [2664, 0]
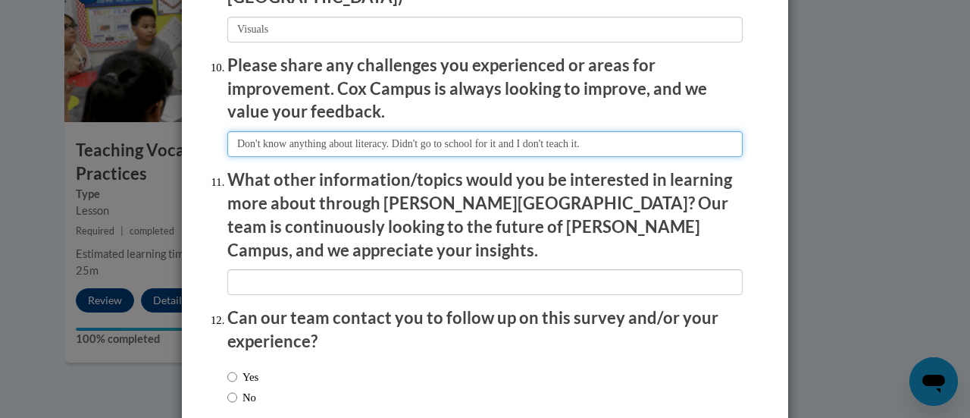
type input "Don't know anything about literacy. Didn't go to school for it and I don't teac…"
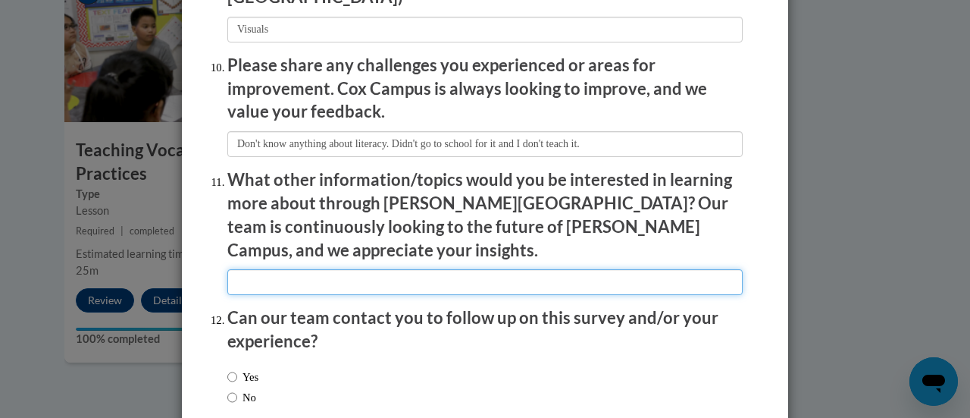
click at [367, 269] on input "textbox" at bounding box center [485, 282] width 516 height 26
type input "Not sure"
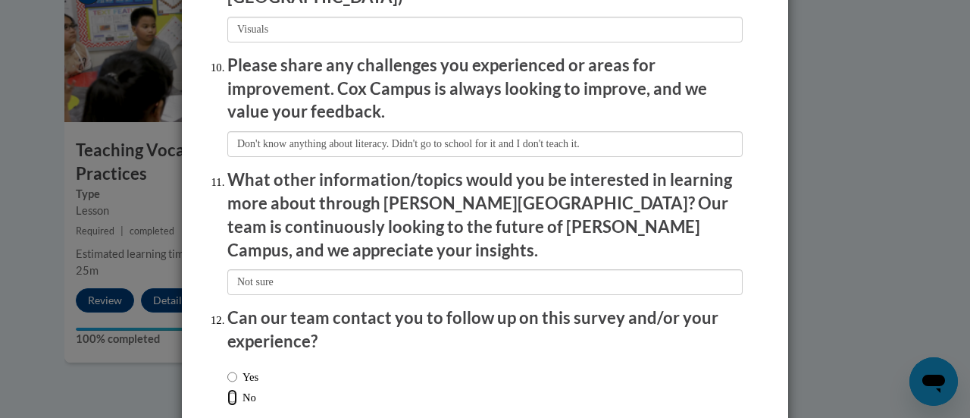
click at [227, 389] on input "No" at bounding box center [232, 397] width 10 height 17
radio input "true"
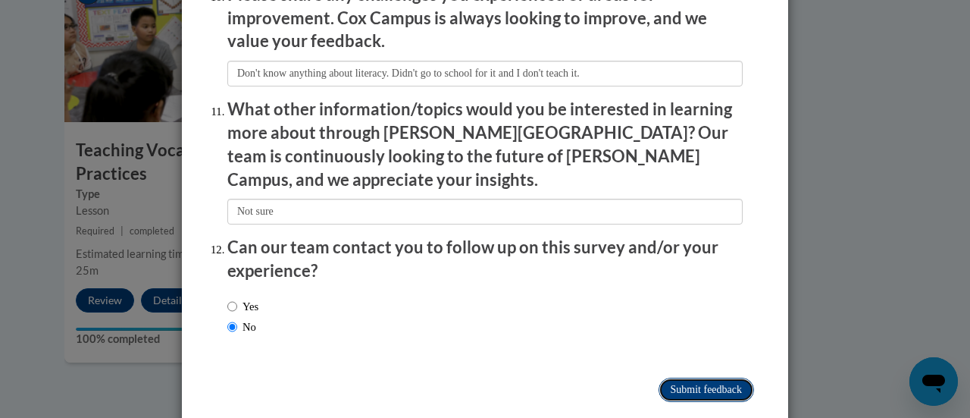
click at [705, 378] on input "Submit feedback" at bounding box center [707, 390] width 96 height 24
